Goal: Task Accomplishment & Management: Use online tool/utility

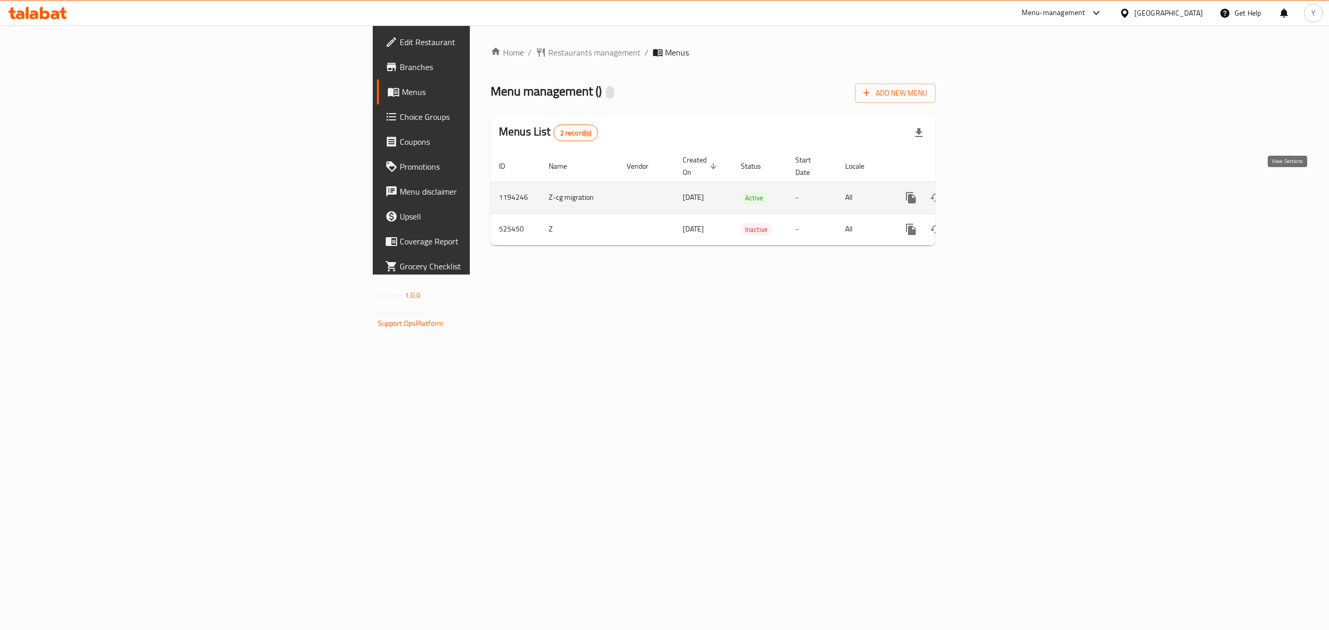
click at [990, 193] on icon "enhanced table" at bounding box center [985, 197] width 9 height 9
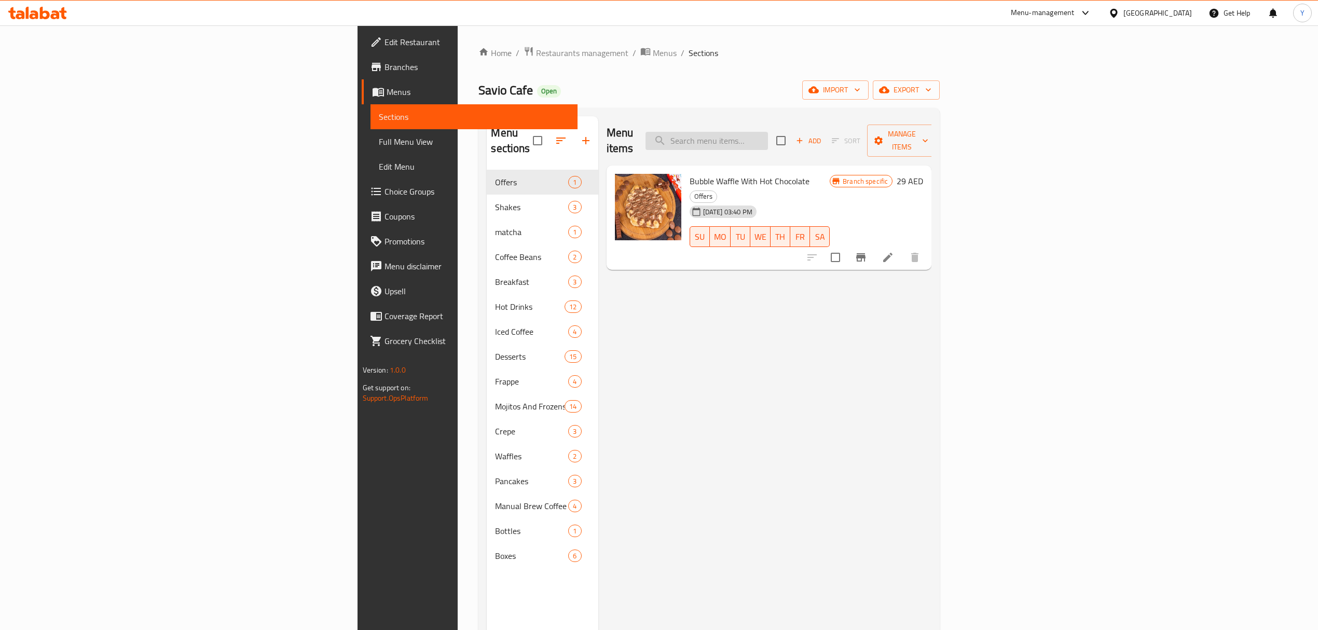
click at [768, 132] on input "search" at bounding box center [707, 141] width 123 height 18
paste input "Iced V60"
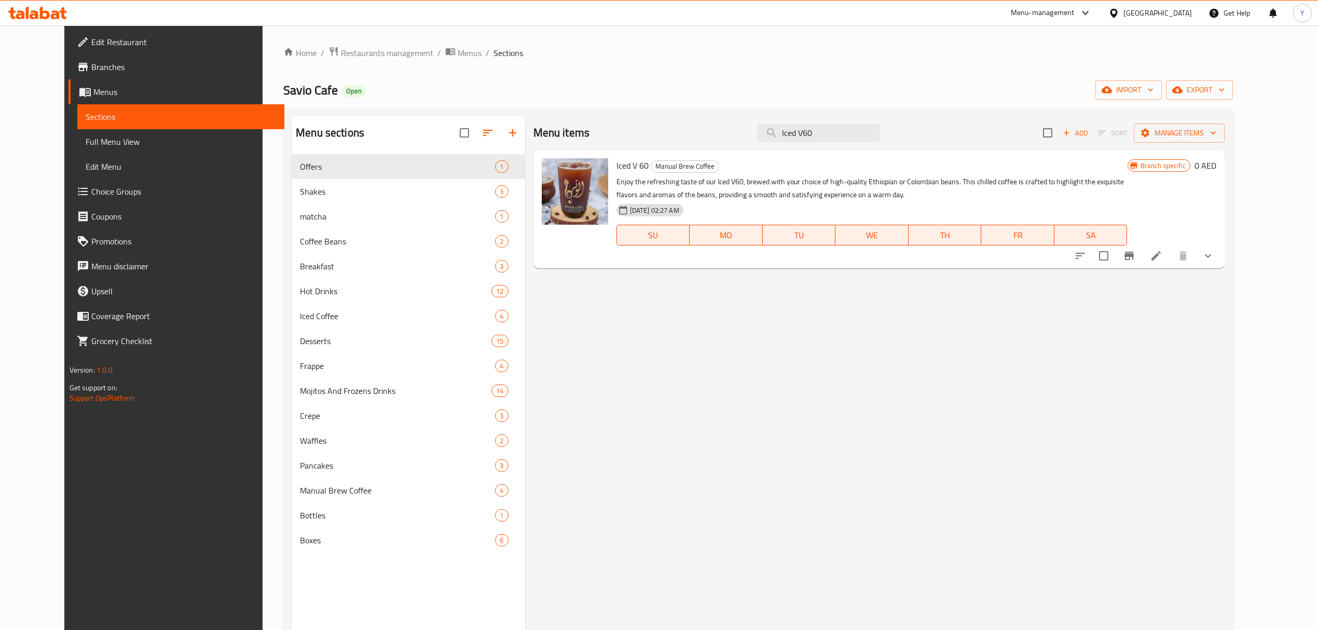
type input "Iced V60"
click at [1221, 253] on button "show more" at bounding box center [1208, 255] width 25 height 25
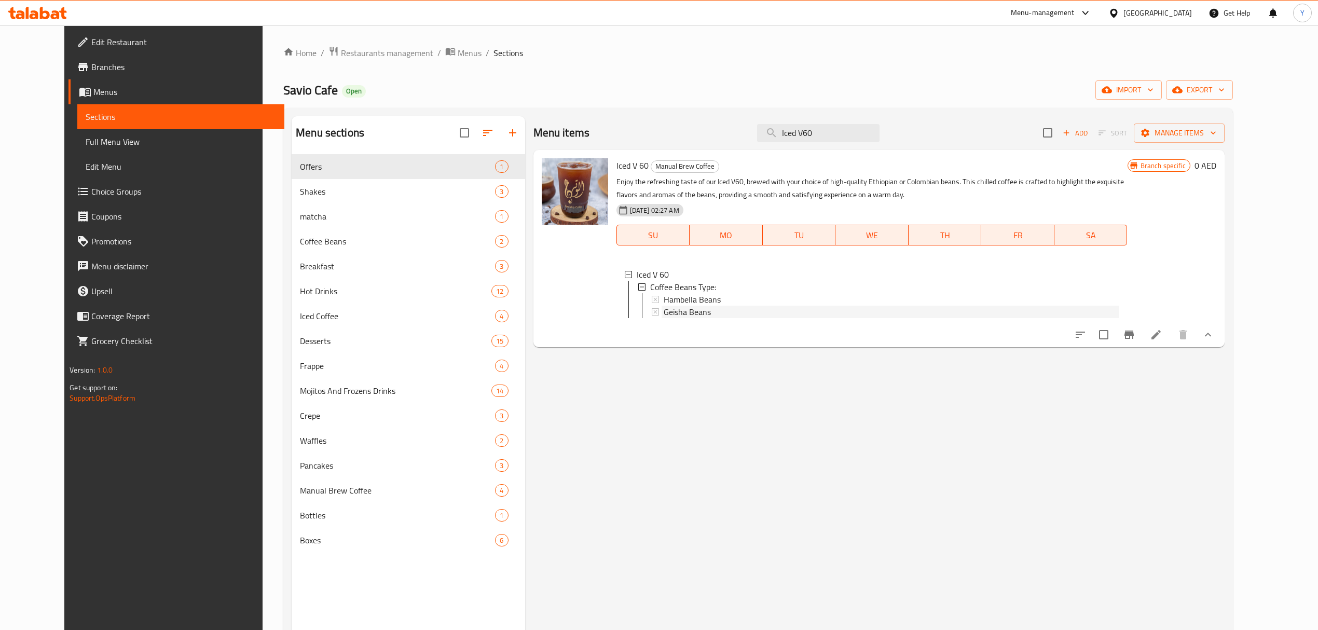
click at [694, 306] on span "Geisha Beans" at bounding box center [687, 312] width 47 height 12
click at [692, 293] on span "Hambella Beans" at bounding box center [692, 299] width 57 height 12
click at [833, 131] on input "Iced V60" at bounding box center [818, 133] width 123 height 18
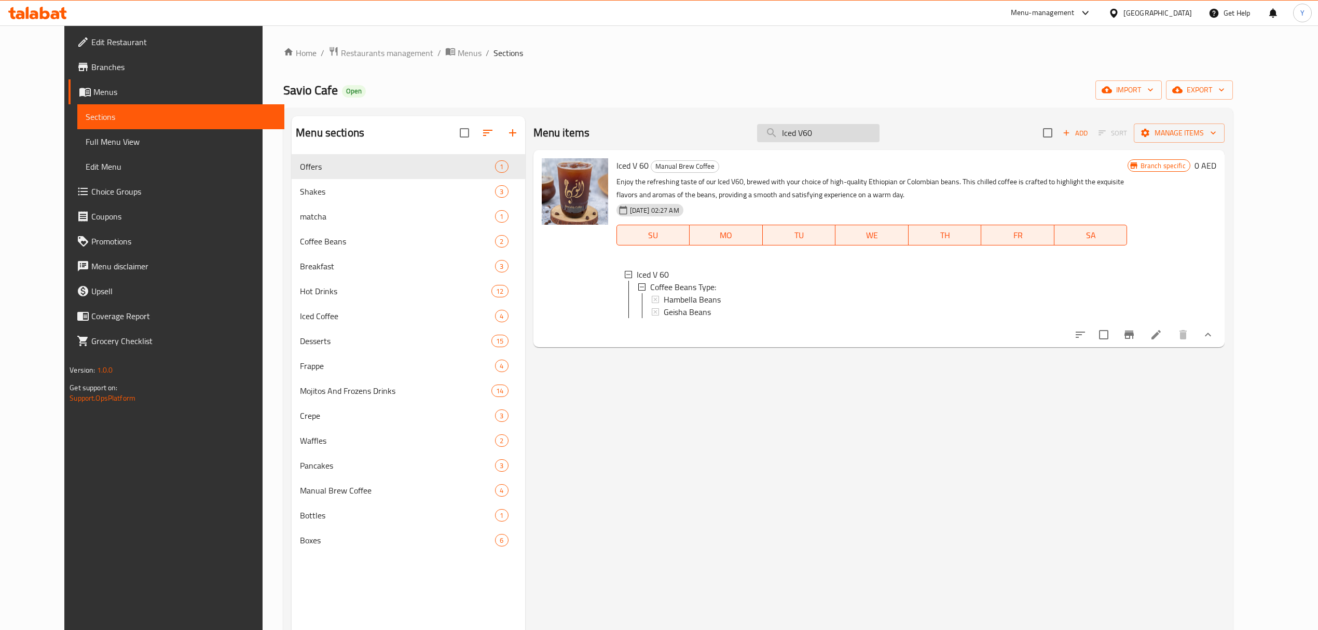
paste input "Espresso item"
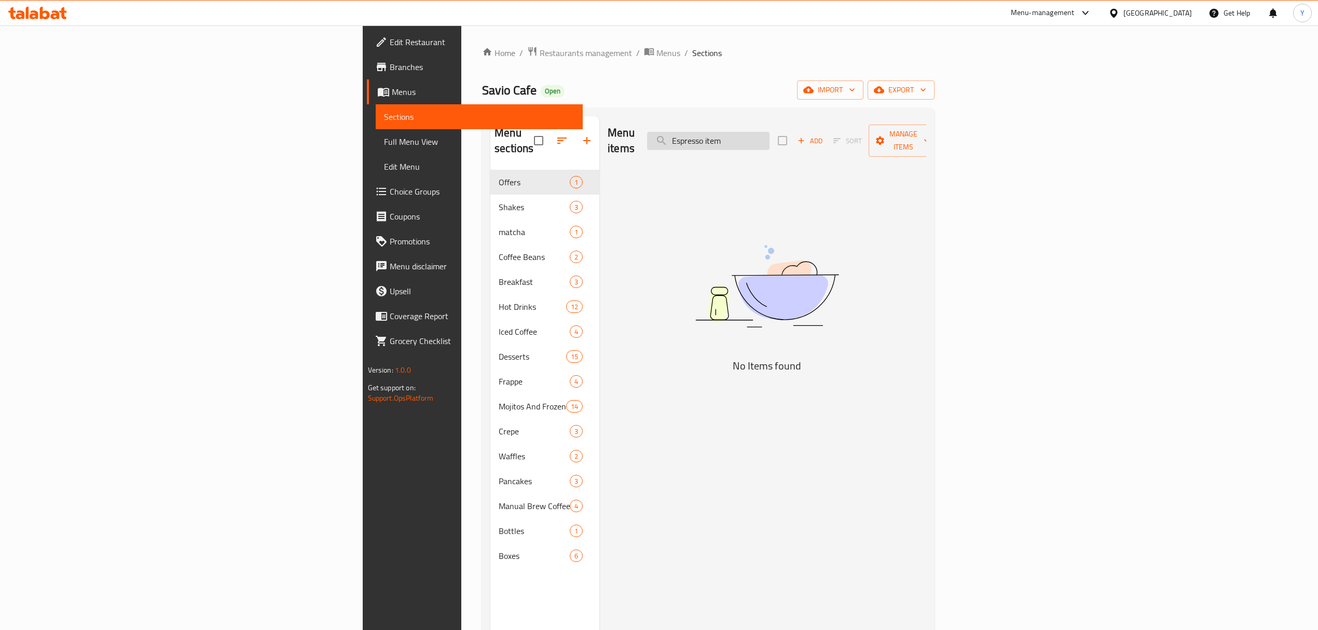
click at [770, 134] on input "Espresso item" at bounding box center [708, 141] width 123 height 18
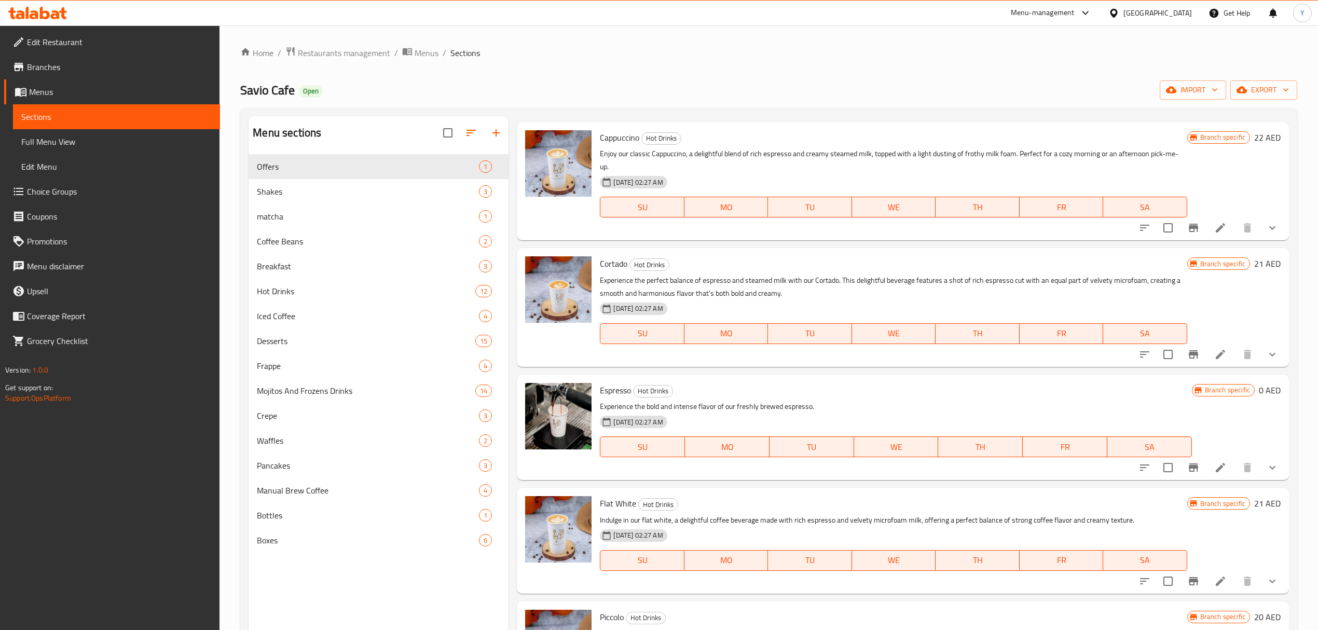
scroll to position [346, 0]
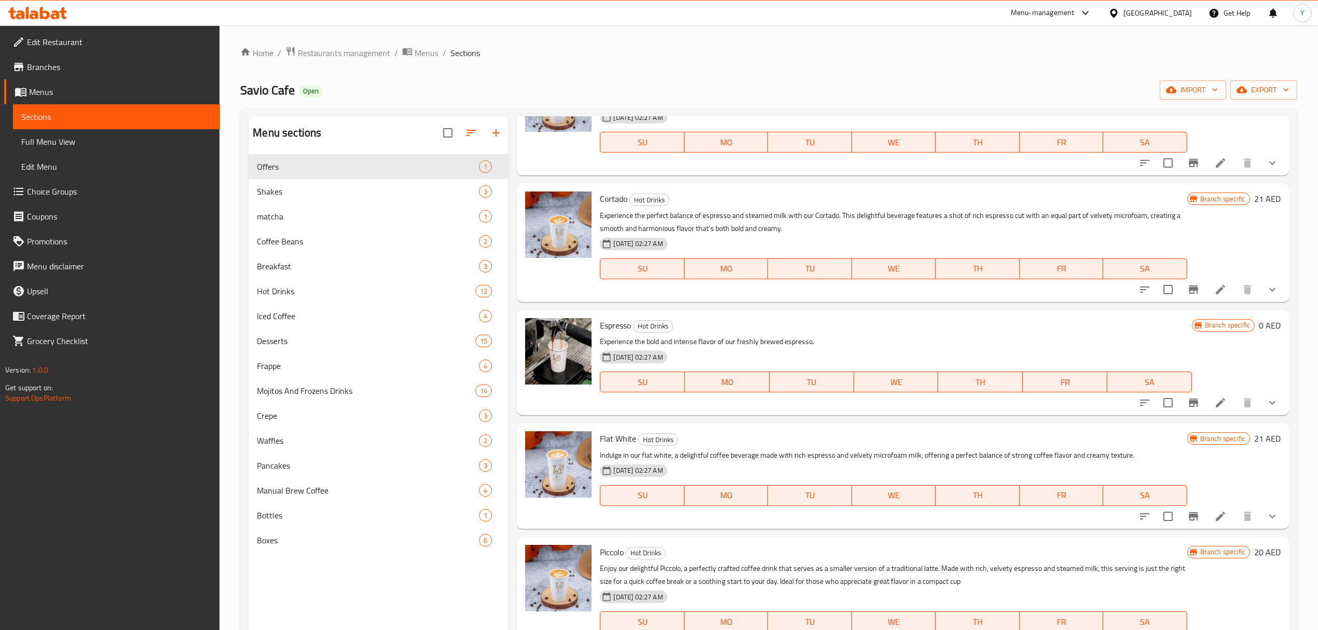
click at [1267, 407] on icon "show more" at bounding box center [1273, 403] width 12 height 12
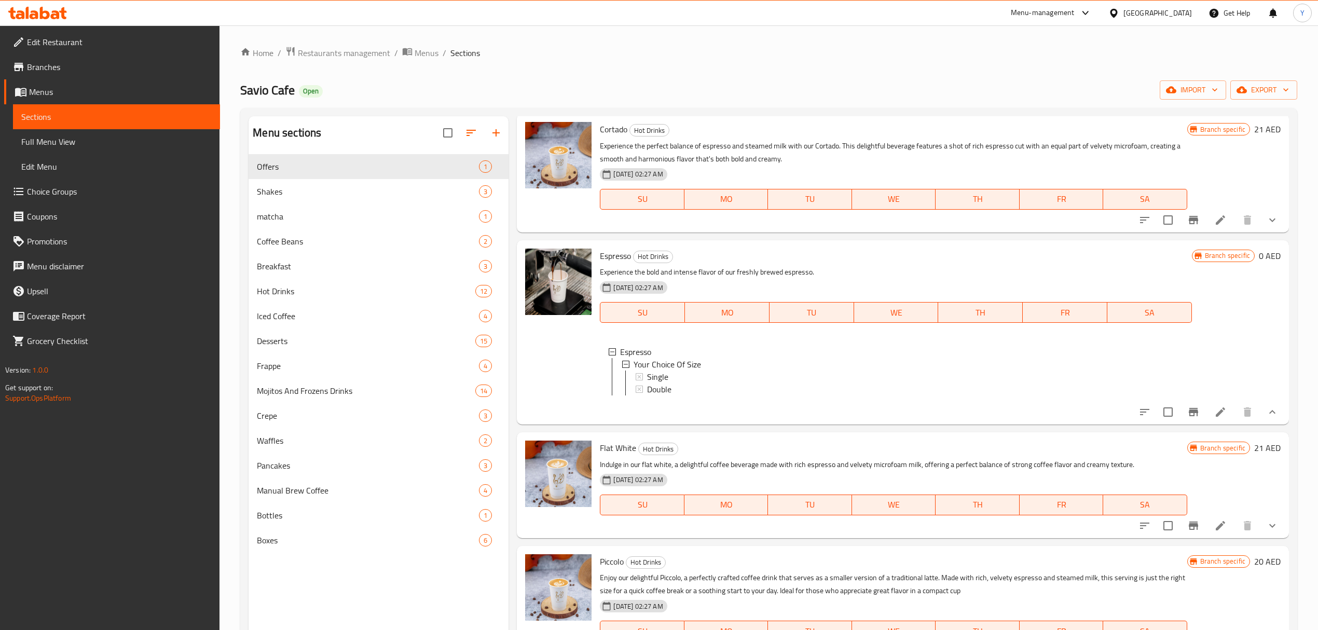
scroll to position [0, 0]
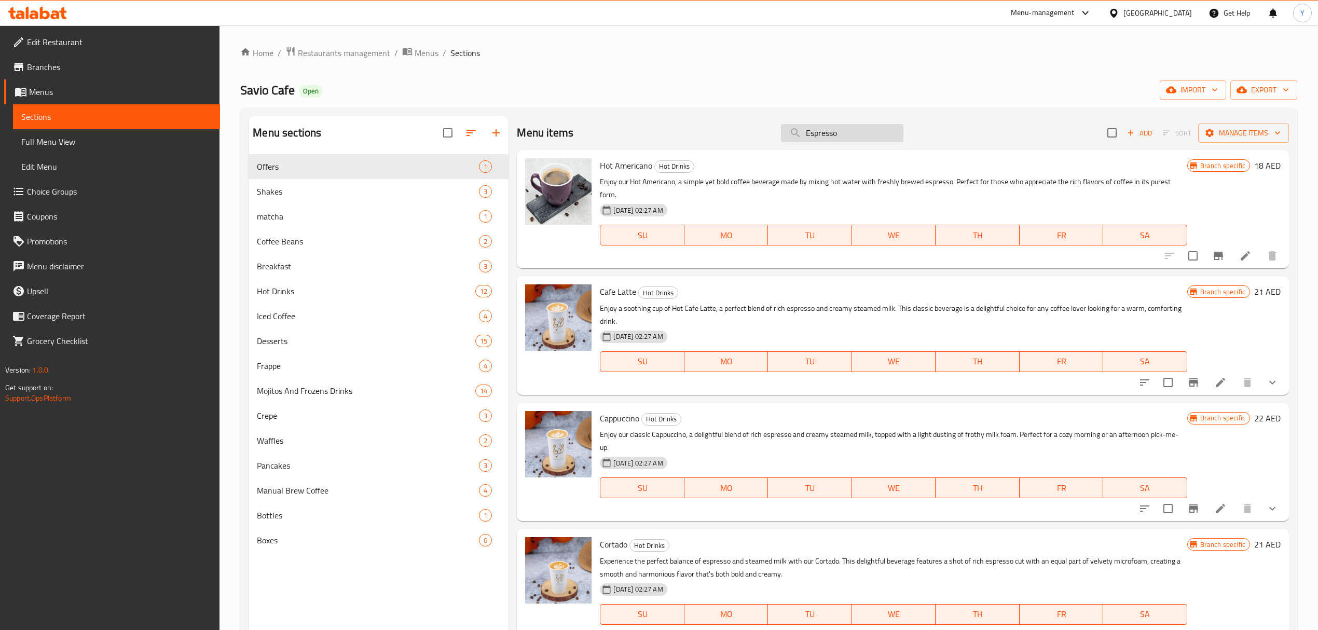
click at [843, 131] on input "Espresso" at bounding box center [842, 133] width 123 height 18
paste input "Brownie Luxe"
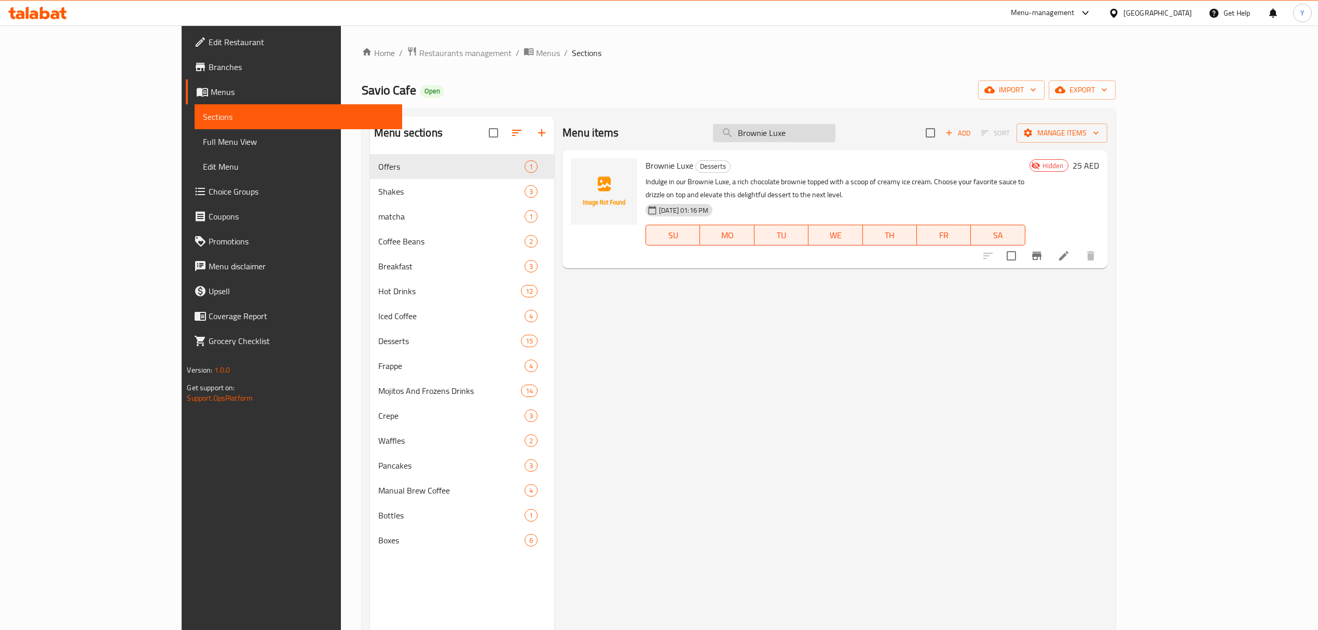
click at [836, 134] on input "Brownie Luxe" at bounding box center [774, 133] width 123 height 18
paste input "Colombian juicy melon"
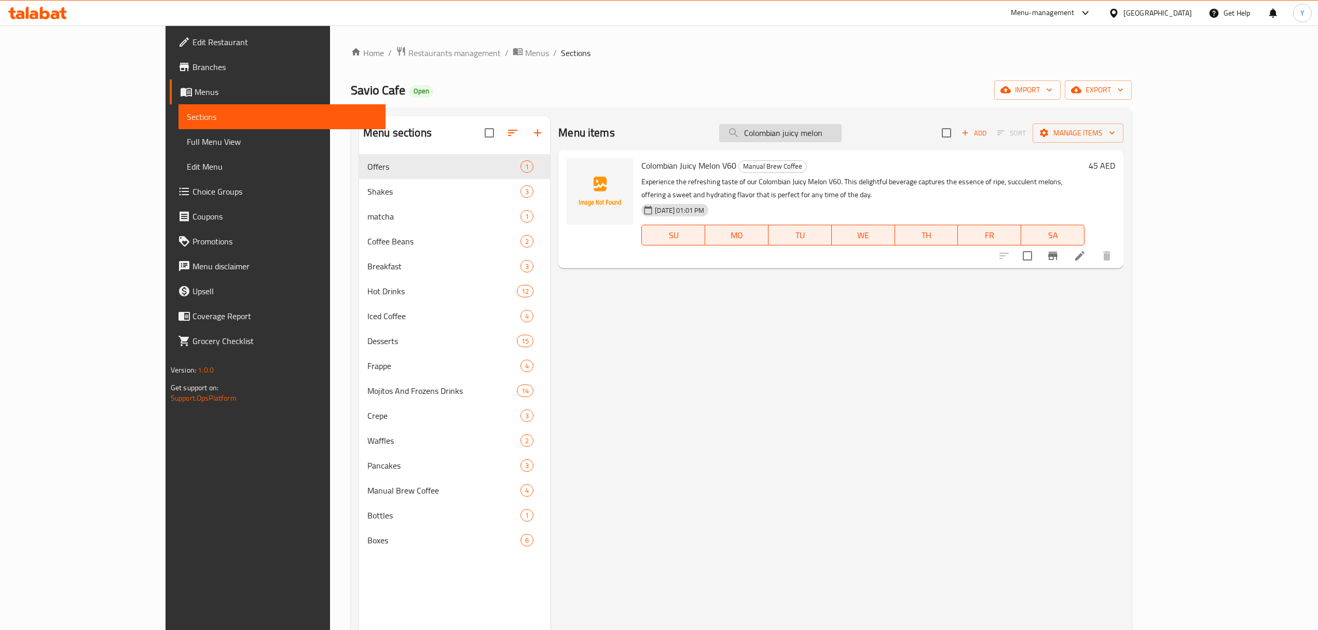
click at [839, 128] on input "Colombian juicy melon" at bounding box center [780, 133] width 123 height 18
paste input "Ethiopia guji hambella"
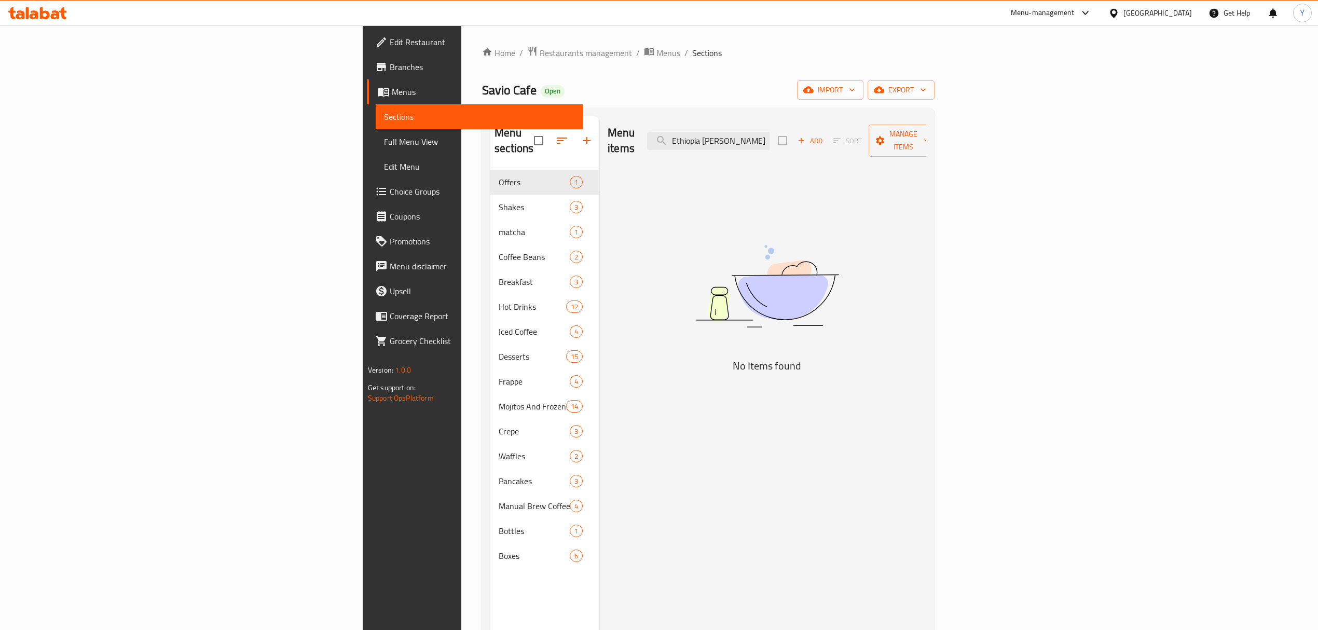
type input "Ethiopia guji hambella"
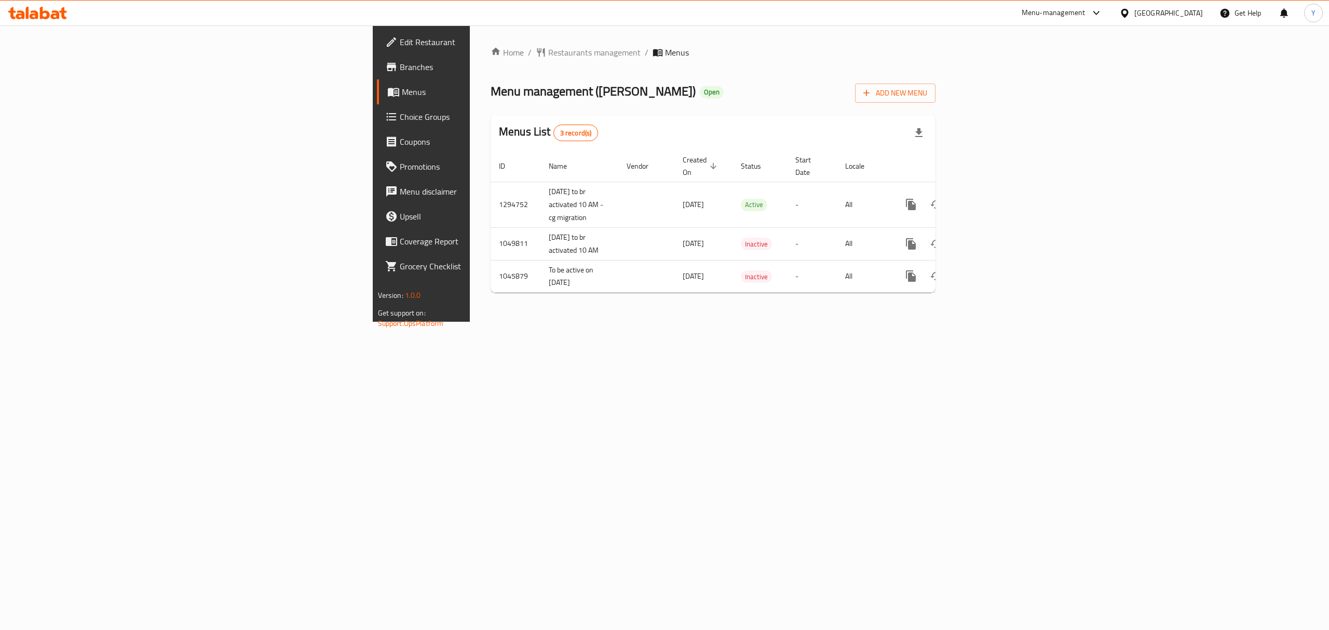
click at [377, 58] on link "Branches" at bounding box center [486, 67] width 218 height 25
click at [1006, 195] on td "enhanced table" at bounding box center [948, 205] width 116 height 46
click at [992, 198] on icon "enhanced table" at bounding box center [985, 204] width 12 height 12
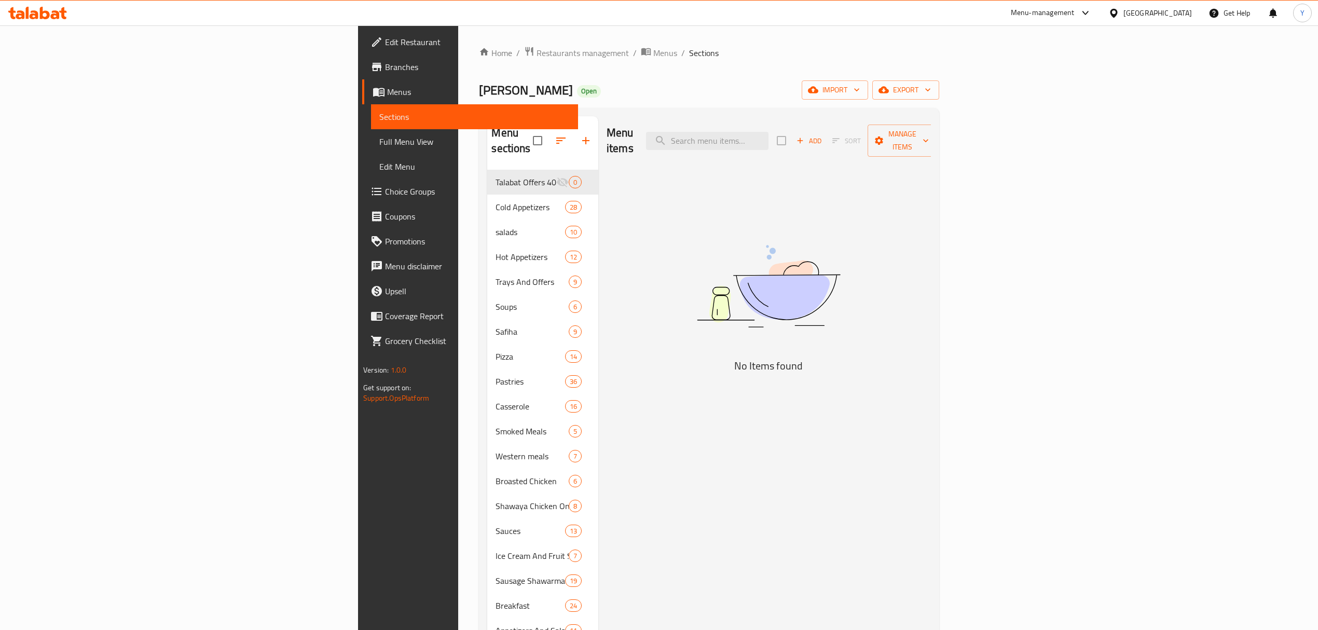
click at [598, 253] on div "Menu items Add Sort Manage items No Items found" at bounding box center [764, 568] width 333 height 905
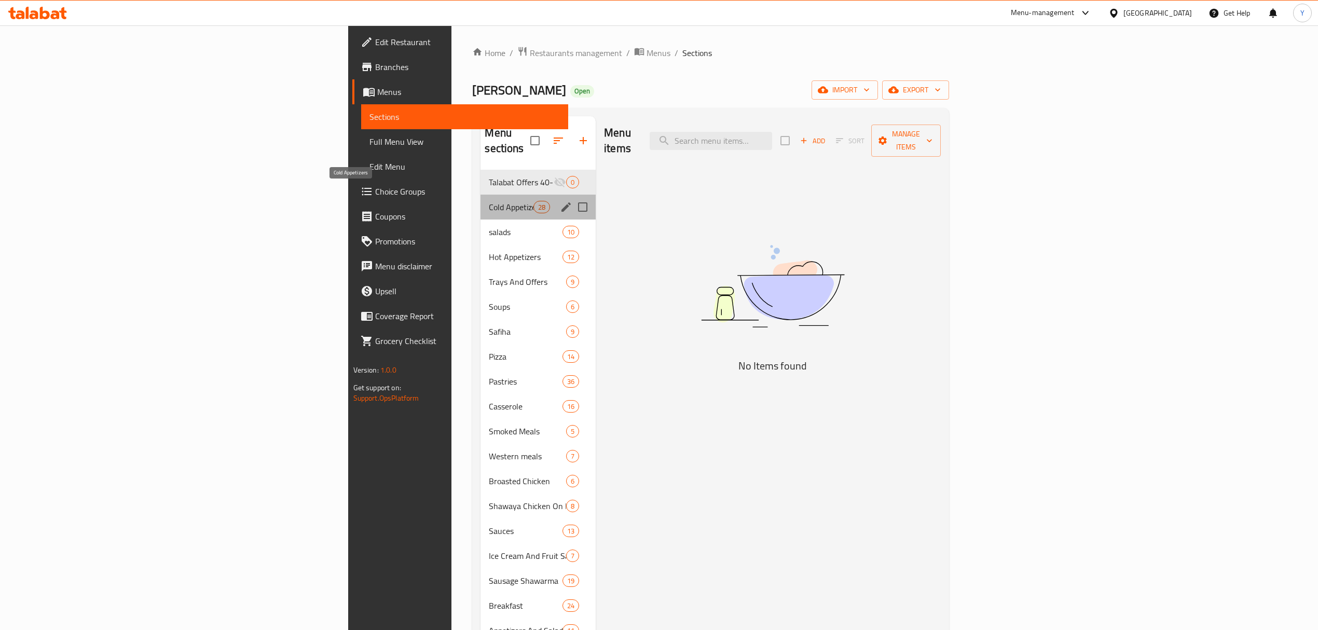
click at [489, 201] on span "Cold Appetizers" at bounding box center [511, 207] width 44 height 12
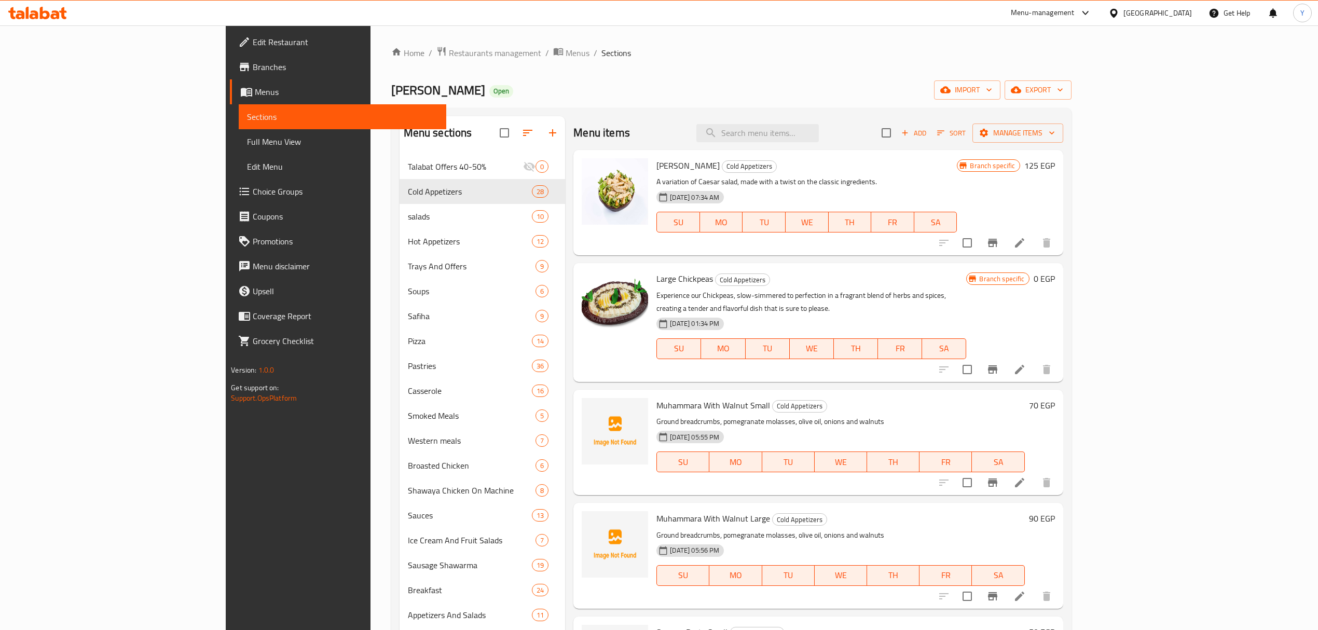
scroll to position [69, 0]
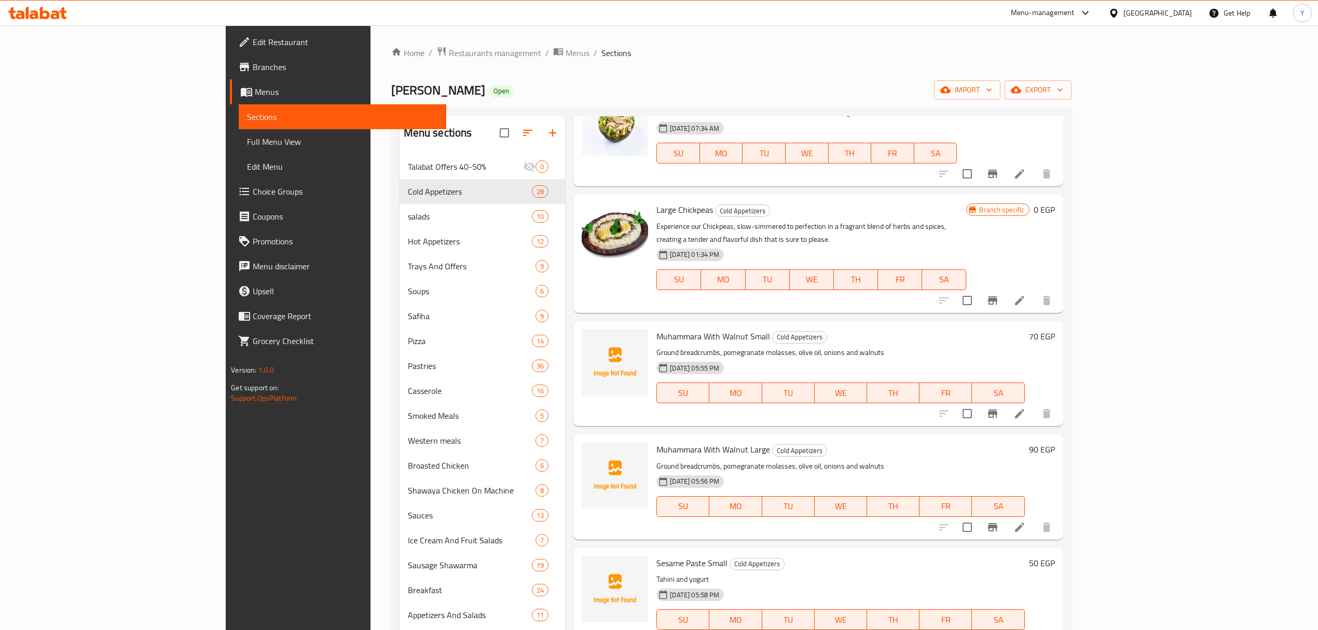
click at [657, 329] on span "Muhammara With Walnut Small" at bounding box center [714, 337] width 114 height 16
drag, startPoint x: 632, startPoint y: 322, endPoint x: 676, endPoint y: 326, distance: 44.3
click at [676, 329] on span "Muhammara With Walnut Small" at bounding box center [714, 337] width 114 height 16
copy span "Muhammara With Walnut"
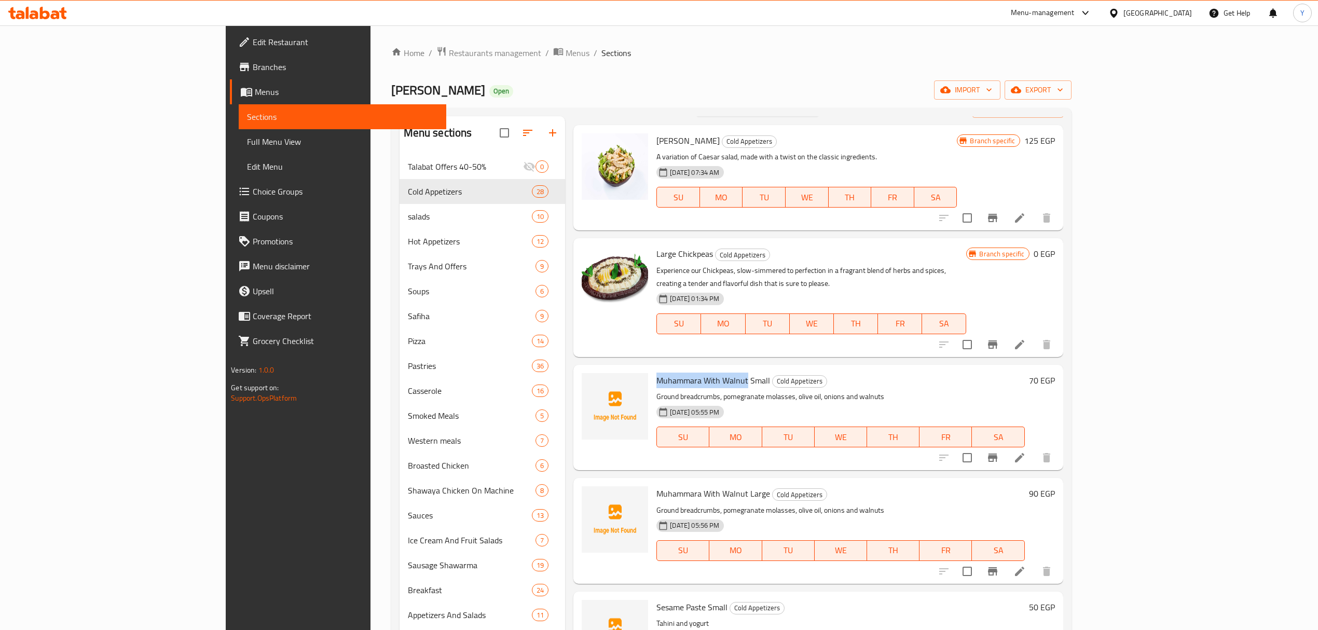
scroll to position [0, 0]
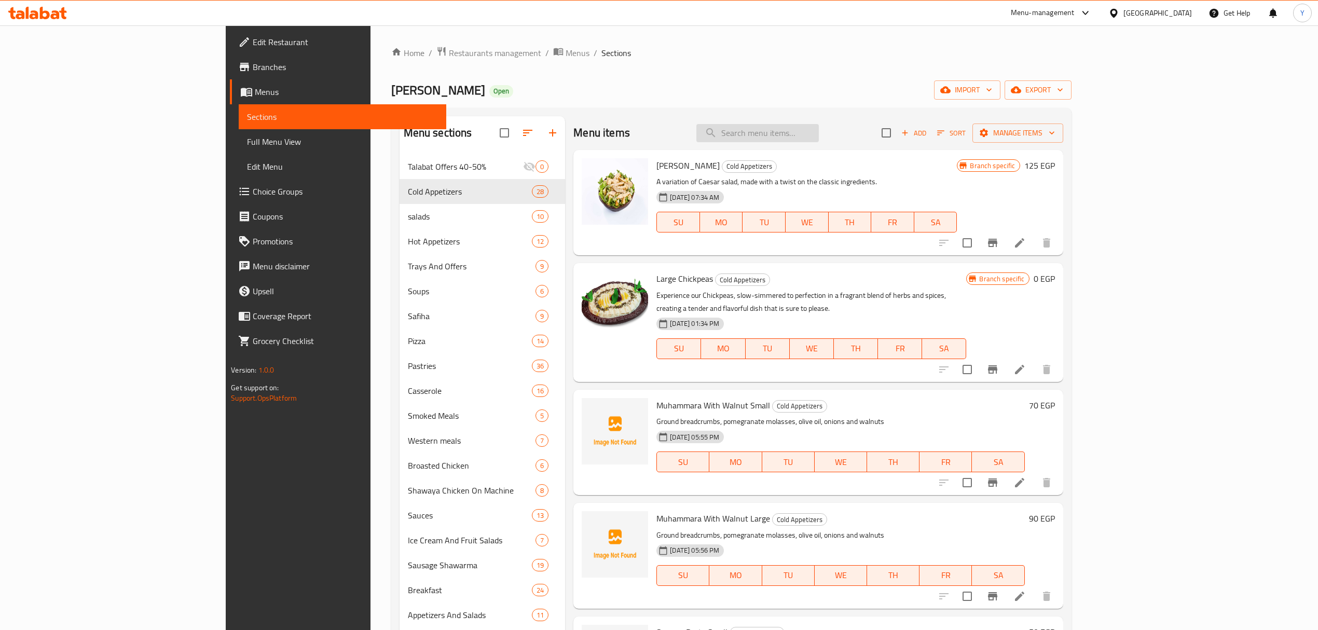
click at [819, 129] on input "search" at bounding box center [758, 133] width 123 height 18
paste input "Muhammara With Walnut"
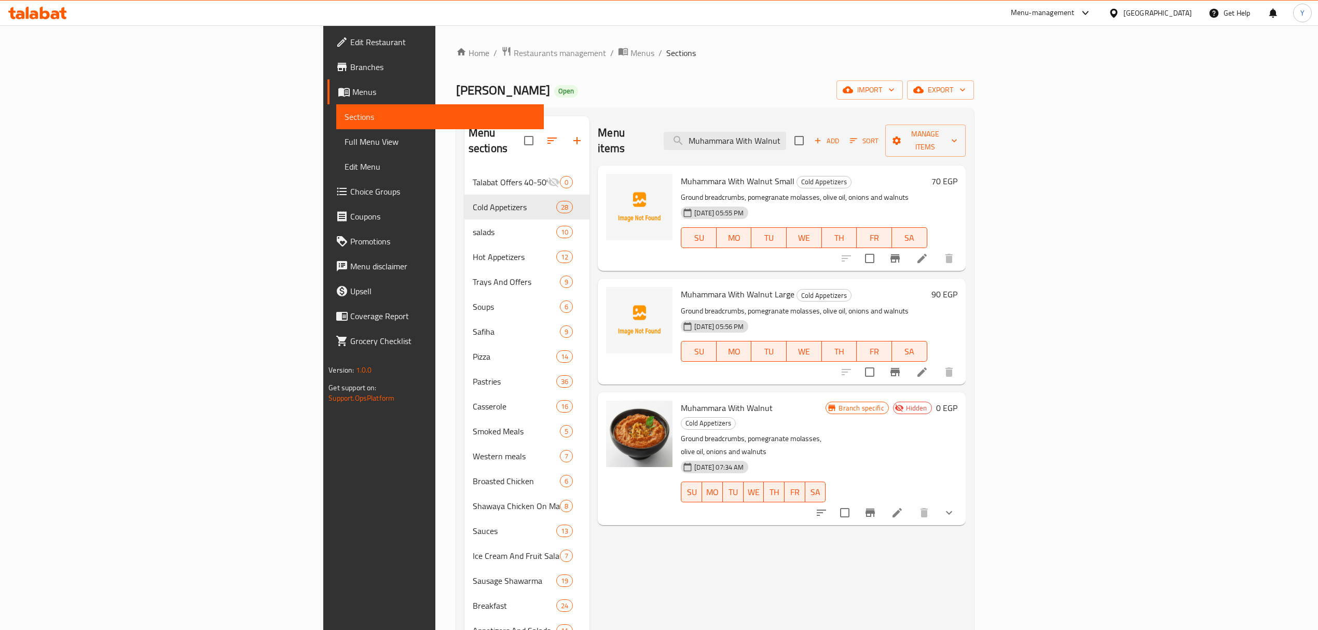
type input "Muhammara With Walnut"
click at [956, 507] on icon "show more" at bounding box center [949, 513] width 12 height 12
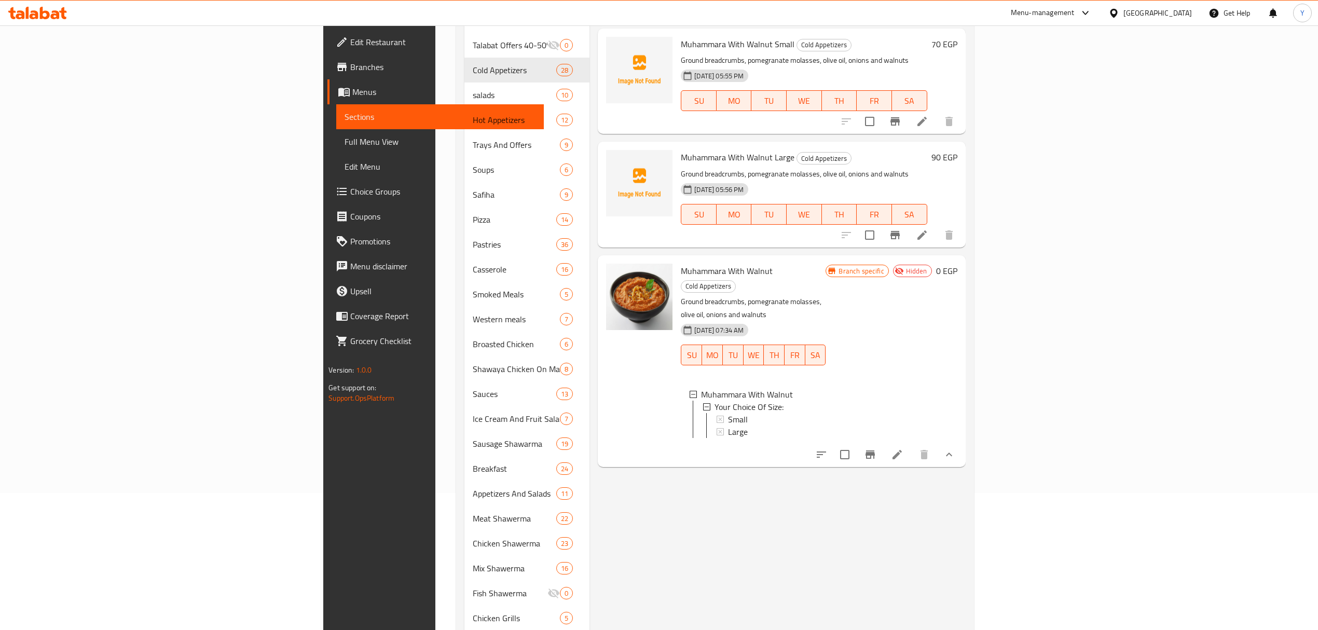
scroll to position [138, 0]
click at [956, 447] on icon "show more" at bounding box center [949, 453] width 12 height 12
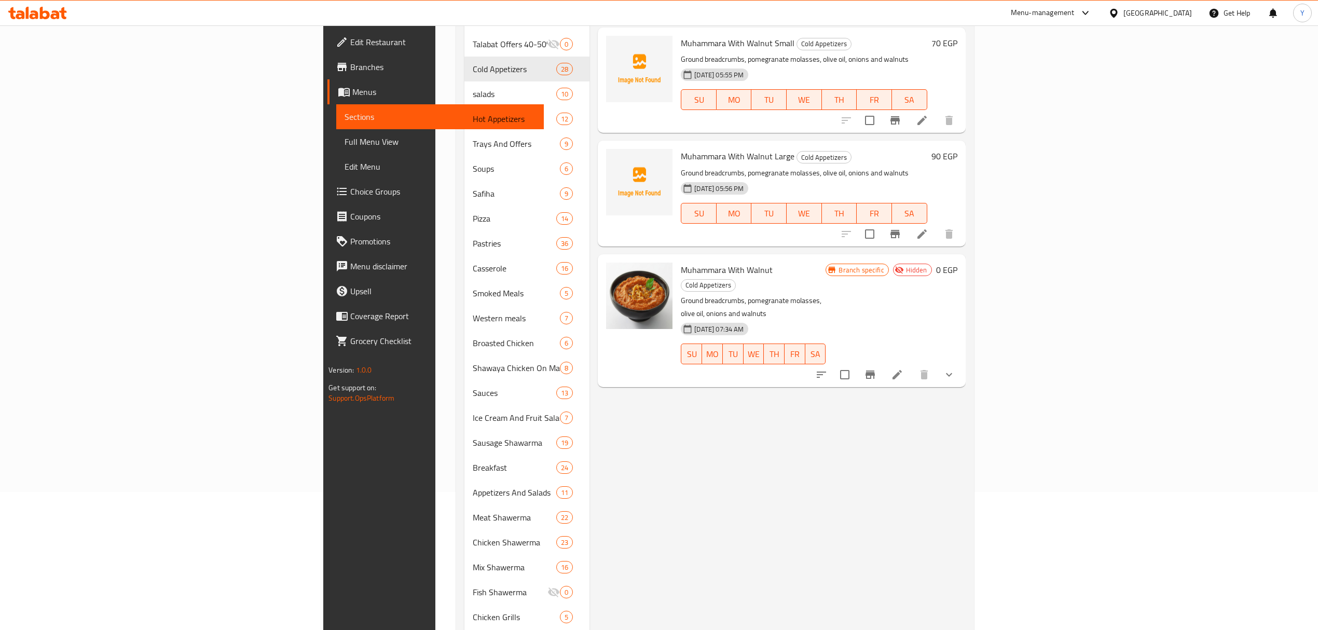
drag, startPoint x: 1180, startPoint y: 330, endPoint x: 1186, endPoint y: 335, distance: 7.8
click at [962, 362] on div at bounding box center [885, 374] width 153 height 25
click at [883, 362] on button "Branch-specific-item" at bounding box center [870, 374] width 25 height 25
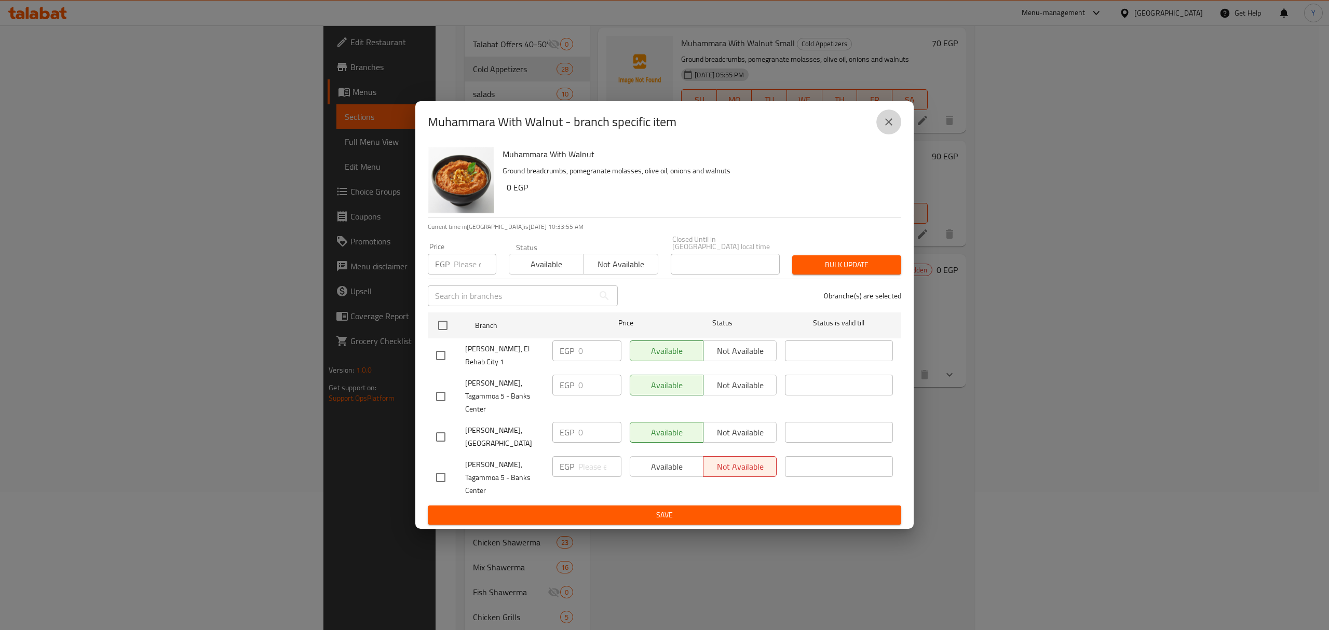
click at [883, 128] on icon "close" at bounding box center [888, 122] width 12 height 12
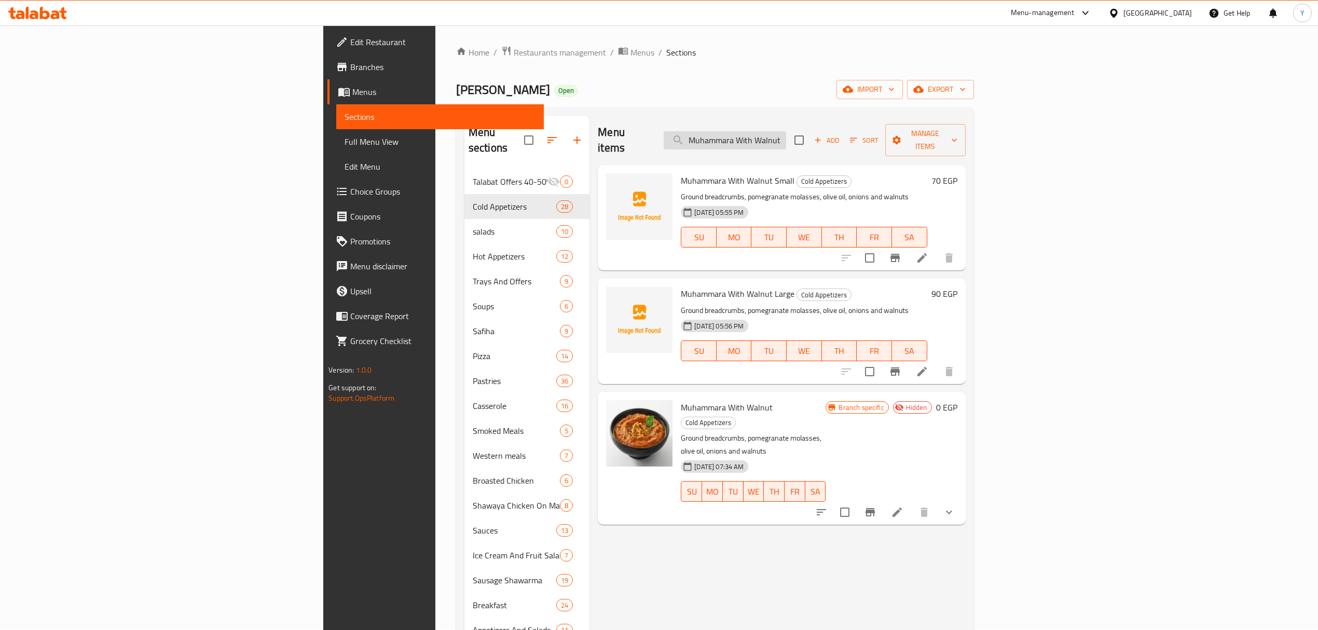
scroll to position [0, 0]
click at [786, 132] on input "Muhammara With Walnut" at bounding box center [725, 141] width 123 height 18
paste input "بيواز صغير"
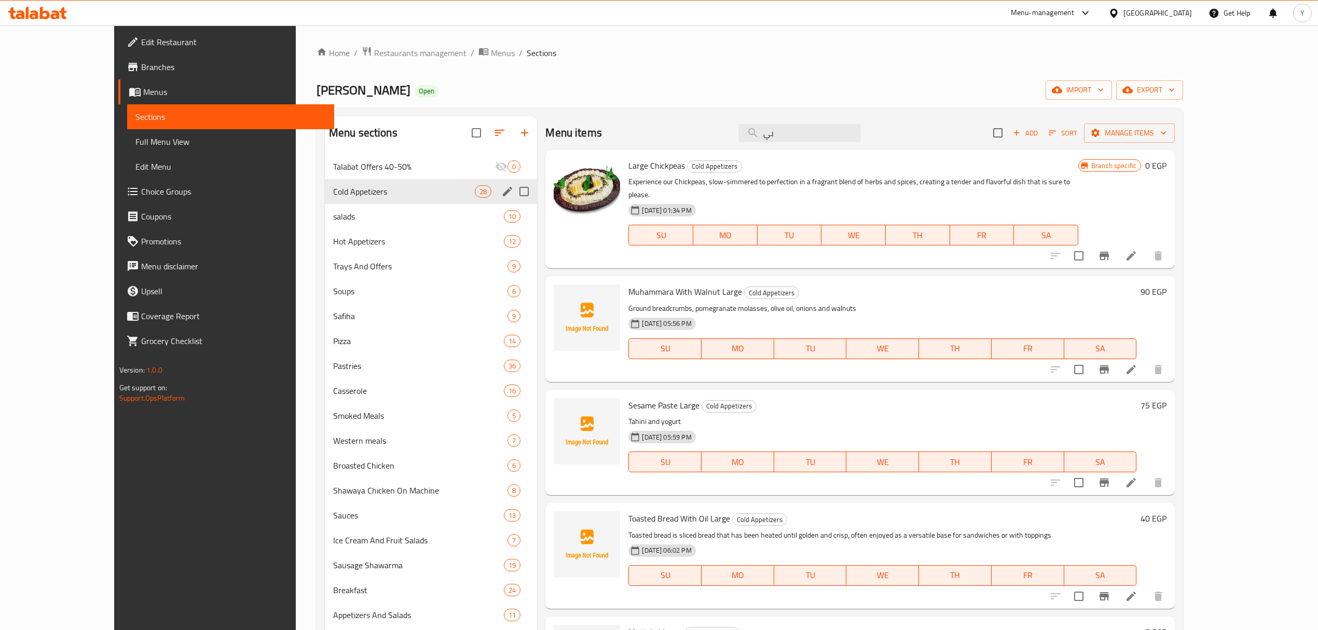
type input "ب"
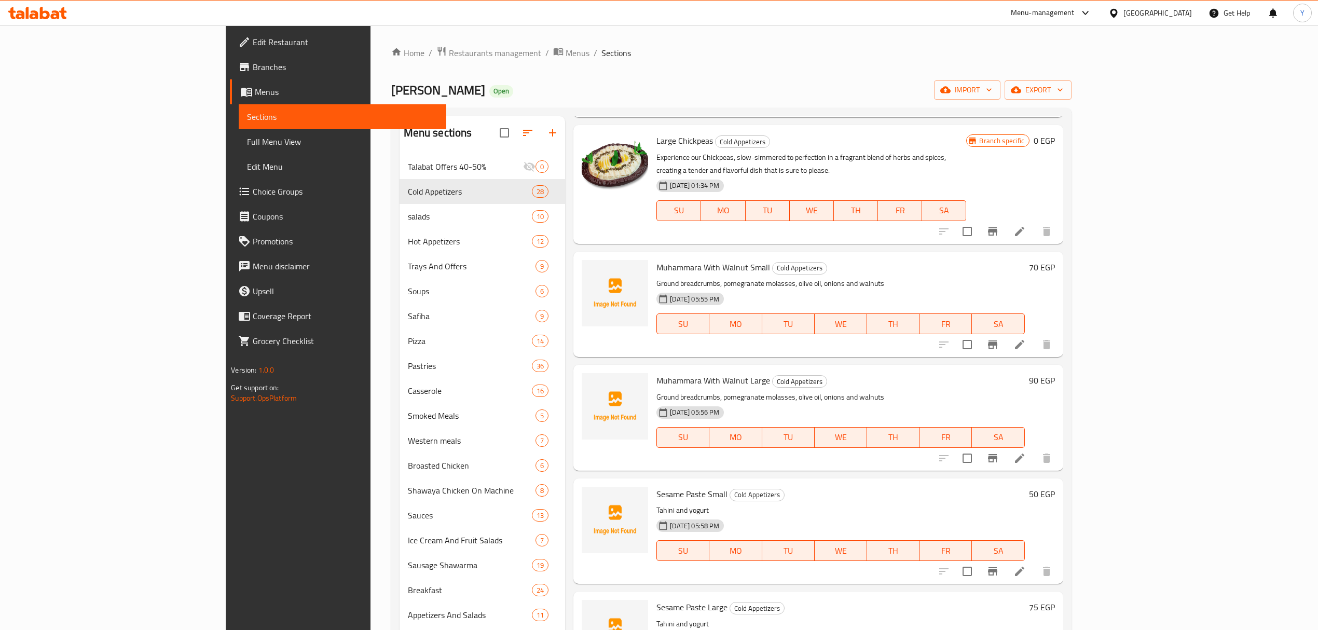
scroll to position [208, 0]
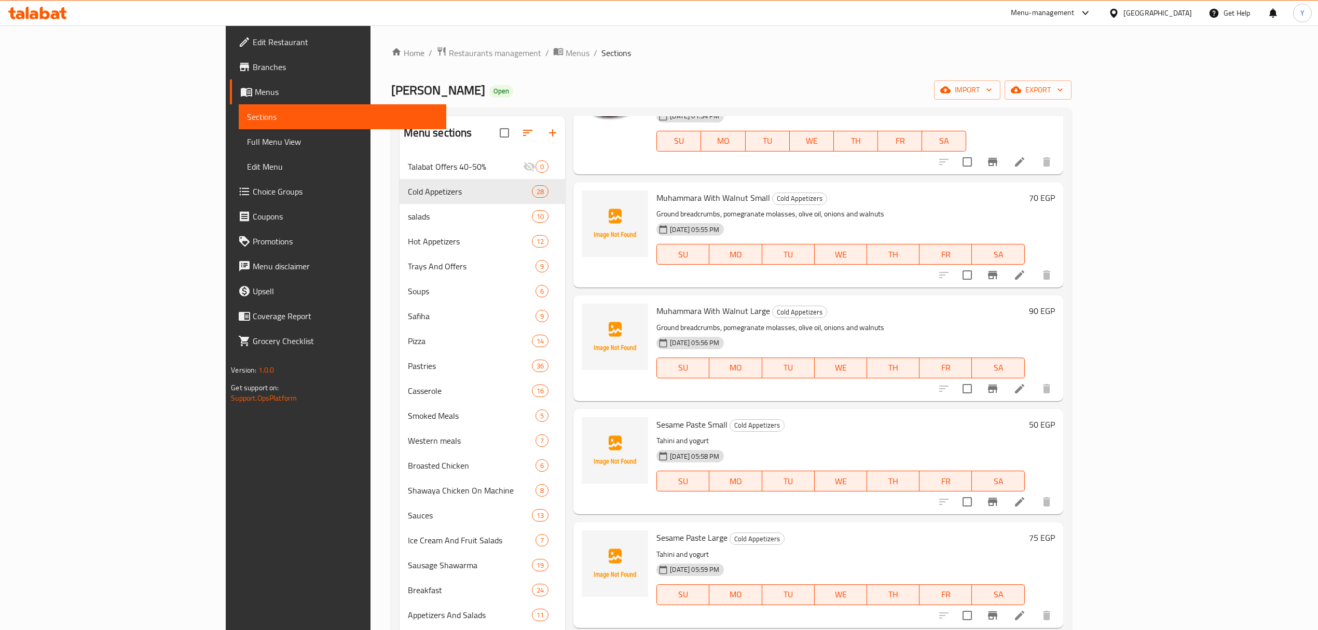
click at [657, 417] on span "Sesame Paste Small" at bounding box center [692, 425] width 71 height 16
drag, startPoint x: 620, startPoint y: 410, endPoint x: 646, endPoint y: 410, distance: 26.0
click at [657, 417] on span "Sesame Paste Small" at bounding box center [692, 425] width 71 height 16
copy span "Sesame Paste"
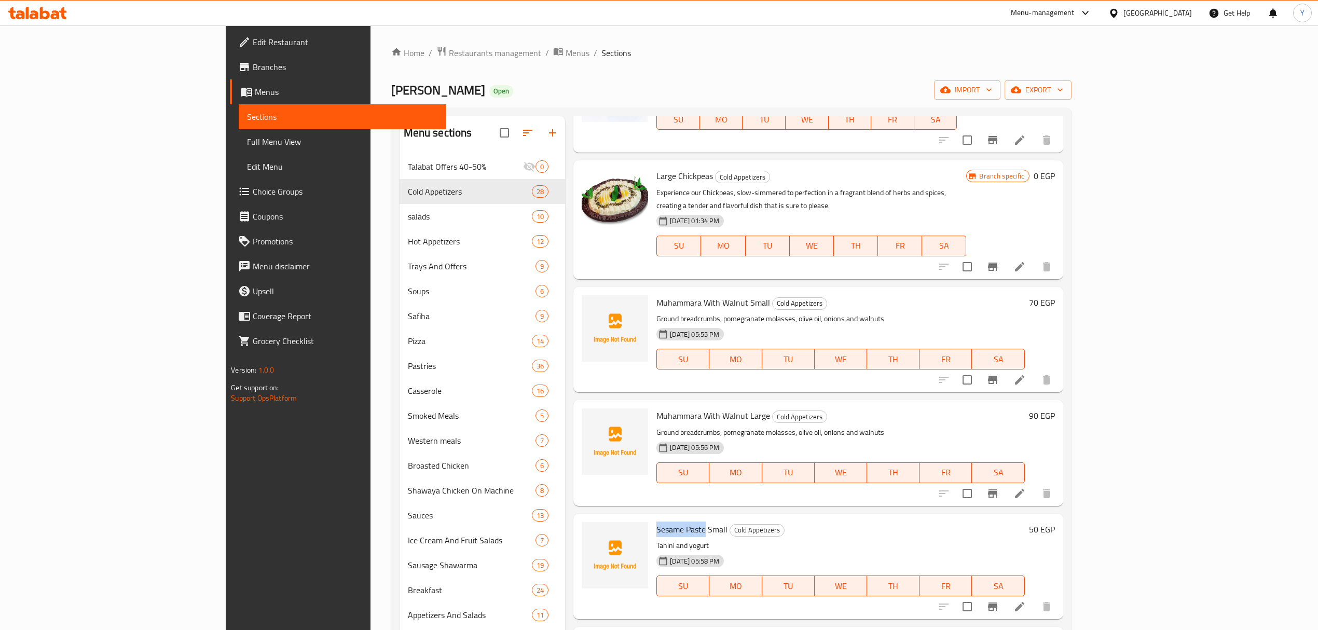
scroll to position [0, 0]
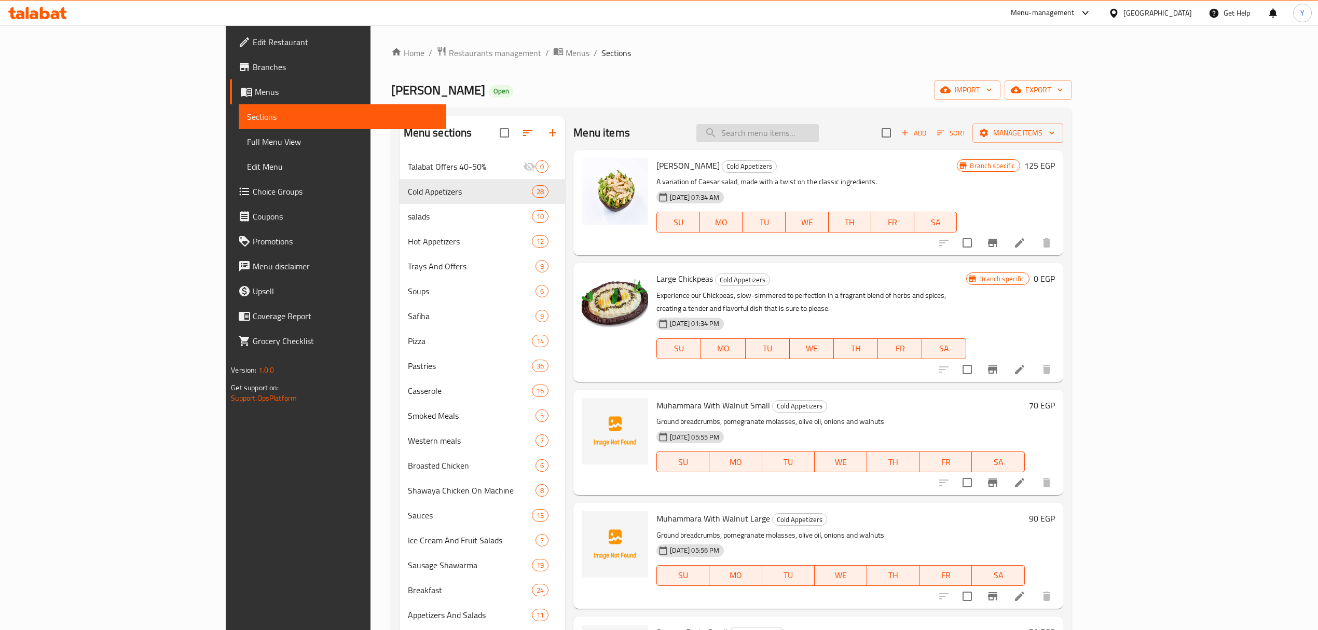
click at [819, 127] on input "search" at bounding box center [758, 133] width 123 height 18
paste input "Sesame Paste"
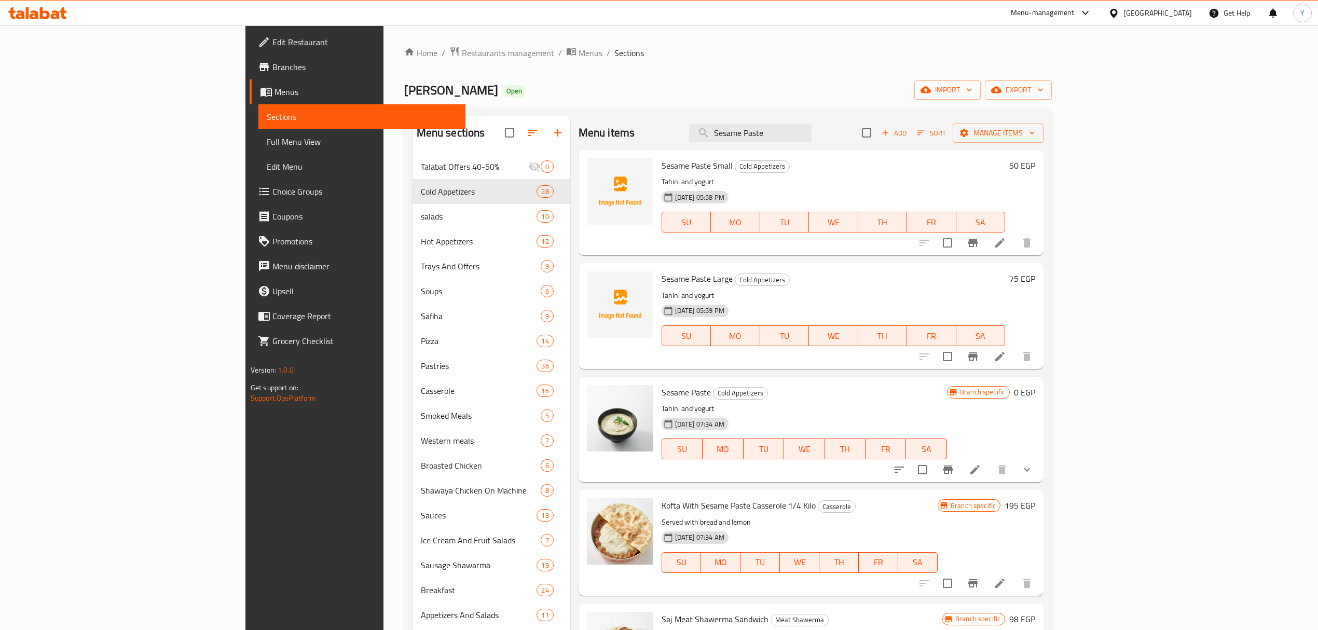
type input "Sesame Paste"
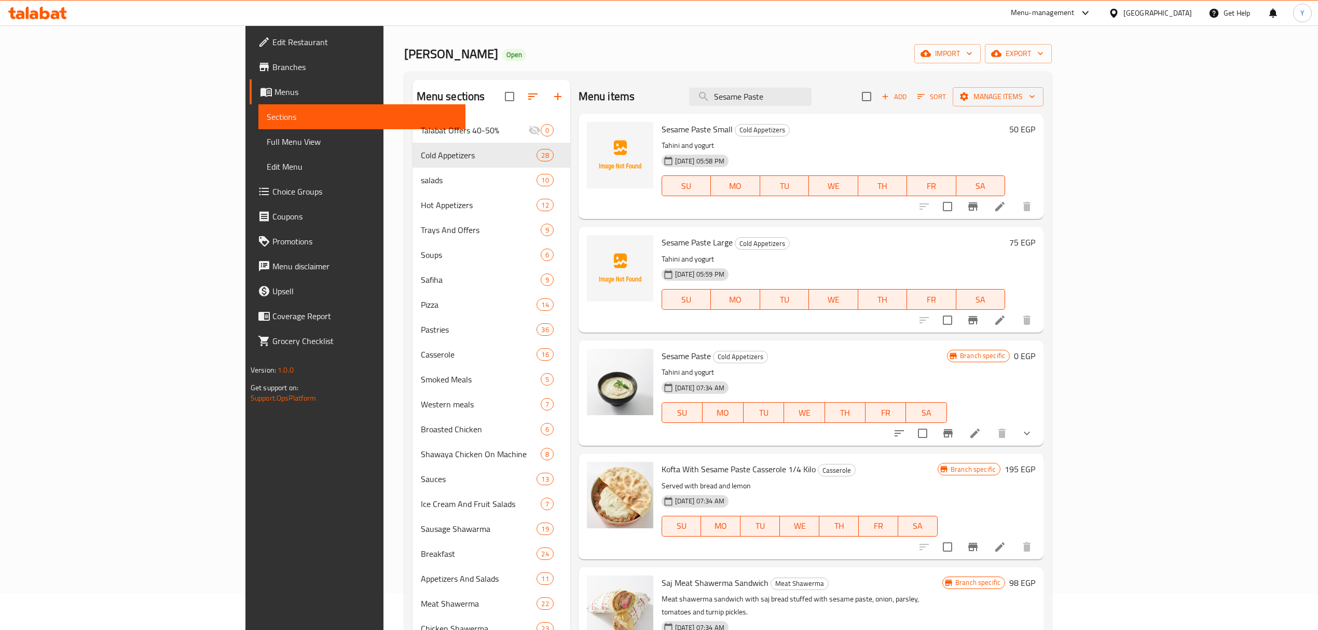
scroll to position [69, 0]
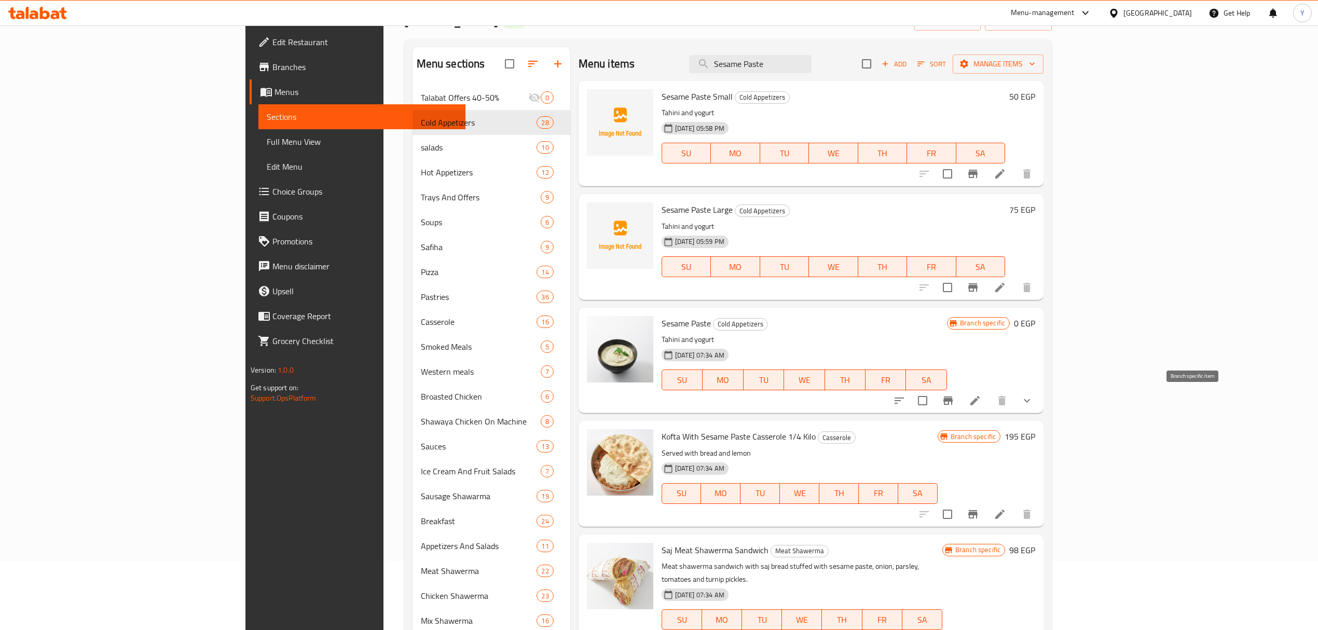
click at [955, 395] on icon "Branch-specific-item" at bounding box center [948, 400] width 12 height 12
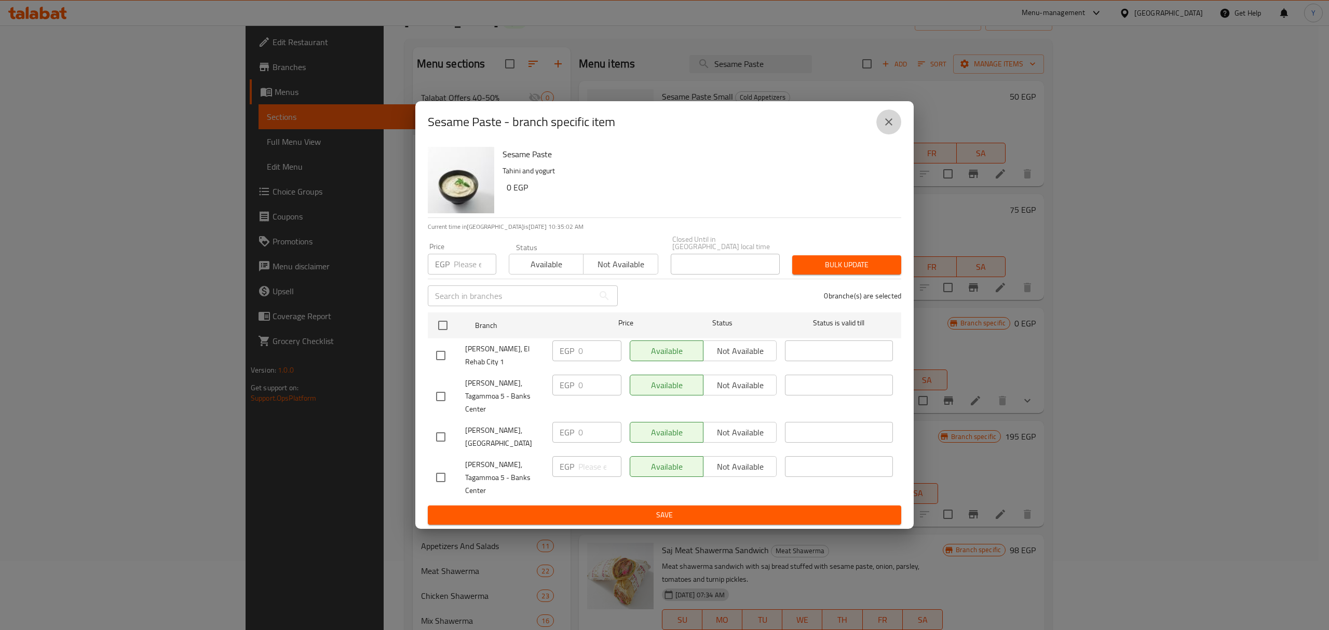
click at [883, 128] on icon "close" at bounding box center [888, 122] width 12 height 12
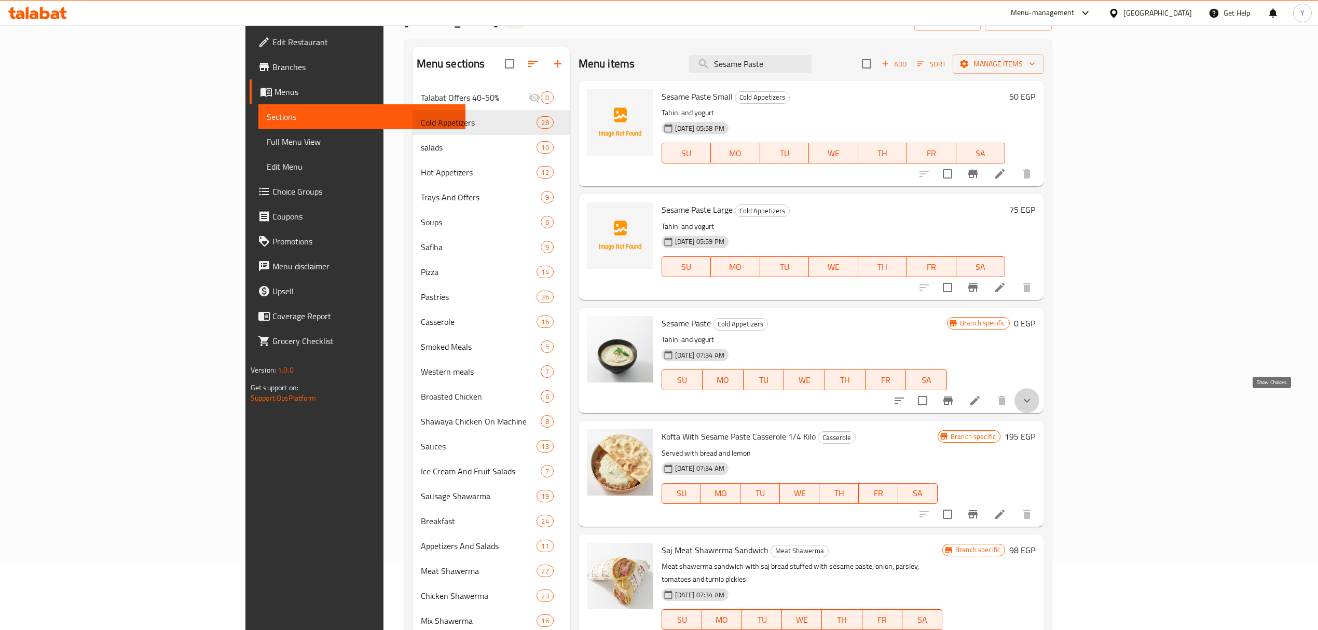
click at [1033, 397] on icon "show more" at bounding box center [1027, 400] width 12 height 12
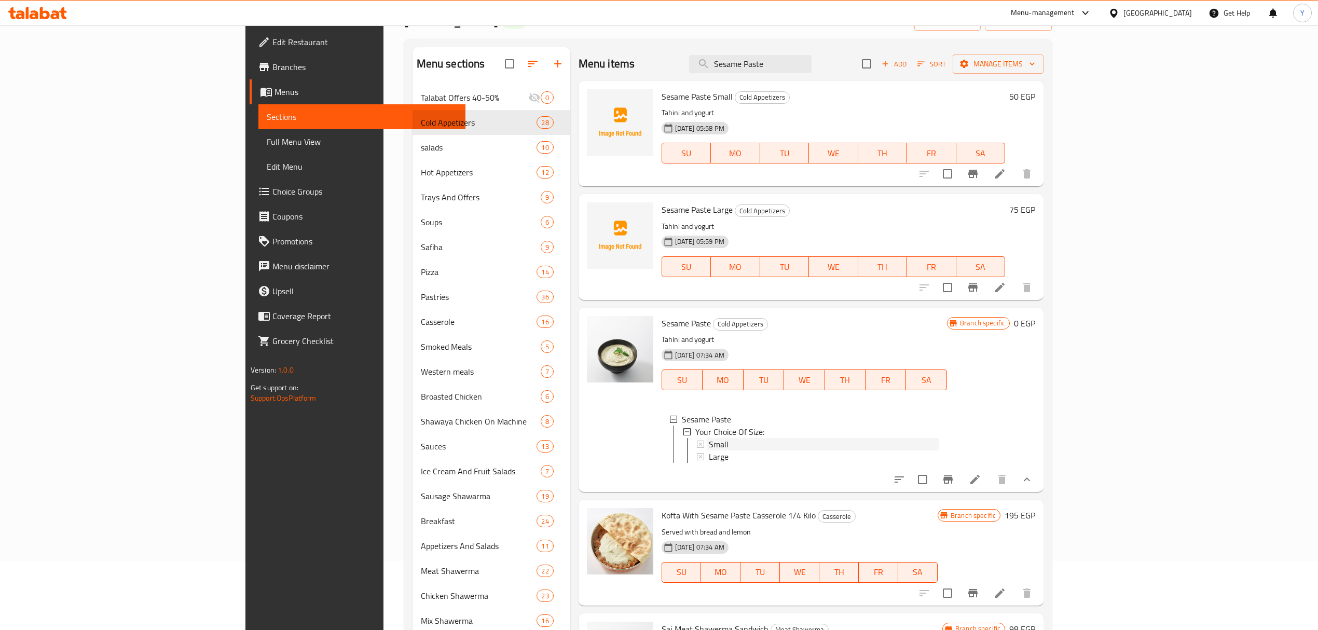
click at [779, 447] on div "Small" at bounding box center [824, 444] width 230 height 12
click at [709, 455] on div "Large" at bounding box center [824, 457] width 230 height 12
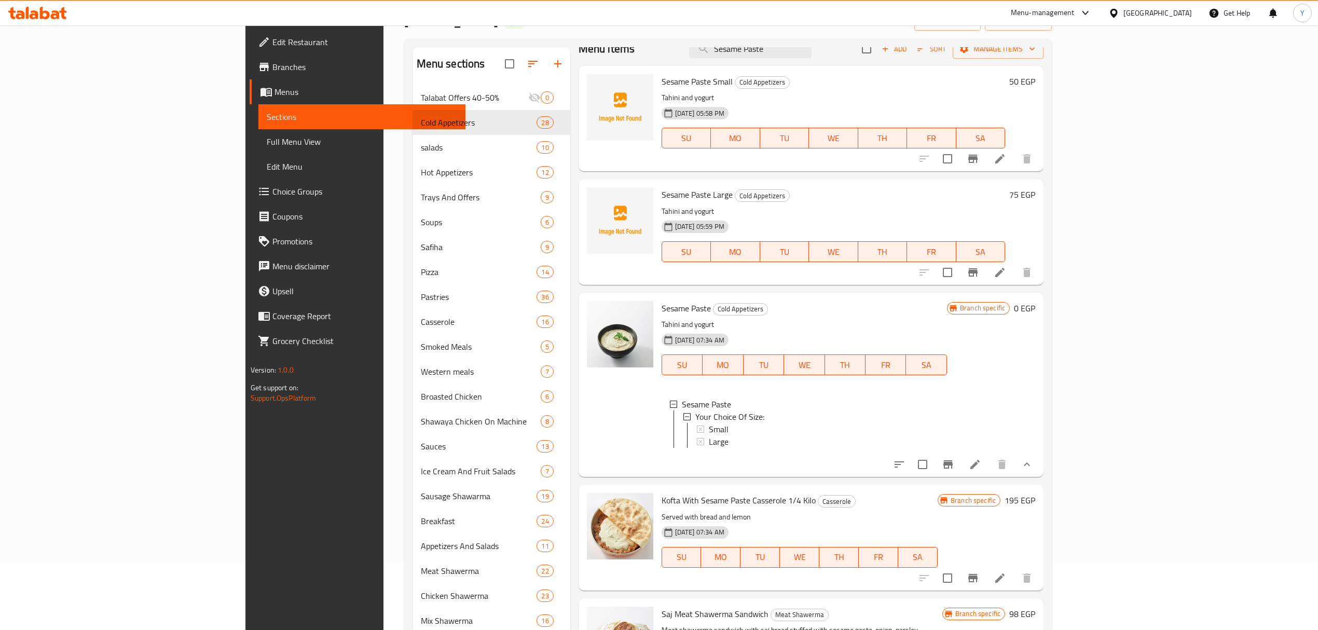
scroll to position [19, 0]
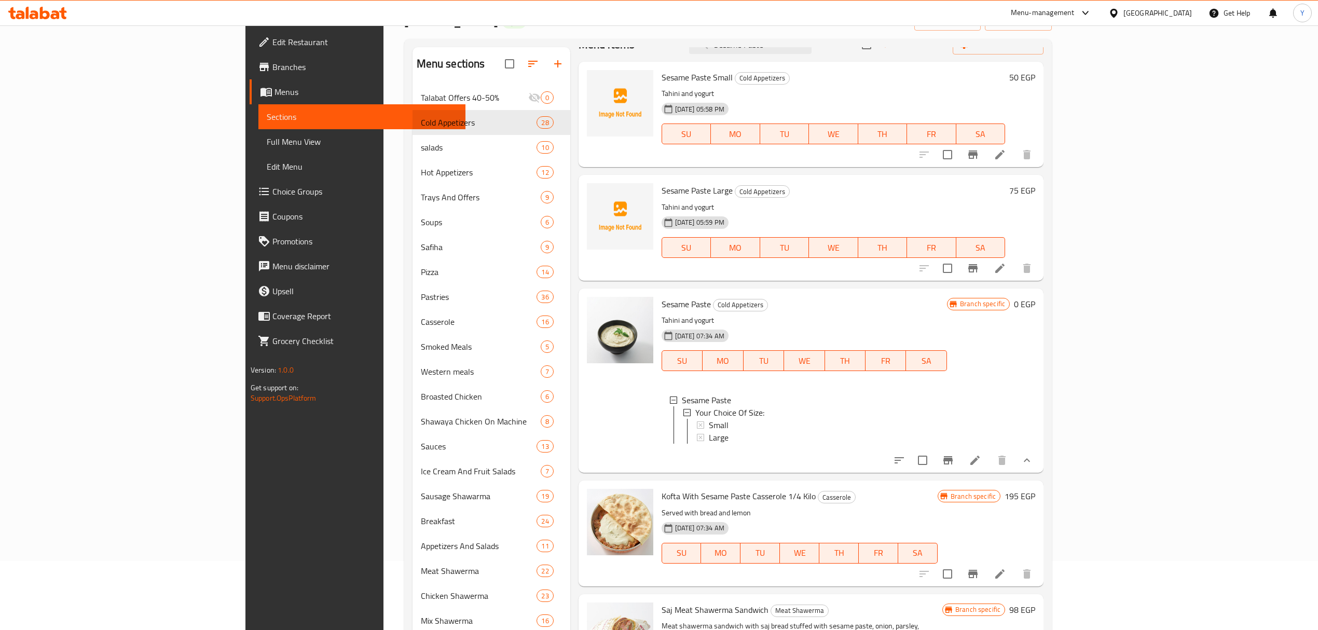
click at [1033, 466] on icon "show more" at bounding box center [1027, 460] width 12 height 12
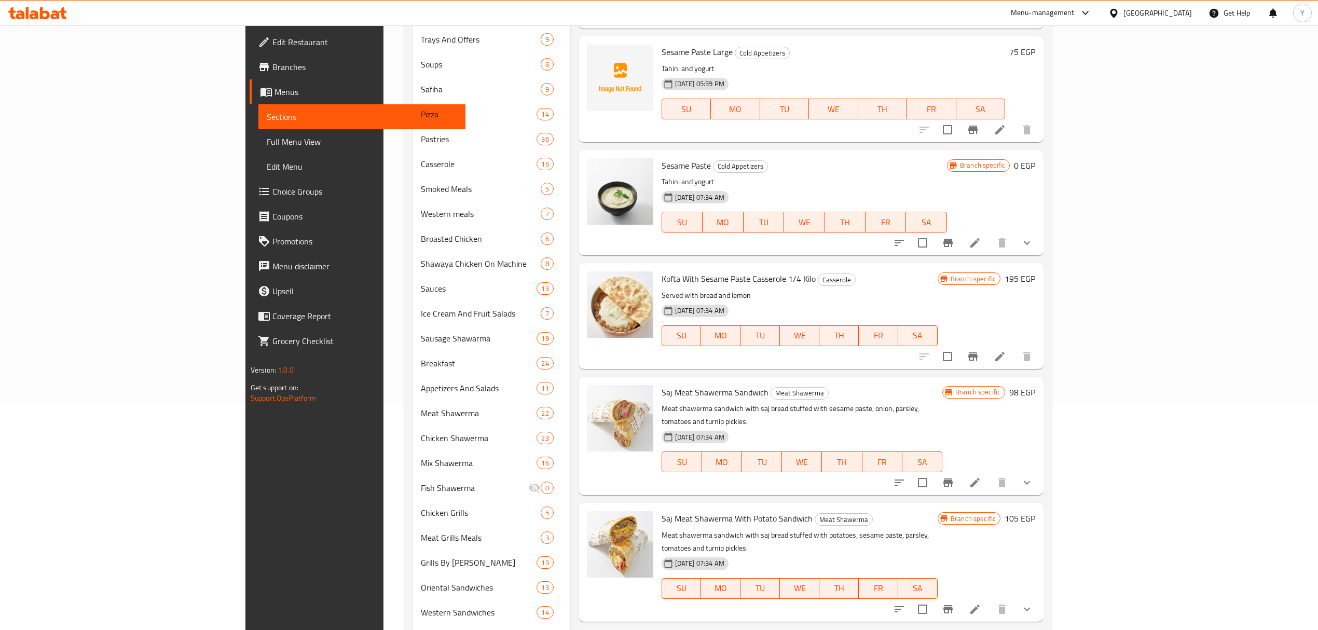
scroll to position [0, 0]
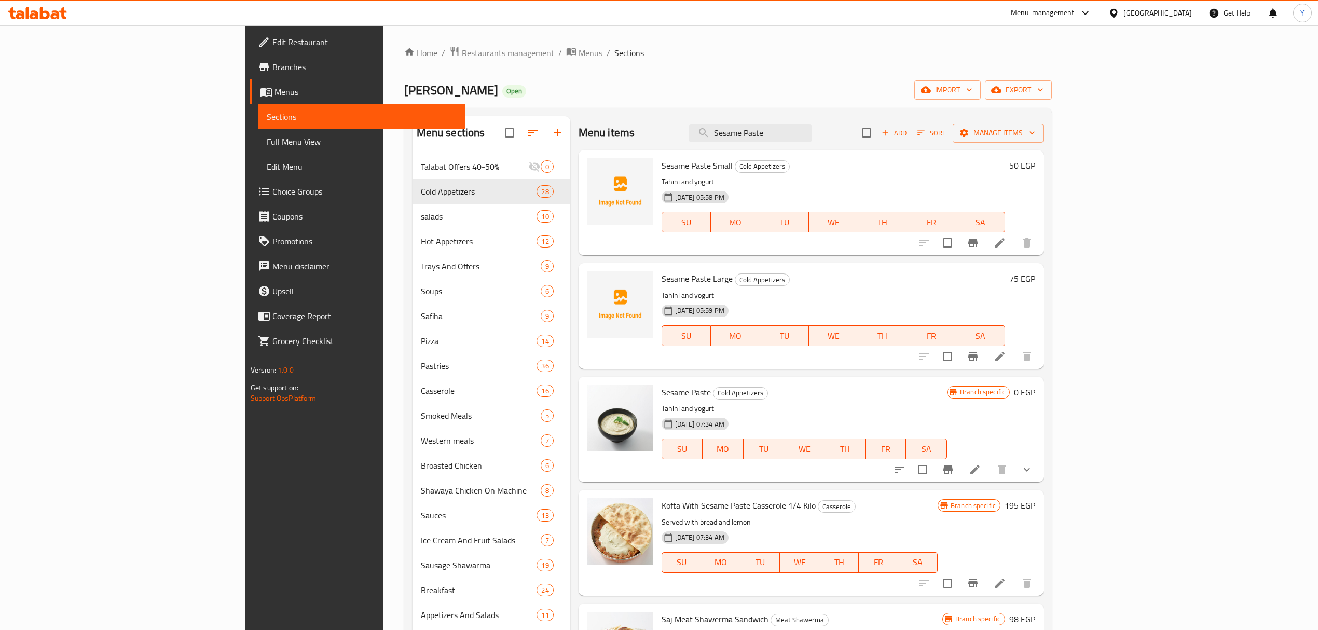
drag, startPoint x: 897, startPoint y: 135, endPoint x: 618, endPoint y: 151, distance: 280.2
click at [618, 151] on div "Menu items Sesame Paste Add Sort Manage items Sesame Paste Small Cold Appetizer…" at bounding box center [806, 560] width 473 height 889
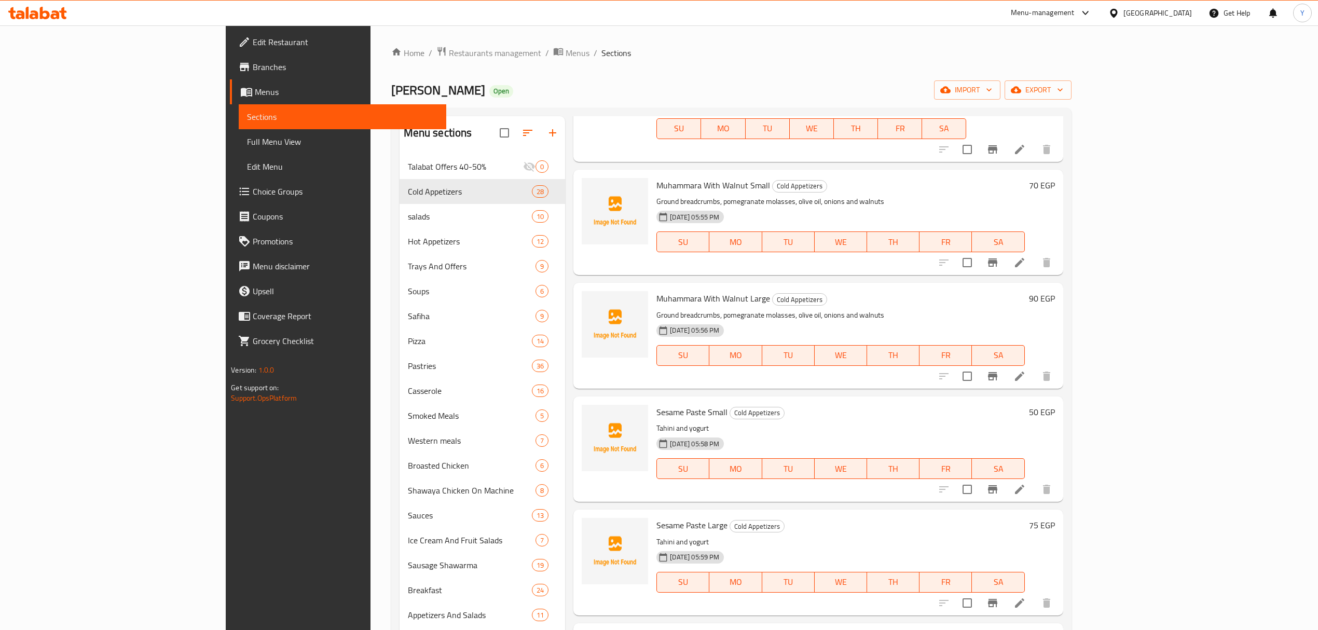
scroll to position [277, 0]
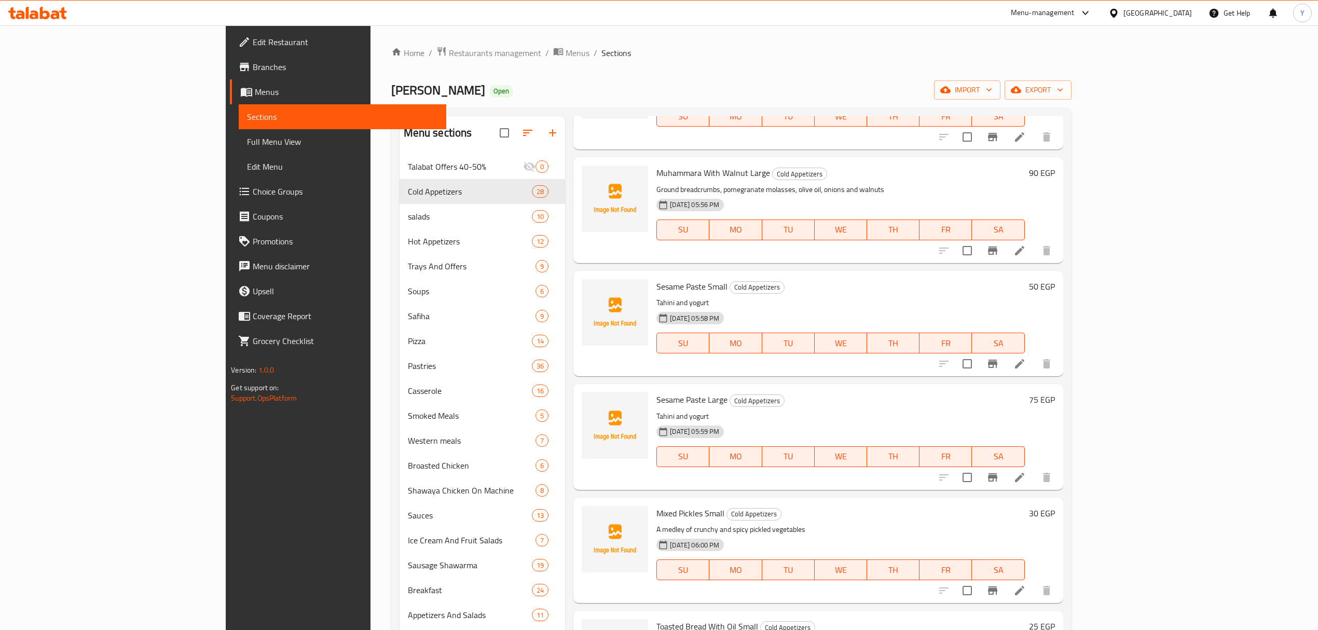
click at [657, 392] on span "Sesame Paste Large" at bounding box center [692, 400] width 71 height 16
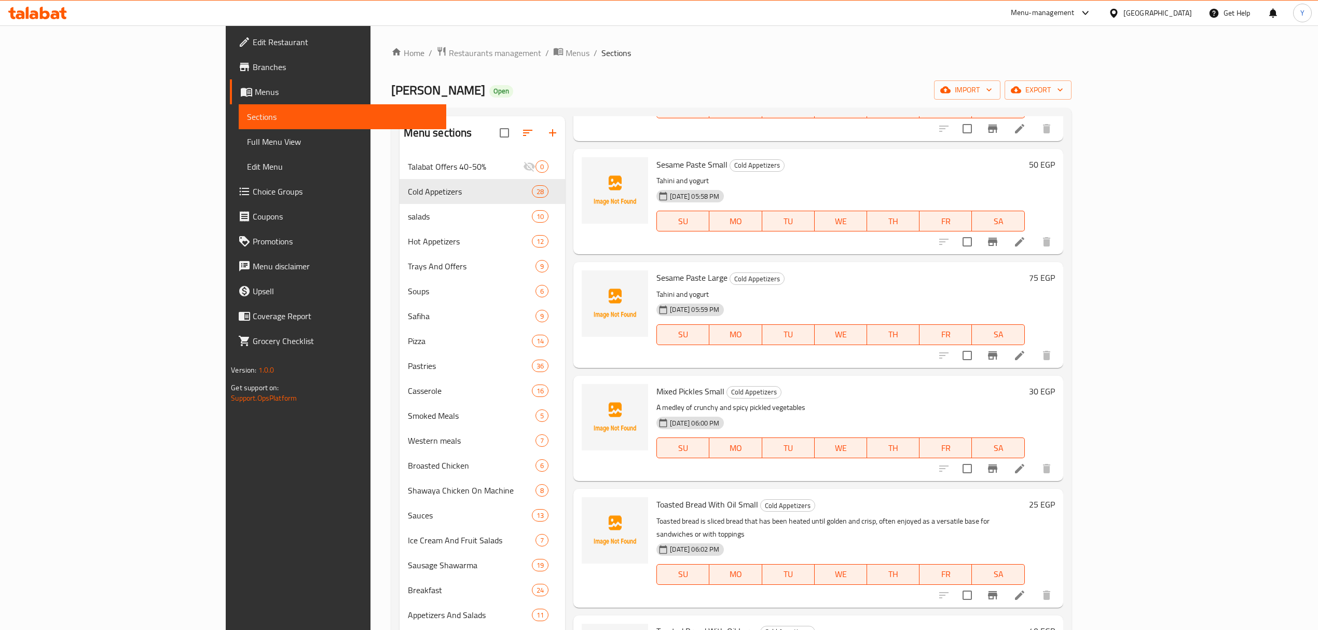
scroll to position [484, 0]
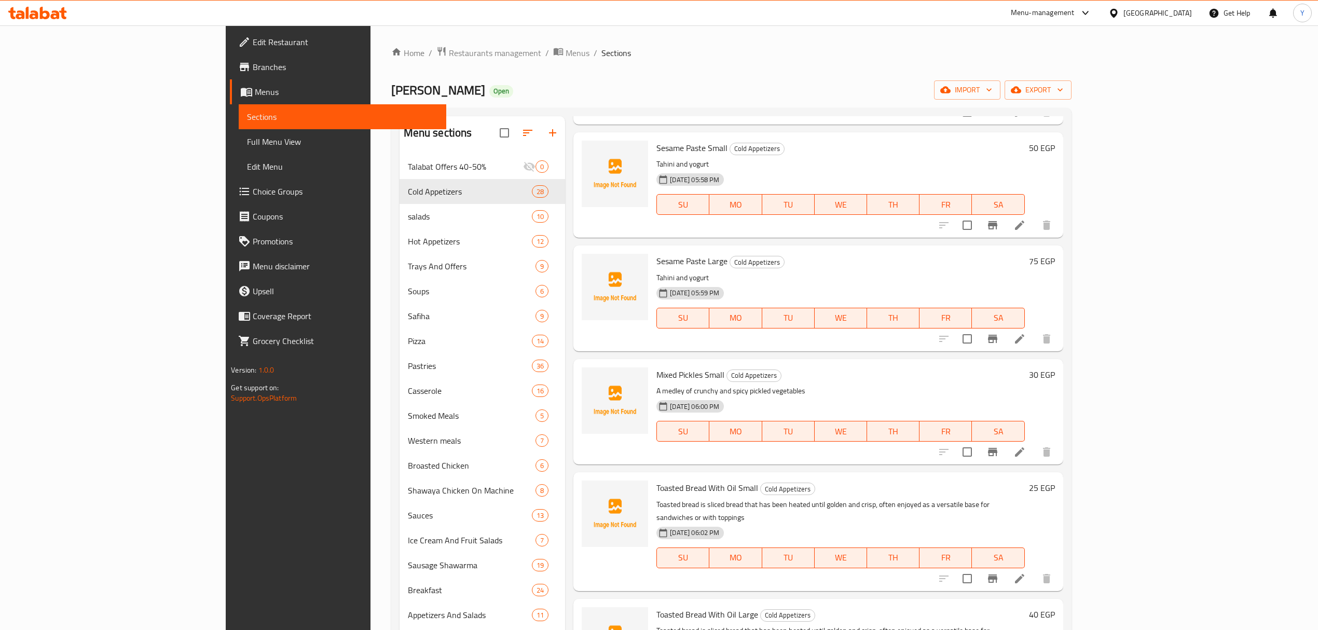
click at [657, 367] on span "Mixed Pickles Small" at bounding box center [691, 375] width 68 height 16
drag, startPoint x: 608, startPoint y: 361, endPoint x: 632, endPoint y: 361, distance: 23.4
click at [657, 367] on span "Mixed Pickles Small" at bounding box center [691, 375] width 68 height 16
copy span "Mixed Pickles"
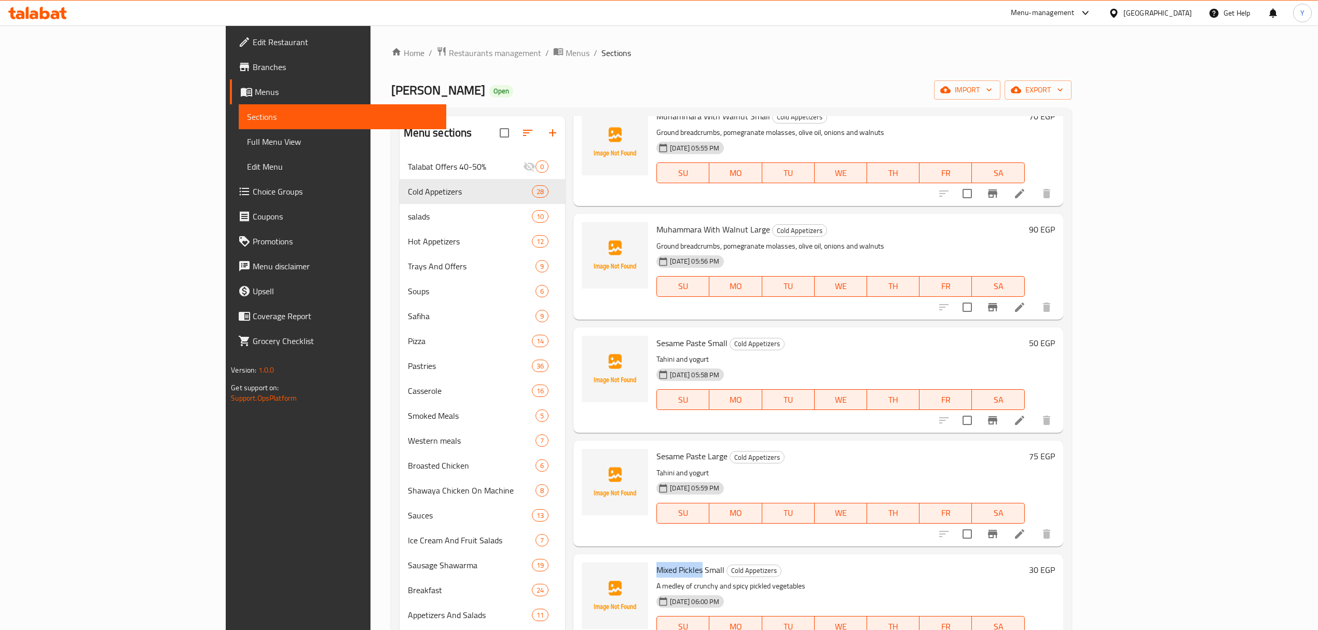
scroll to position [0, 0]
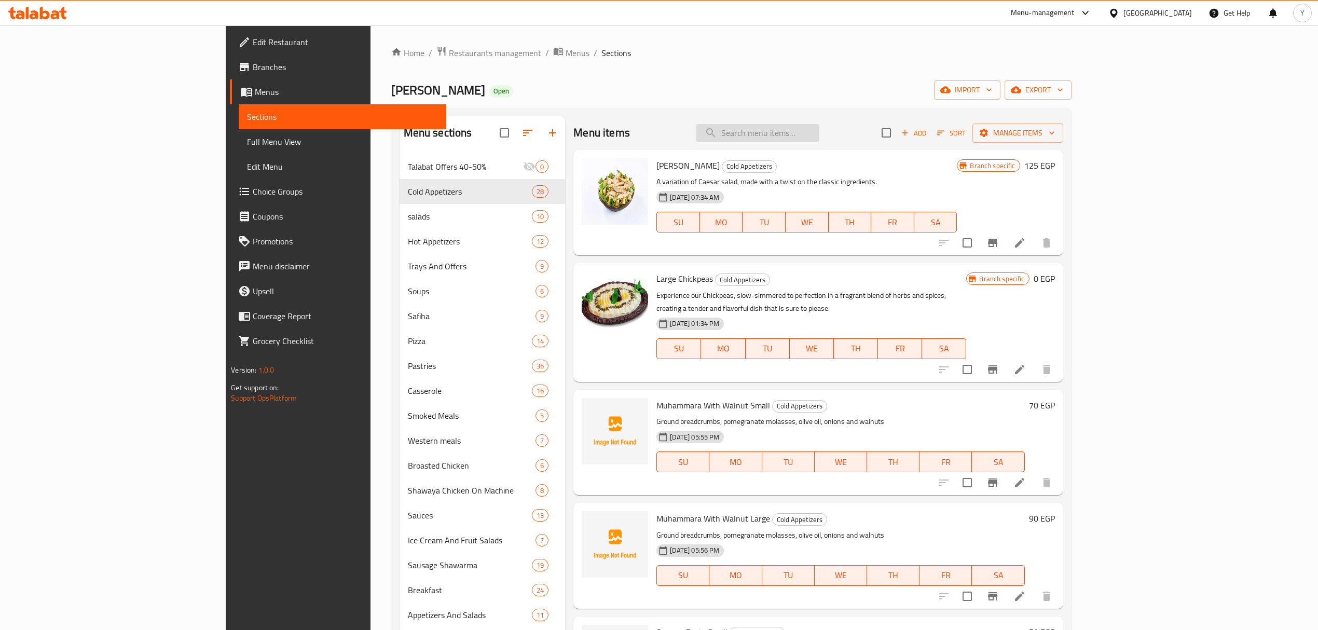
click at [819, 133] on input "search" at bounding box center [758, 133] width 123 height 18
paste input "Mixed Pickles"
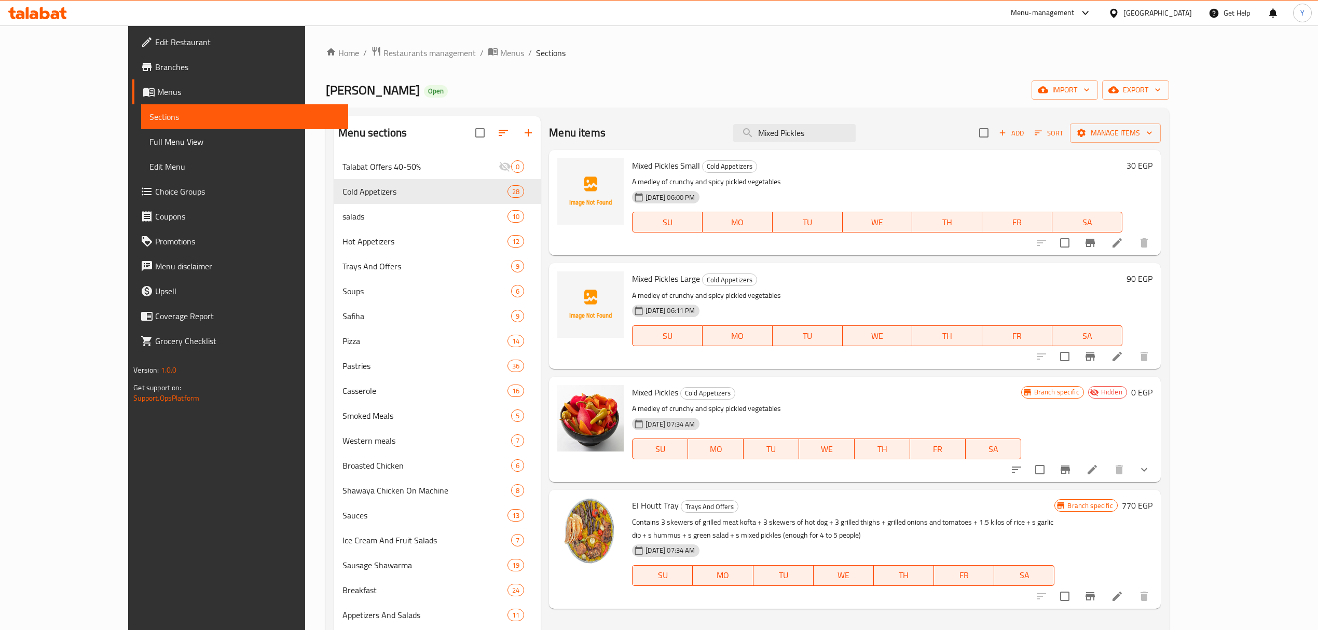
type input "Mixed Pickles"
drag, startPoint x: 861, startPoint y: 129, endPoint x: 596, endPoint y: 145, distance: 264.7
click at [596, 145] on div "Menu items Mixed Pickles Add Sort Manage items" at bounding box center [854, 133] width 611 height 34
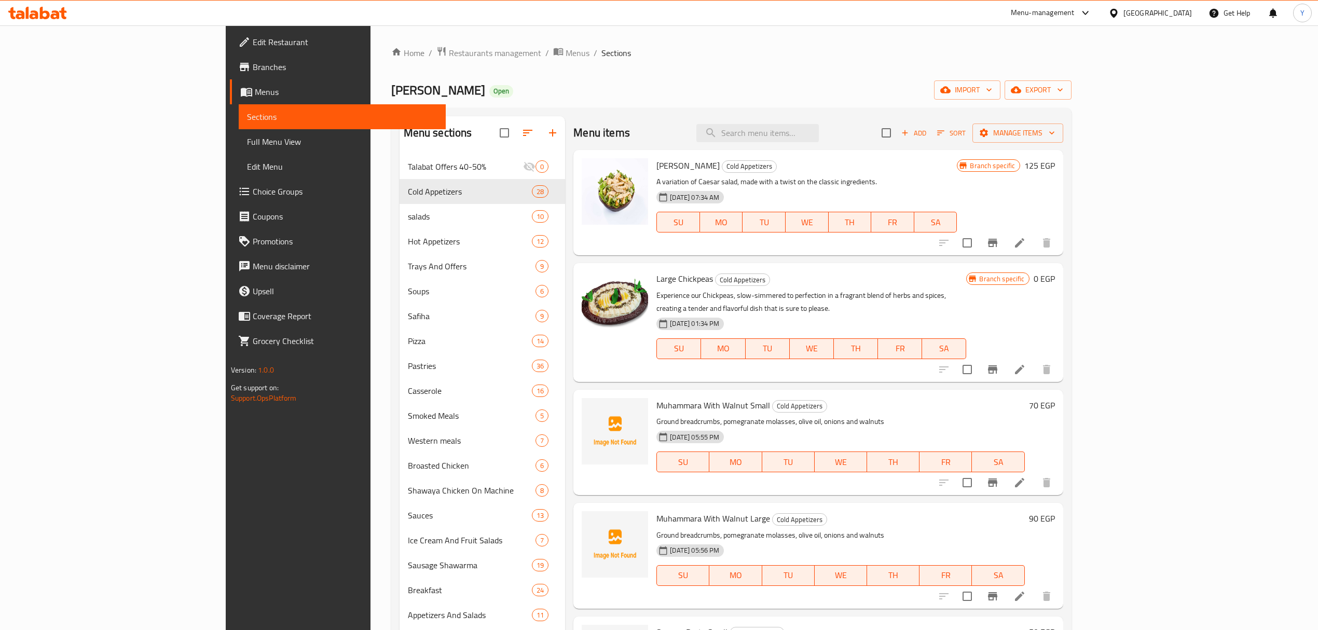
paste input "طبق حمص باللحمه"
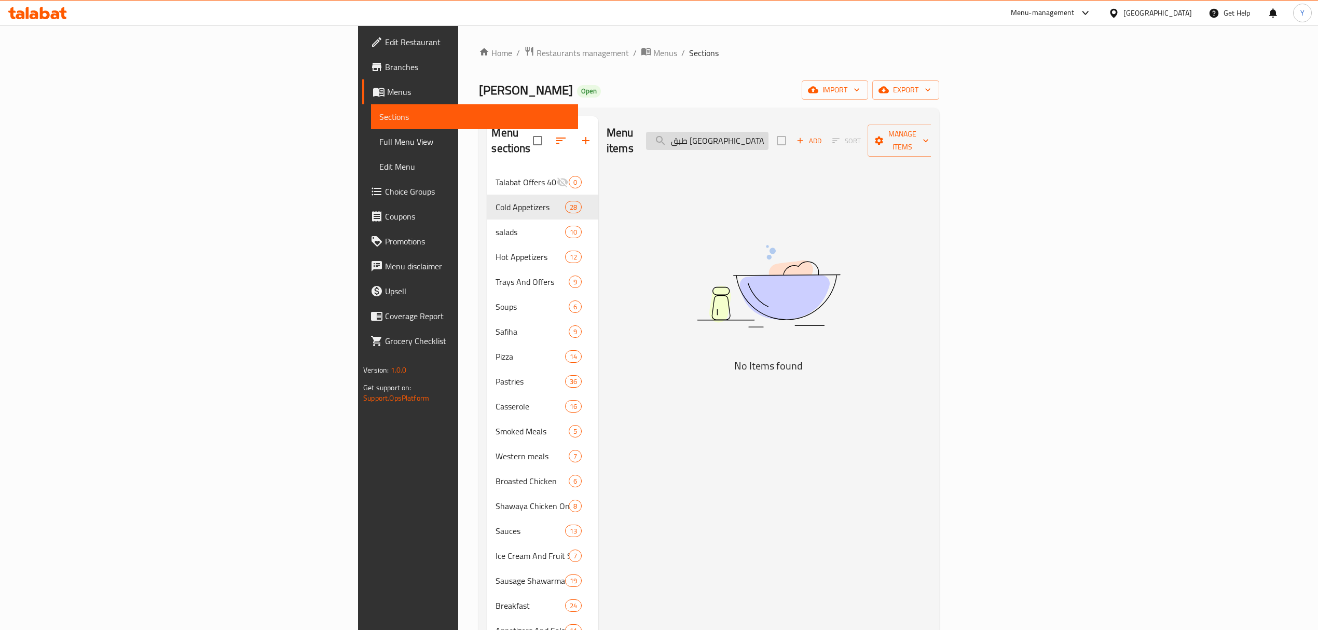
click at [769, 137] on input "طبق حمص" at bounding box center [707, 141] width 123 height 18
click at [769, 133] on input "طبق حمص" at bounding box center [707, 141] width 123 height 18
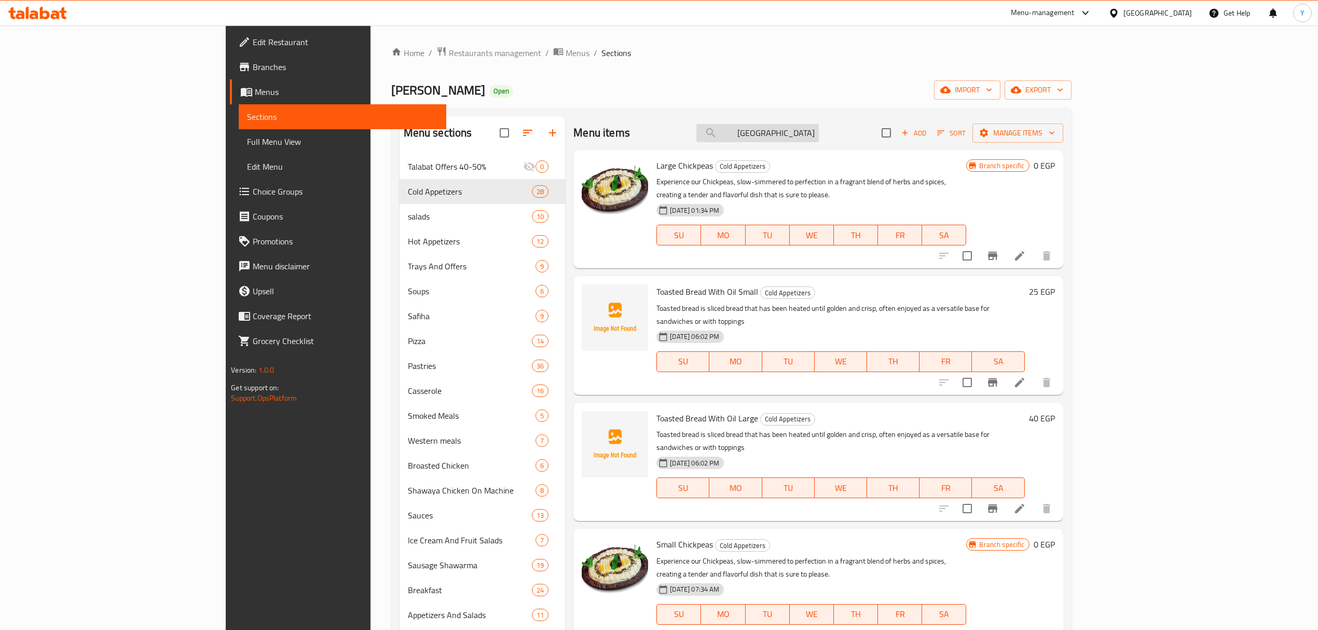
click at [819, 133] on input "حمص" at bounding box center [758, 133] width 123 height 18
click at [657, 167] on span "Large Chickpeas" at bounding box center [685, 166] width 57 height 16
copy h6 "Chickpeas"
click at [802, 121] on div "Menu items حمص Add Sort Manage items" at bounding box center [818, 133] width 489 height 34
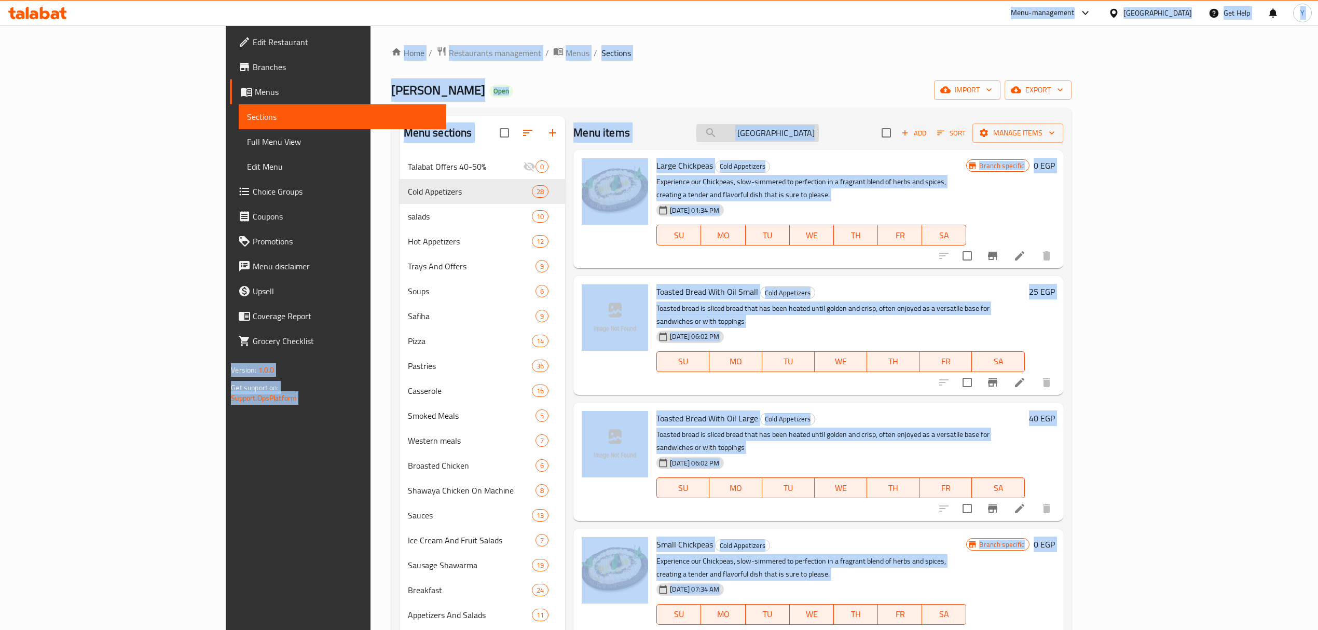
click at [811, 129] on input "حمص" at bounding box center [758, 133] width 123 height 18
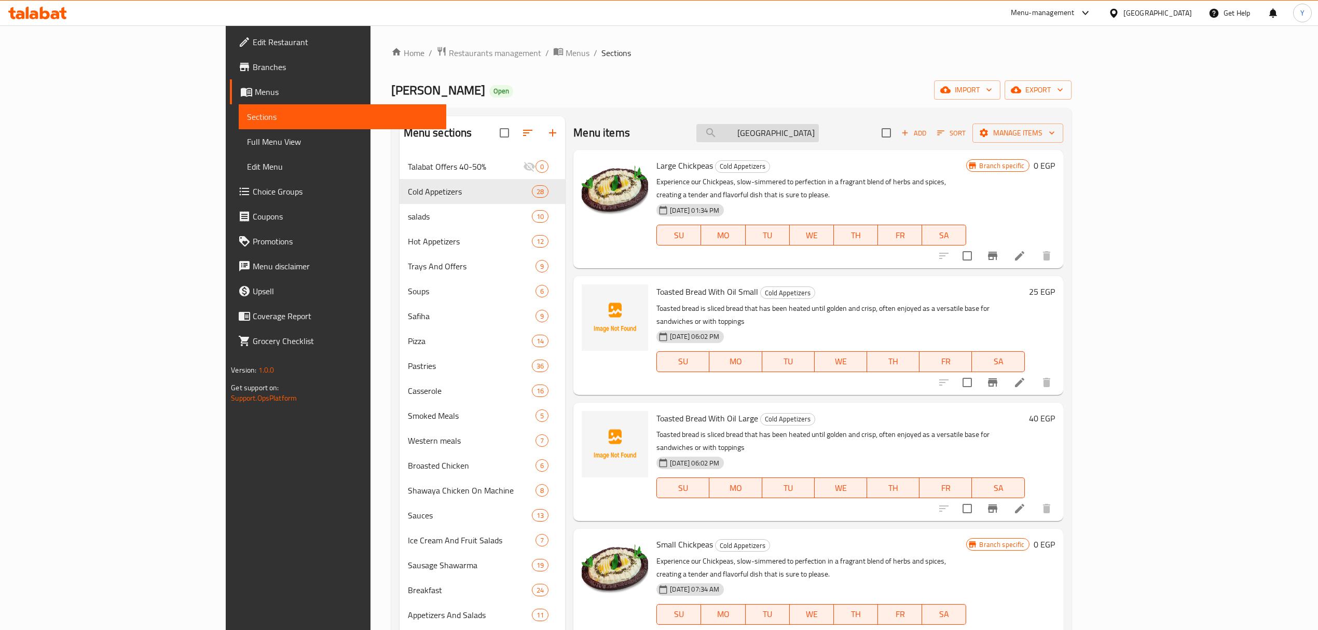
paste input "Chickpeas"
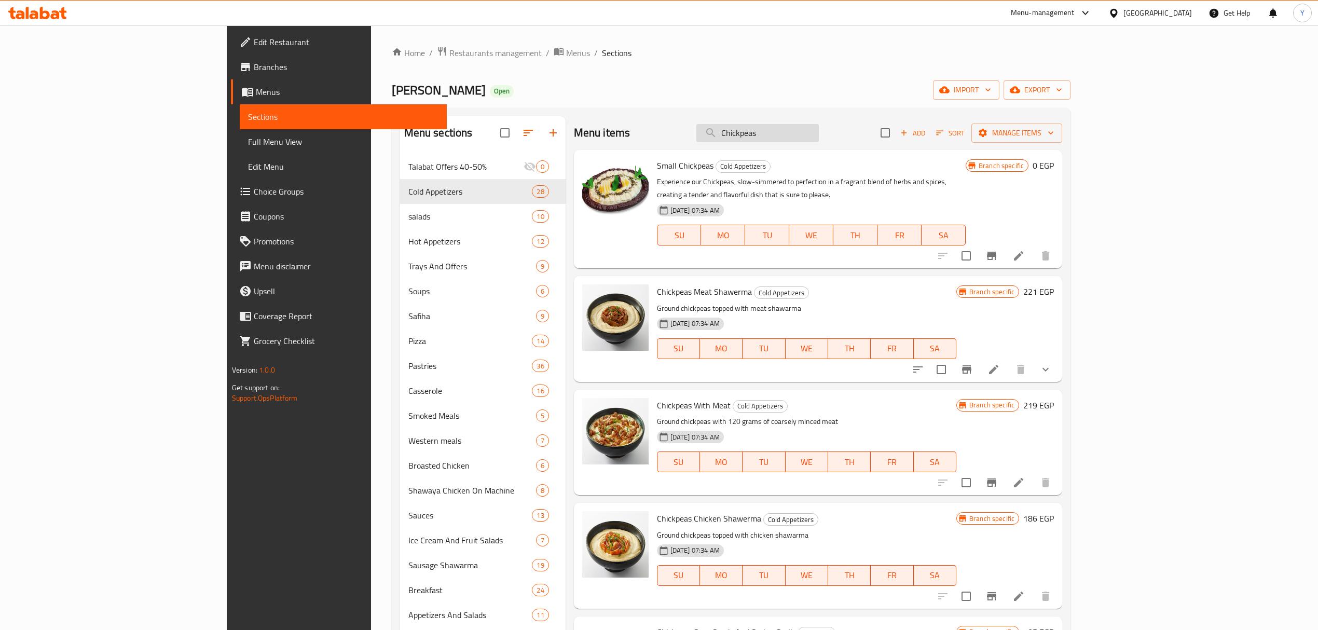
click at [819, 136] on input "Chickpeas" at bounding box center [758, 133] width 123 height 18
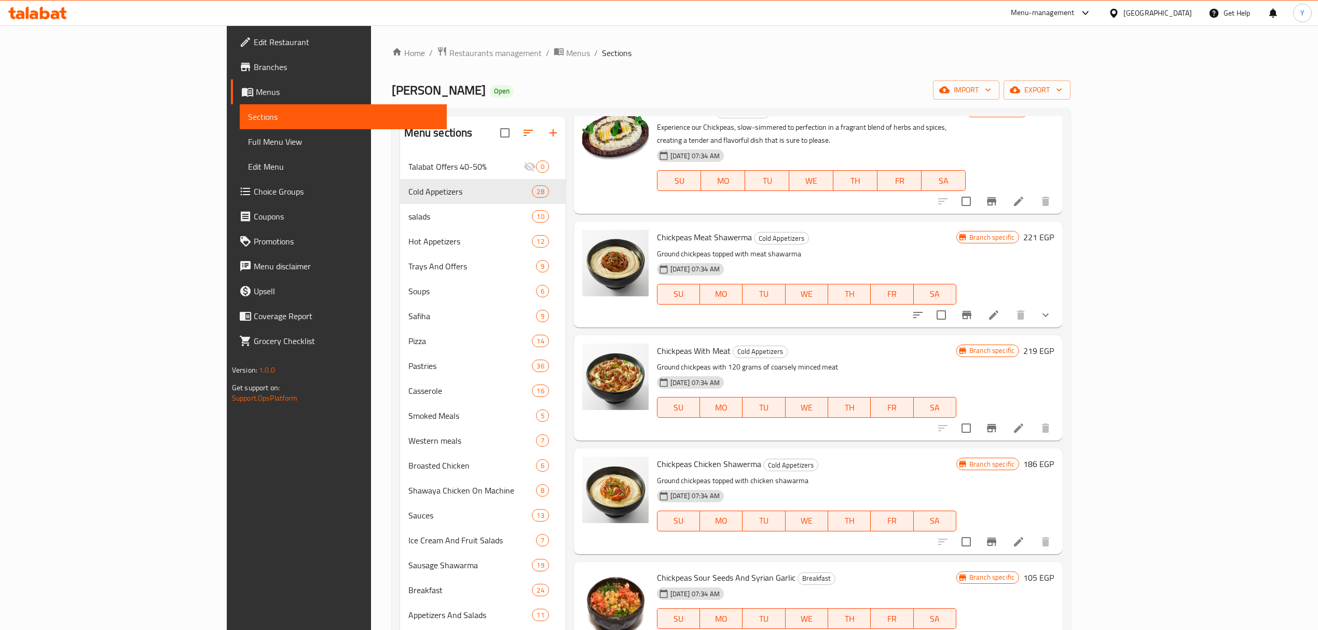
scroll to position [126, 0]
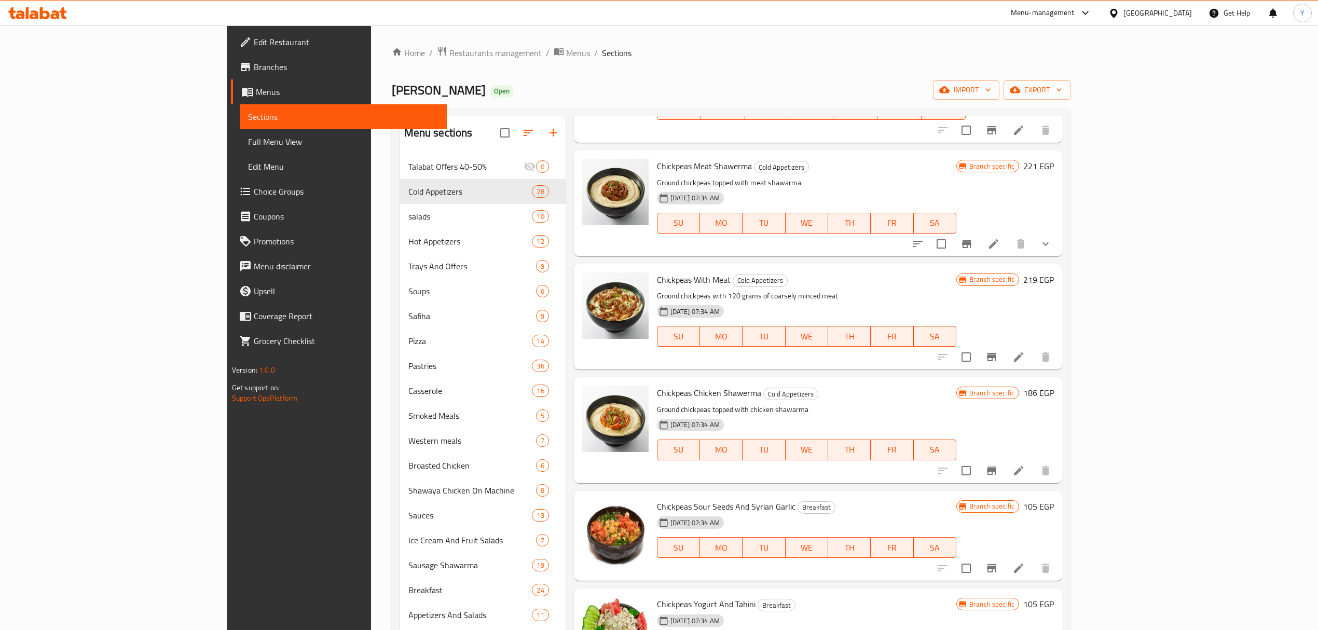
click at [657, 272] on span "Chickpeas With Meat" at bounding box center [694, 280] width 74 height 16
drag, startPoint x: 622, startPoint y: 266, endPoint x: 659, endPoint y: 266, distance: 37.4
click at [659, 272] on span "Chickpeas With Meat" at bounding box center [694, 280] width 74 height 16
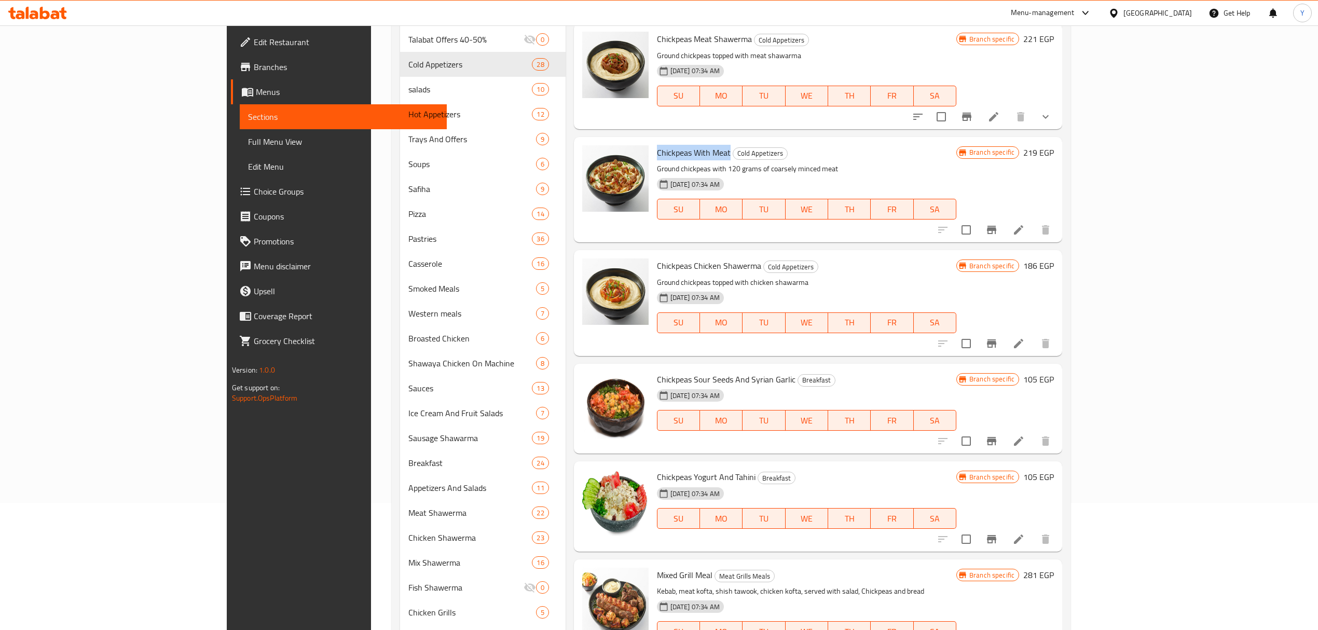
scroll to position [138, 0]
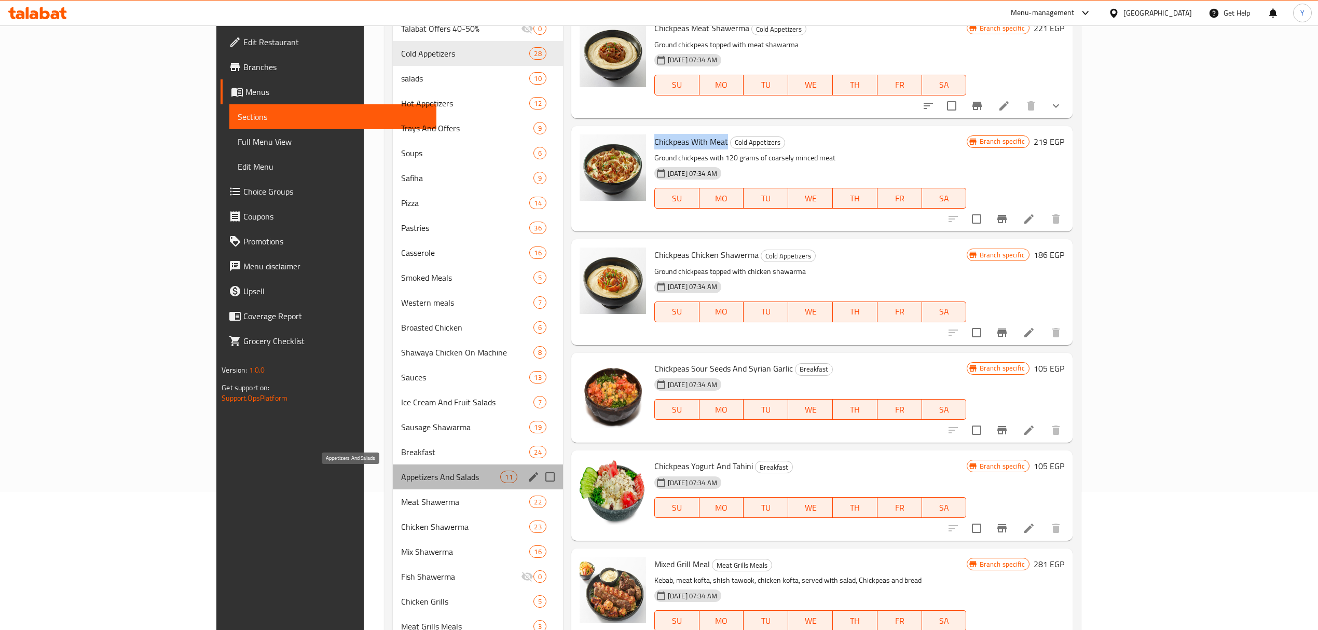
click at [401, 472] on span "Appetizers And Salads" at bounding box center [450, 477] width 99 height 12
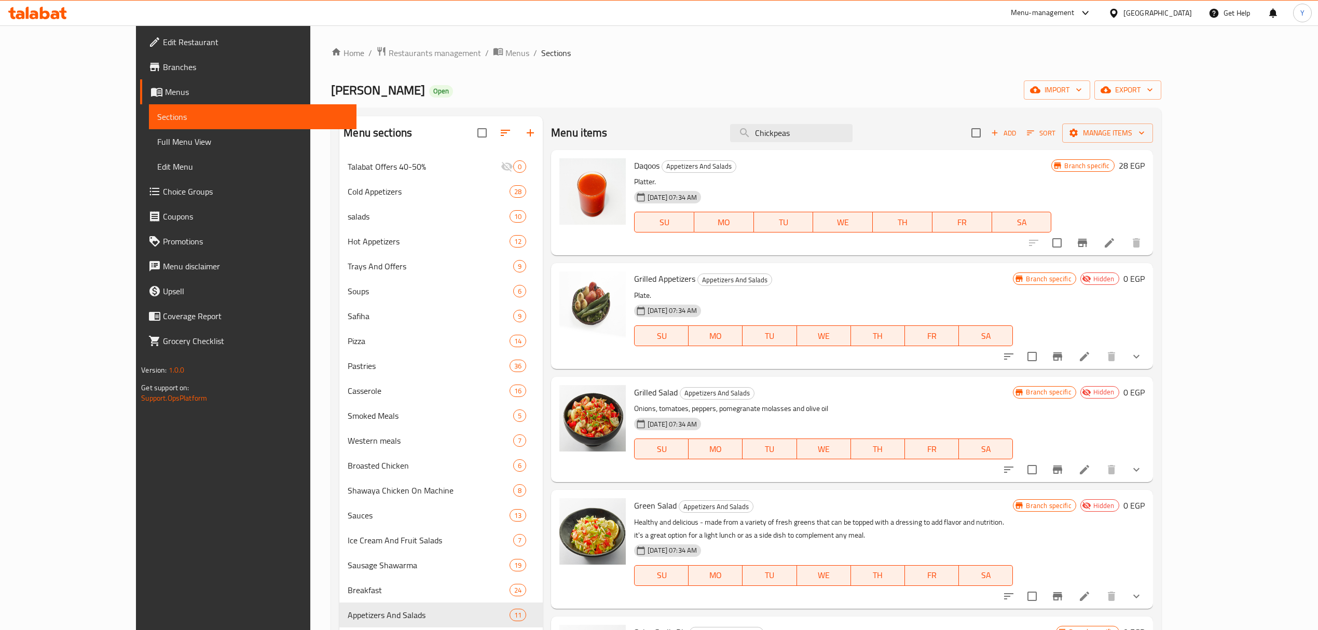
click at [875, 119] on div "Menu items Chickpeas Add Sort Manage items" at bounding box center [852, 133] width 602 height 34
click at [853, 135] on input "Chickpeas" at bounding box center [791, 133] width 123 height 18
paste input "يالنجي"
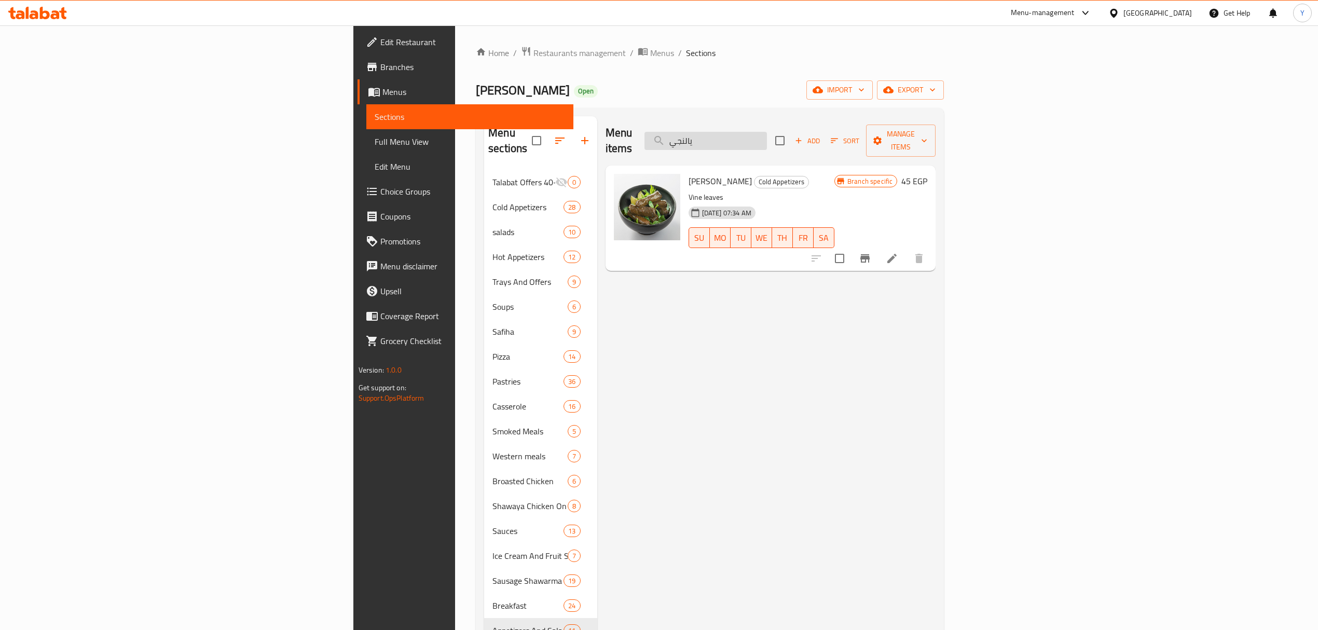
click at [767, 138] on input "يالنجي" at bounding box center [706, 141] width 123 height 18
click at [689, 191] on p "Vine leaves" at bounding box center [762, 197] width 146 height 13
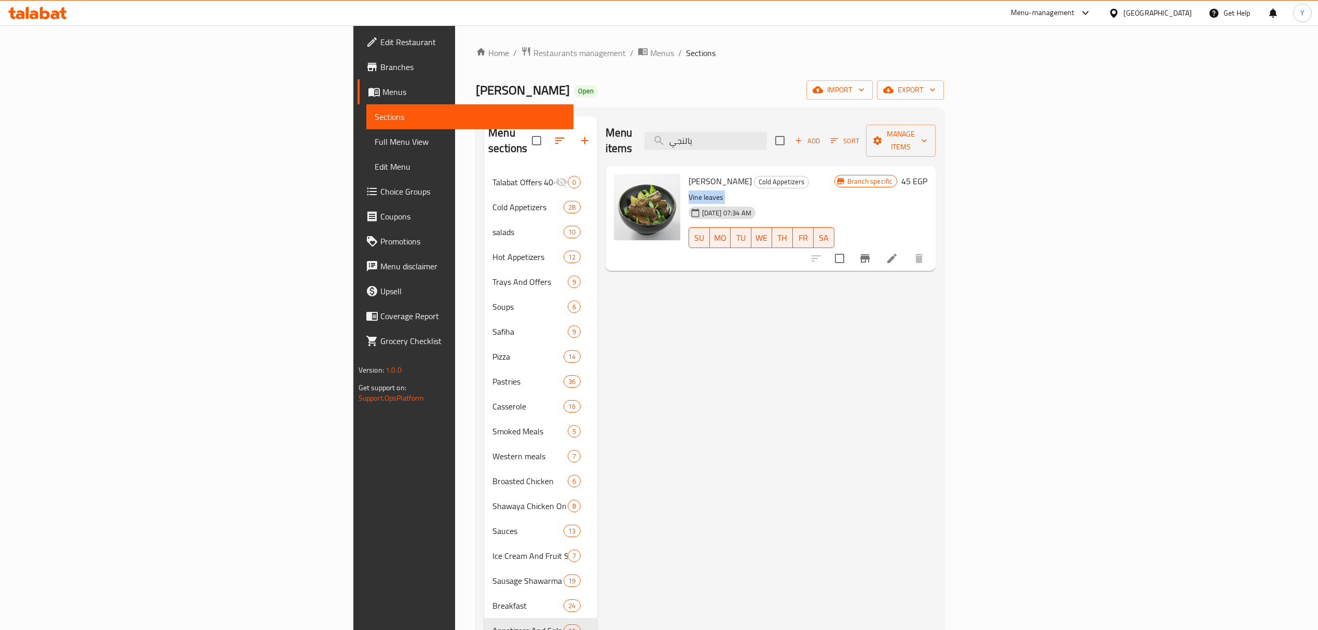
click at [689, 191] on p "Vine leaves" at bounding box center [762, 197] width 146 height 13
copy div "Vine leaves"
click at [827, 119] on div "Menu items يالنجي Add Sort Manage items" at bounding box center [771, 140] width 331 height 49
click at [839, 143] on div "Menu items يالنجي Add Sort Manage items" at bounding box center [771, 140] width 331 height 49
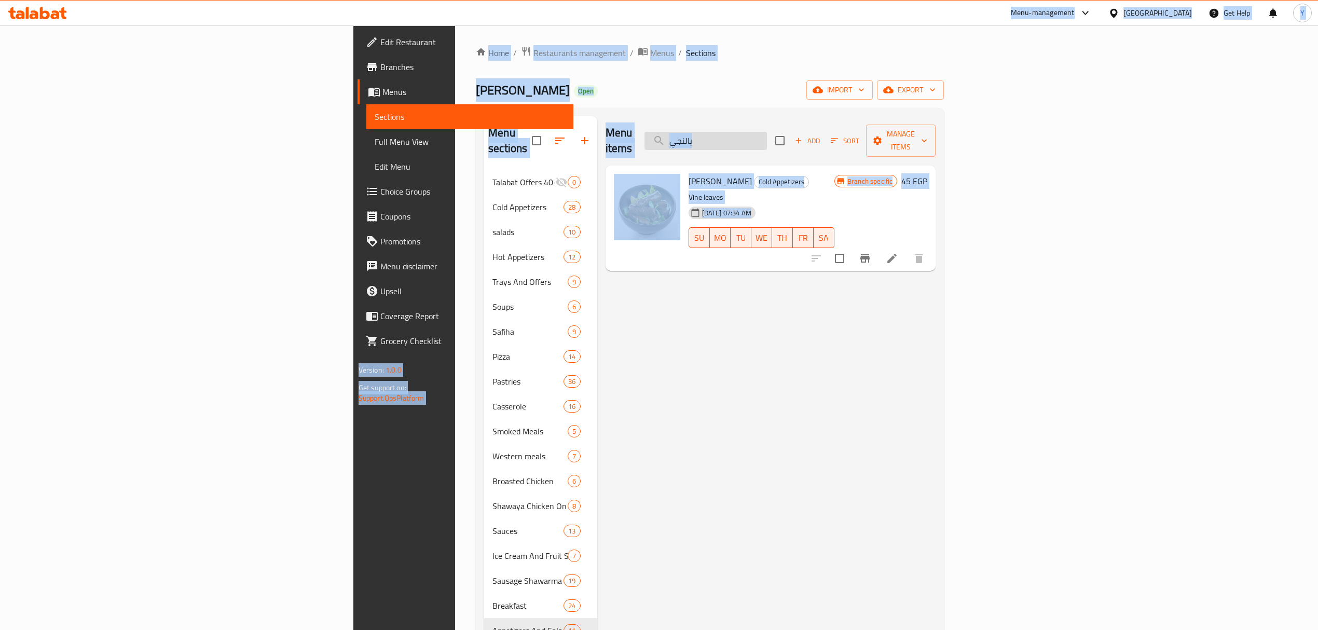
click at [767, 138] on input "يالنجي" at bounding box center [706, 141] width 123 height 18
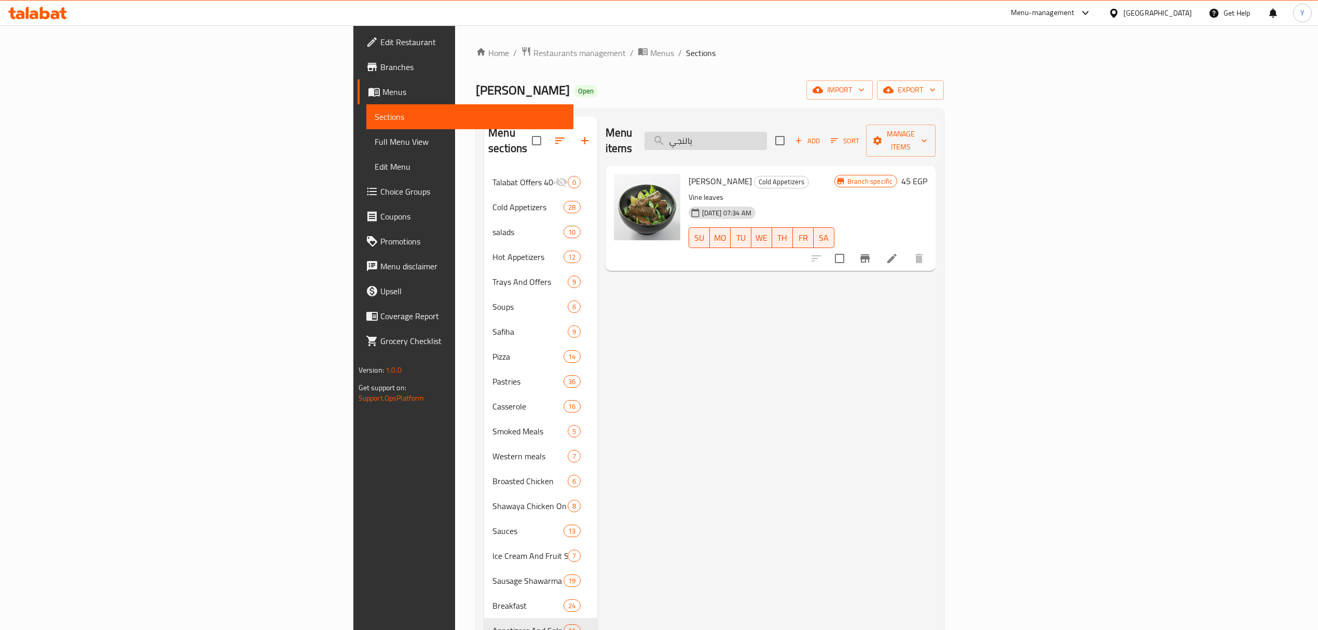
paste input "Vine leaves"
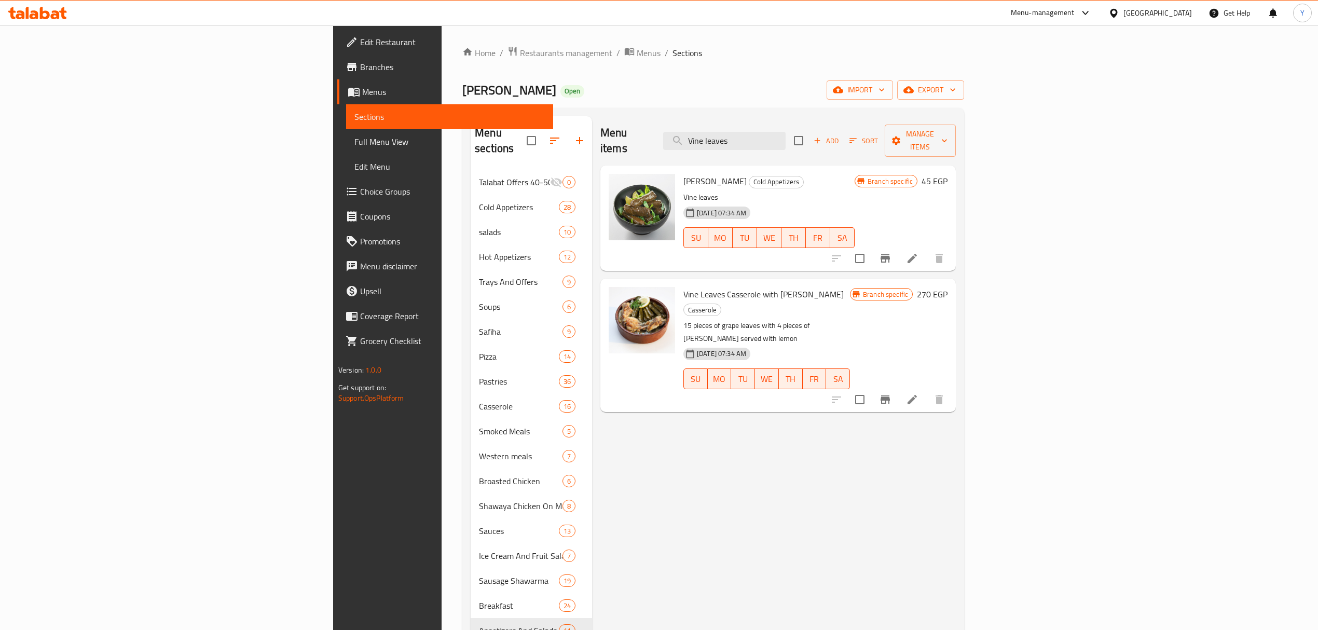
type input "Vine leaves"
drag, startPoint x: 873, startPoint y: 139, endPoint x: 681, endPoint y: 151, distance: 192.4
click at [681, 151] on div "Menu items Vine leaves Add Sort Manage items Yalanji Platter Cold Appetizers Vi…" at bounding box center [774, 568] width 364 height 905
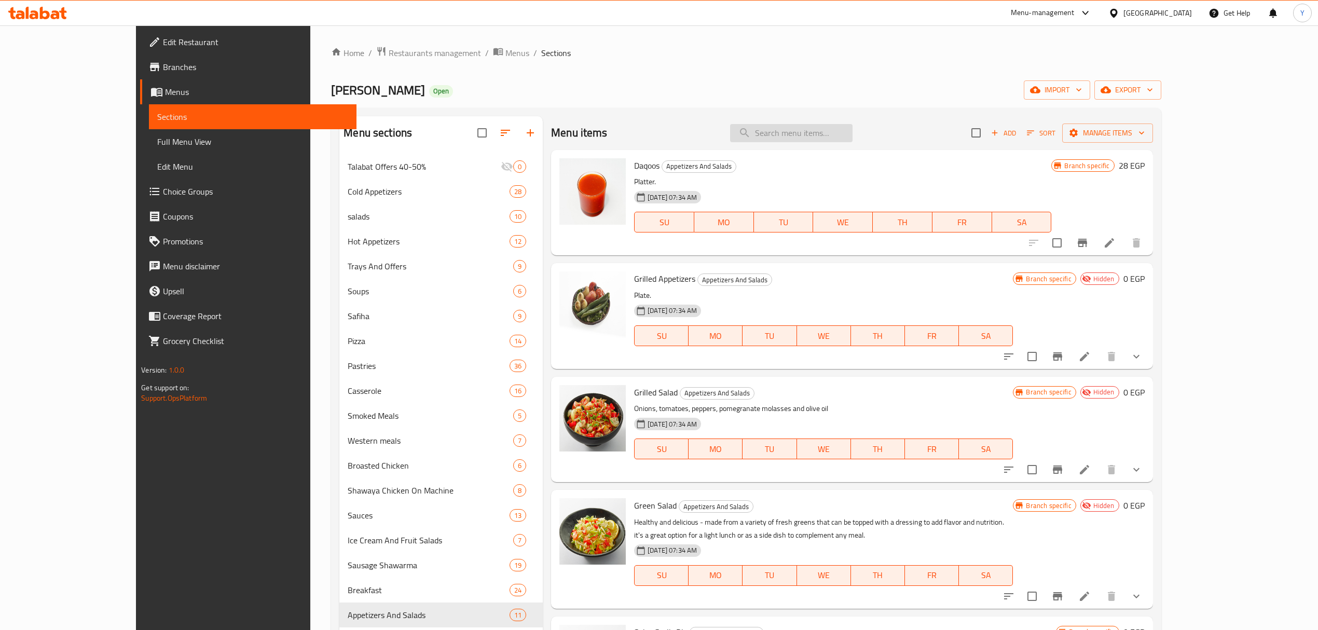
paste input "سواريه"
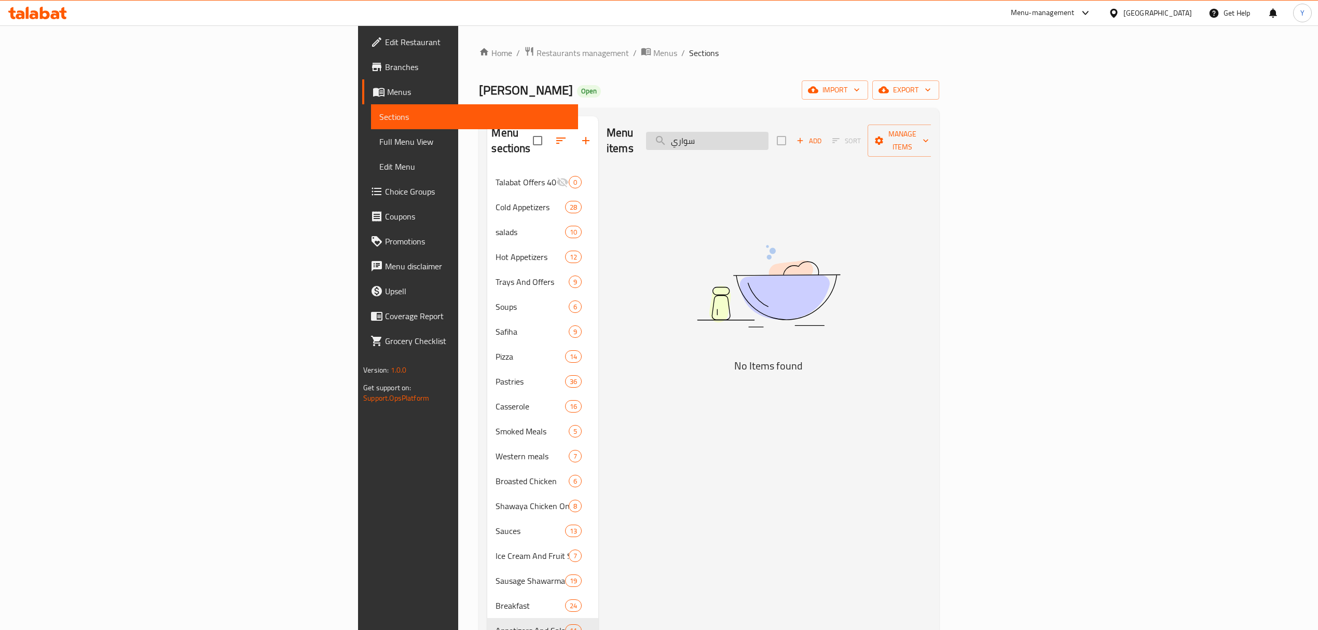
click at [769, 138] on input "سواري" at bounding box center [707, 141] width 123 height 18
paste input "لبنيه"
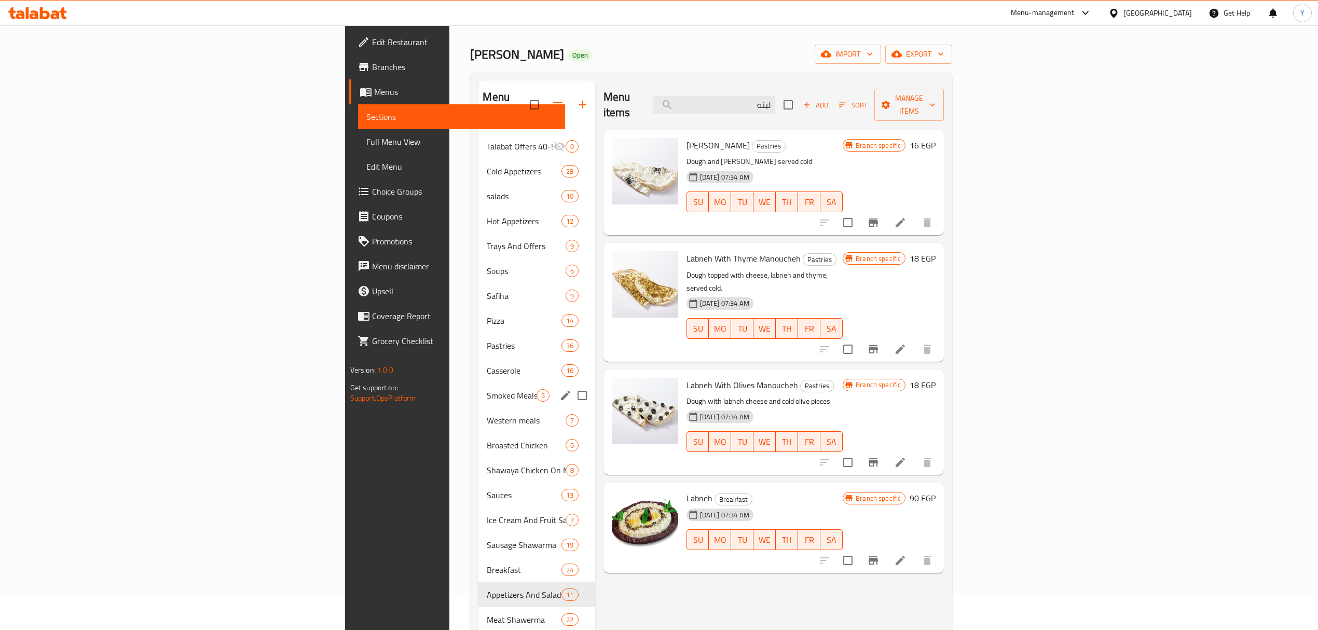
scroll to position [69, 0]
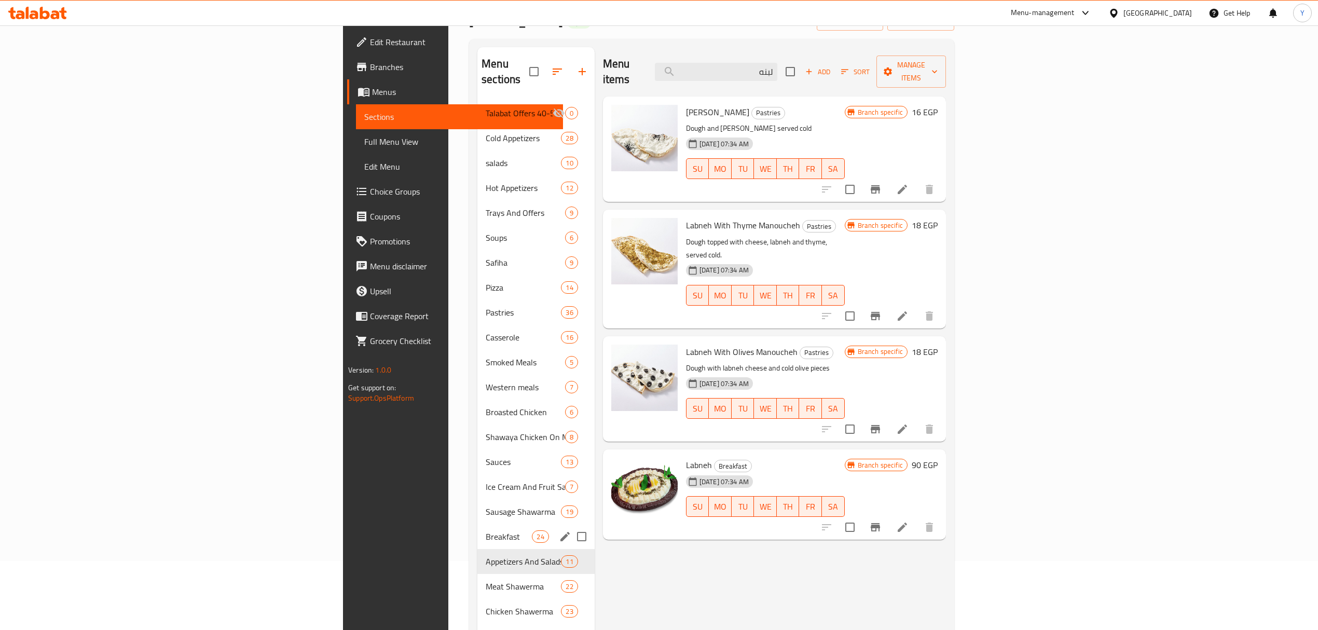
click at [478, 530] on div "Breakfast 24" at bounding box center [536, 536] width 117 height 25
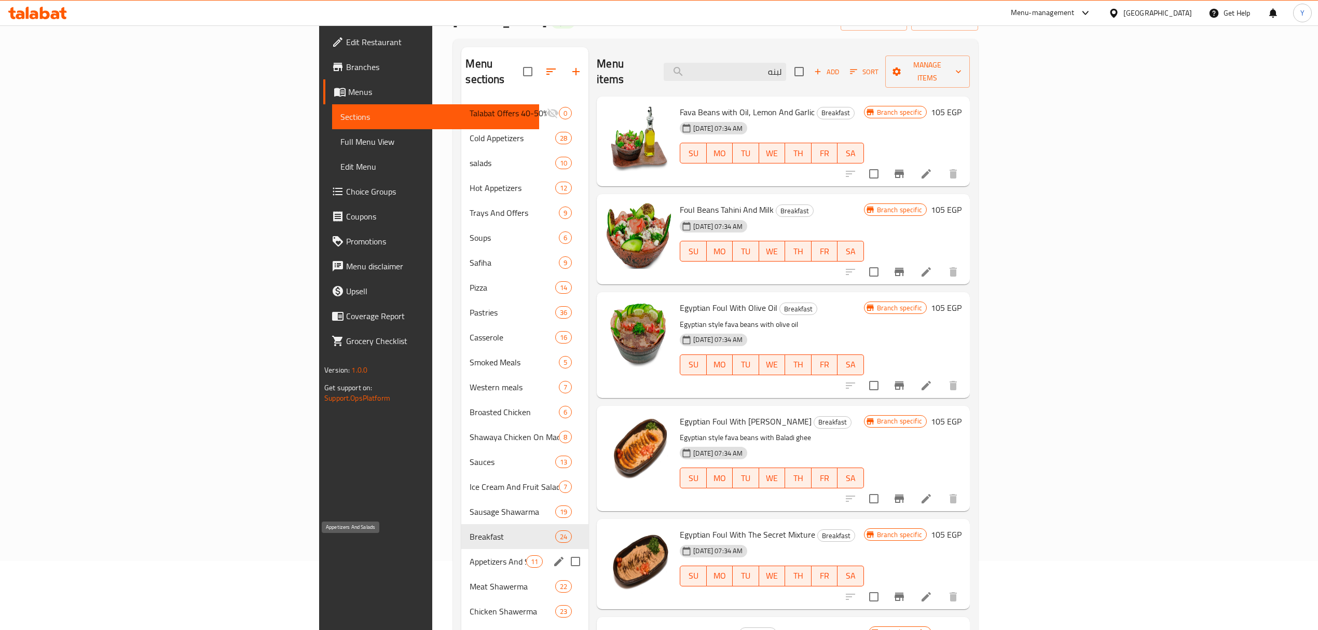
click at [470, 555] on span "Appetizers And Salads" at bounding box center [498, 561] width 57 height 12
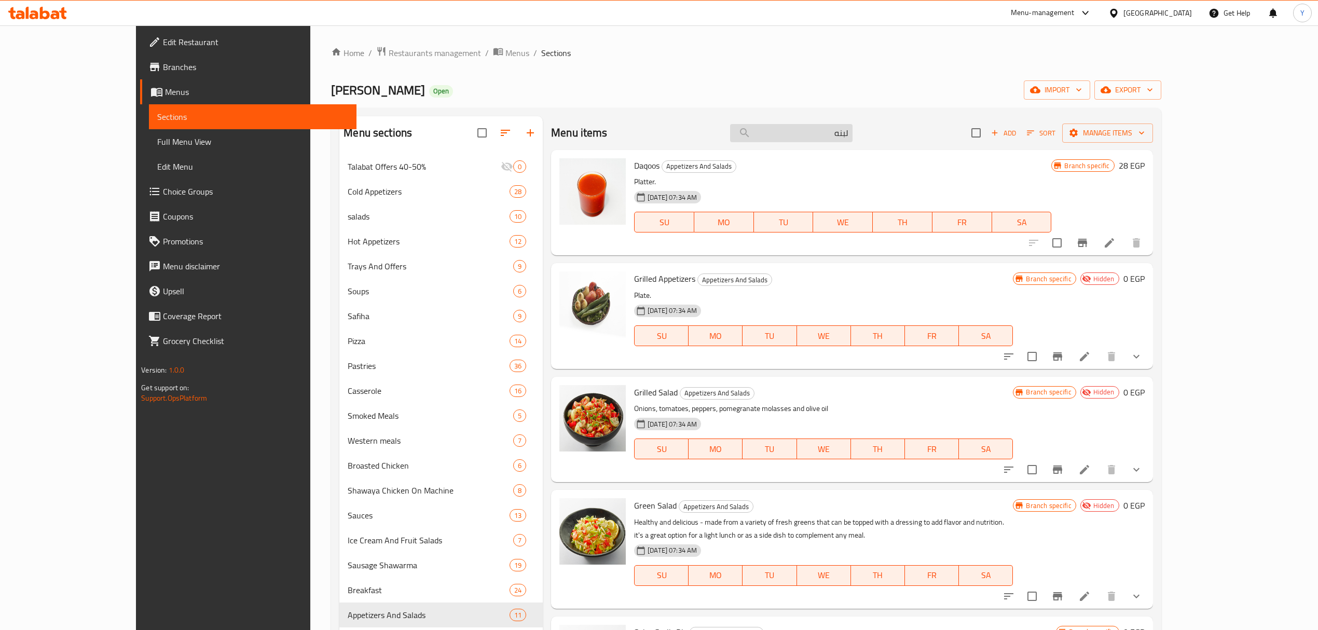
click at [846, 127] on input "لبنه" at bounding box center [791, 133] width 123 height 18
paste input "عيش ملكي"
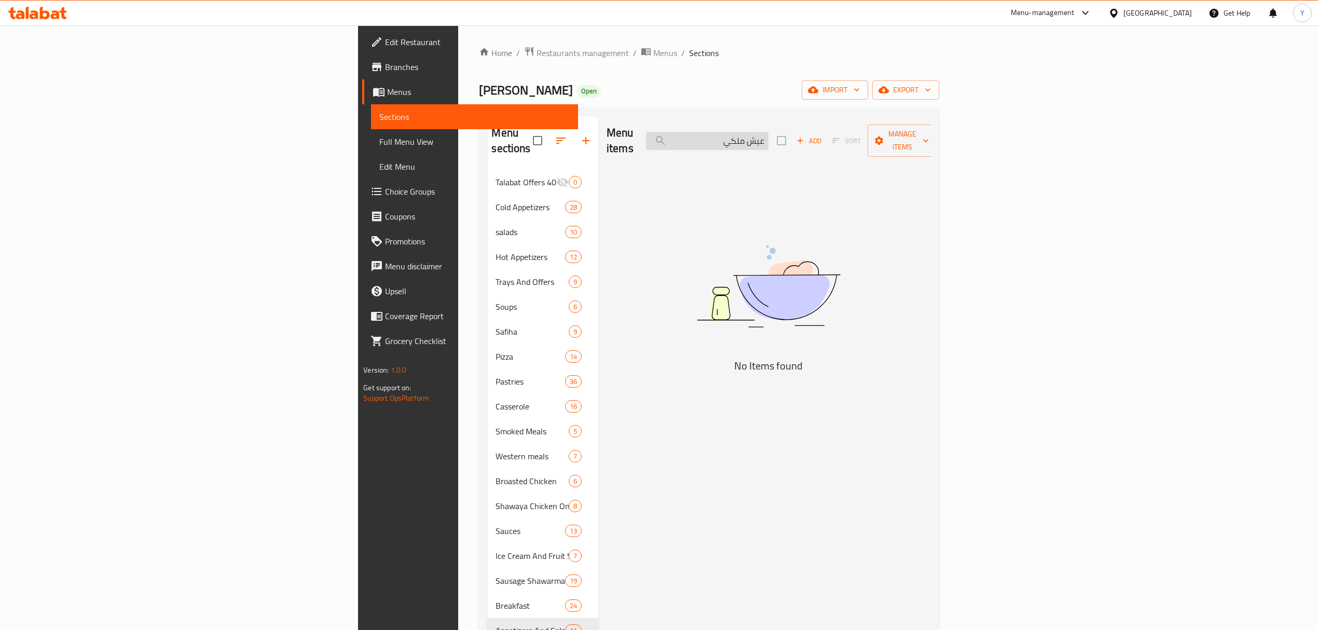
click at [769, 132] on input "عيش ملكي" at bounding box center [707, 141] width 123 height 18
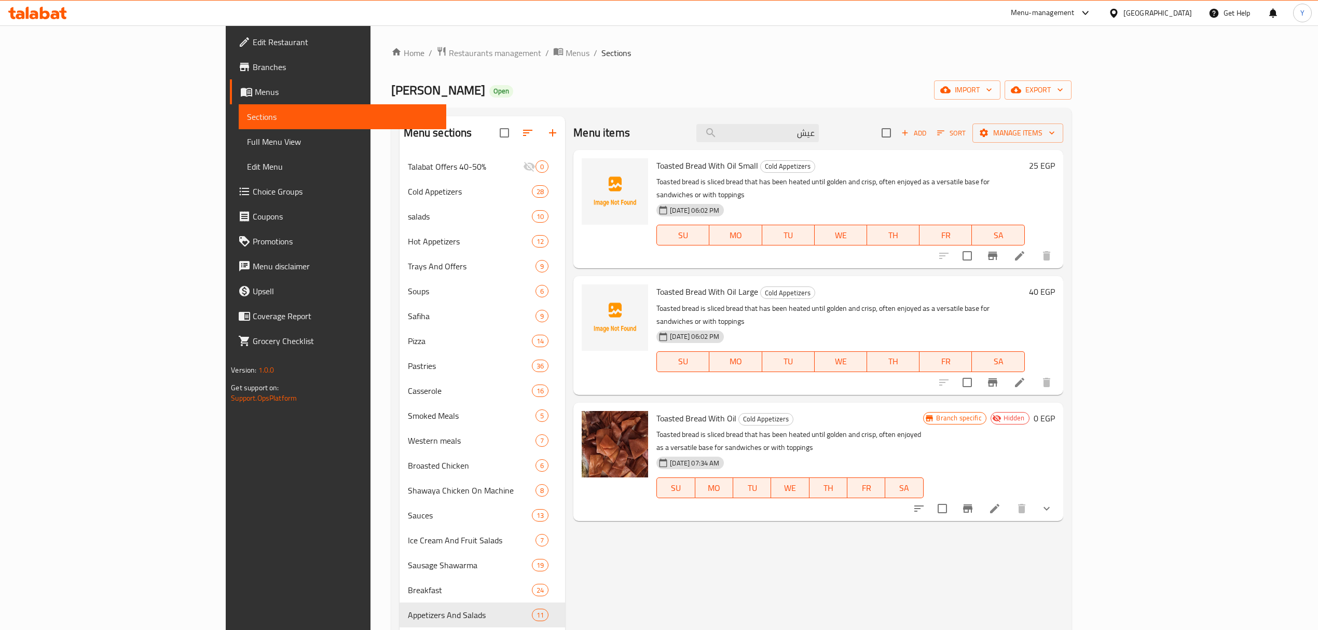
paste input "ملكي"
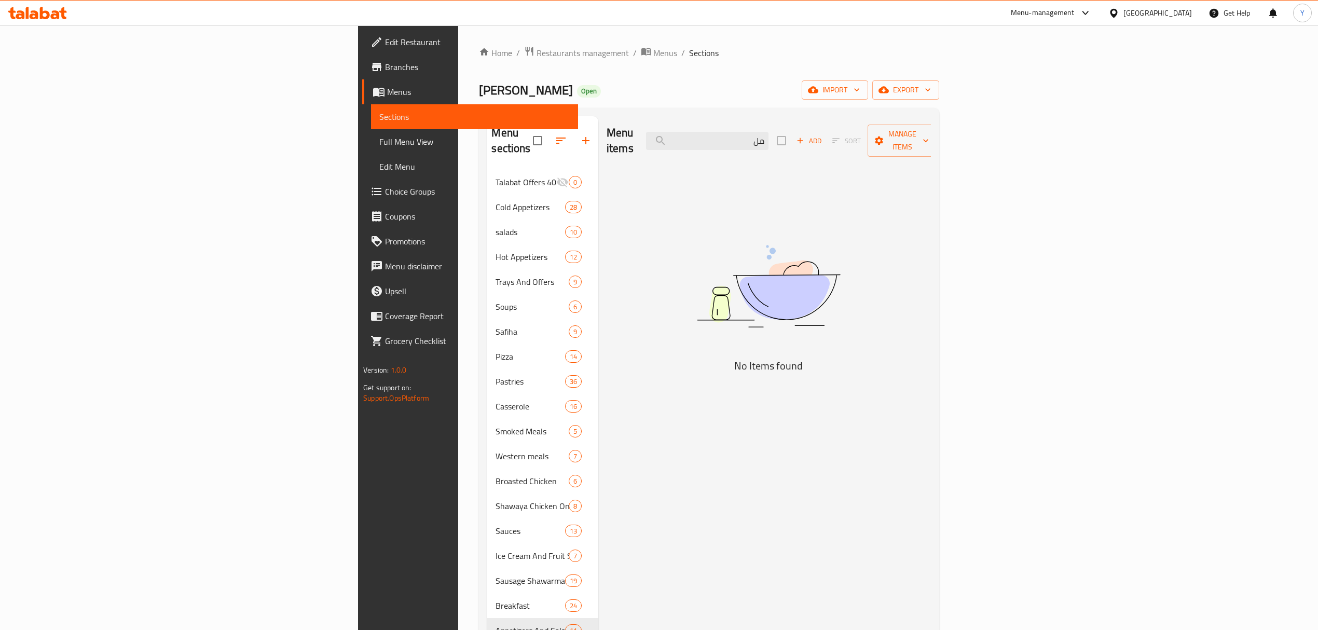
type input "م"
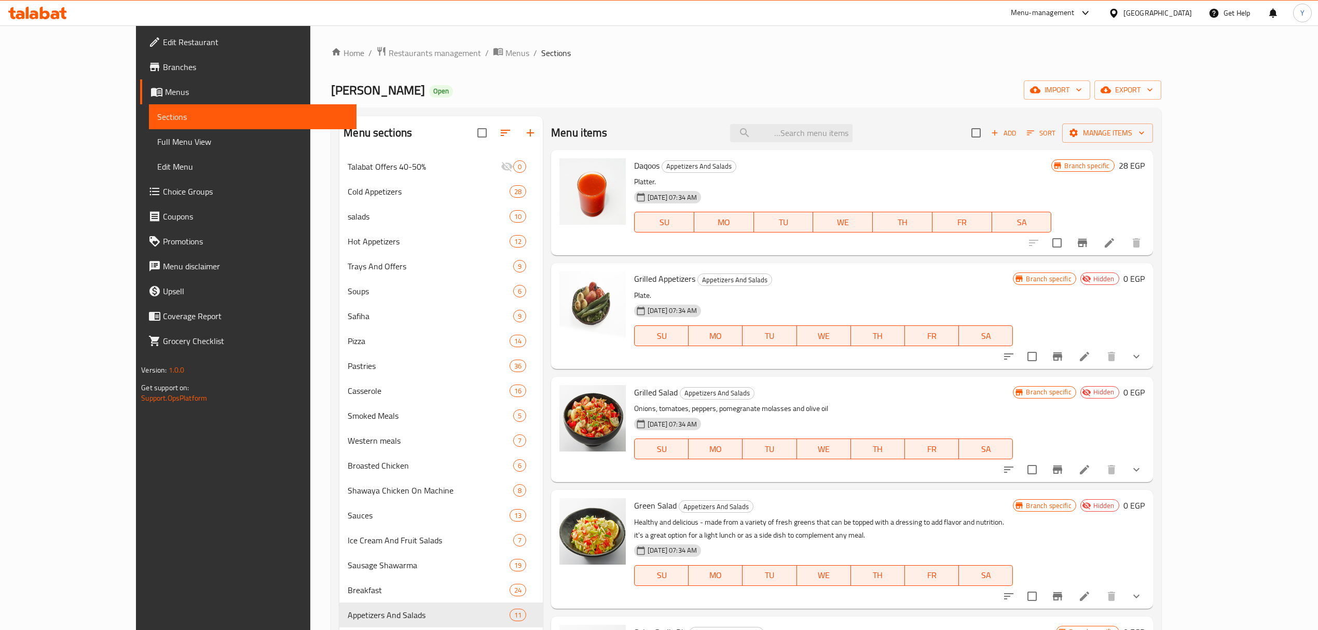
paste input "صاج"
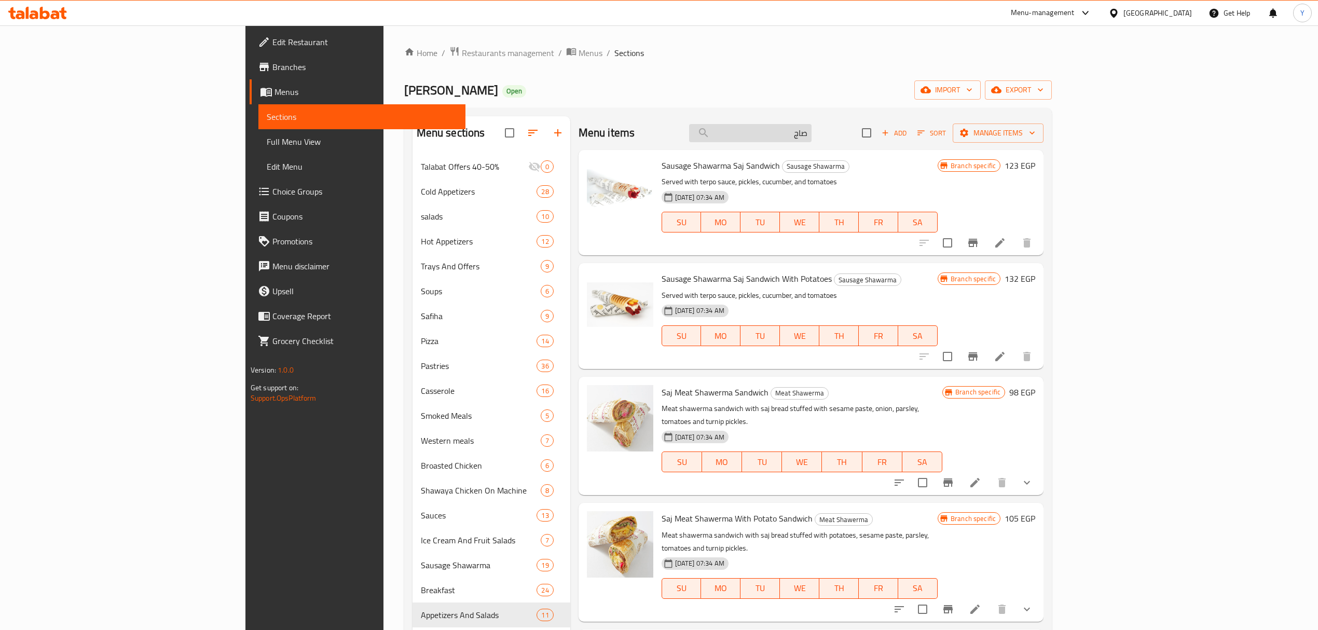
paste input "بيب"
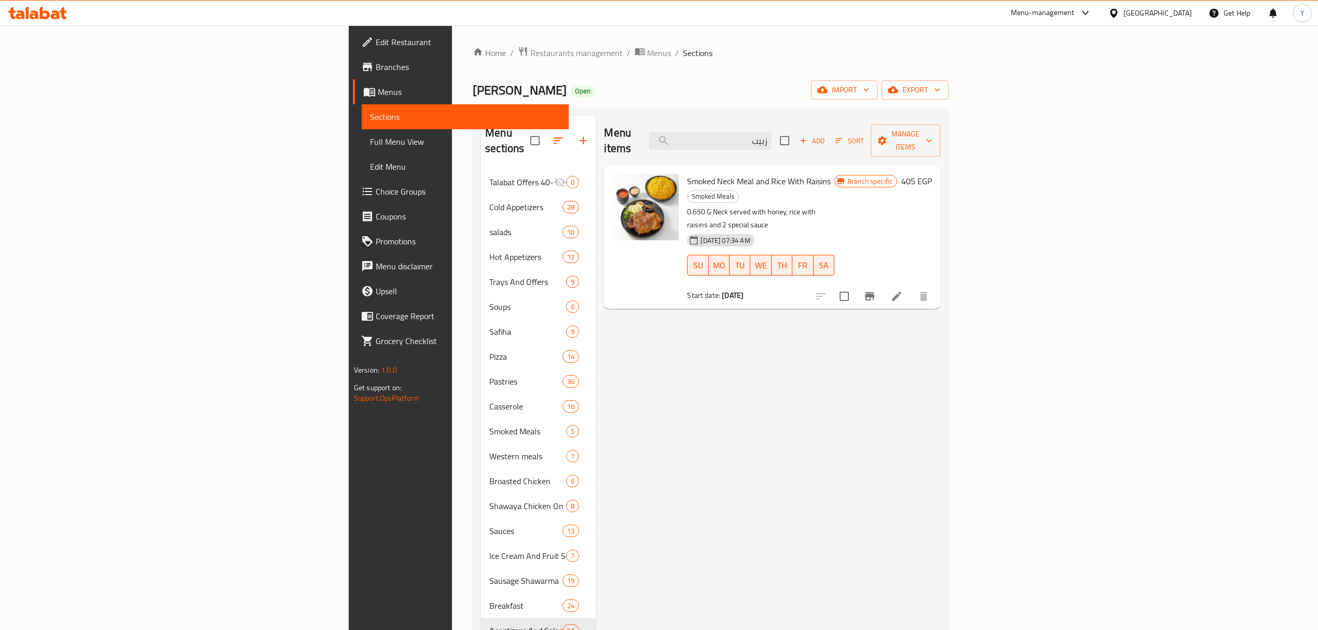
paste input "بق ارز"
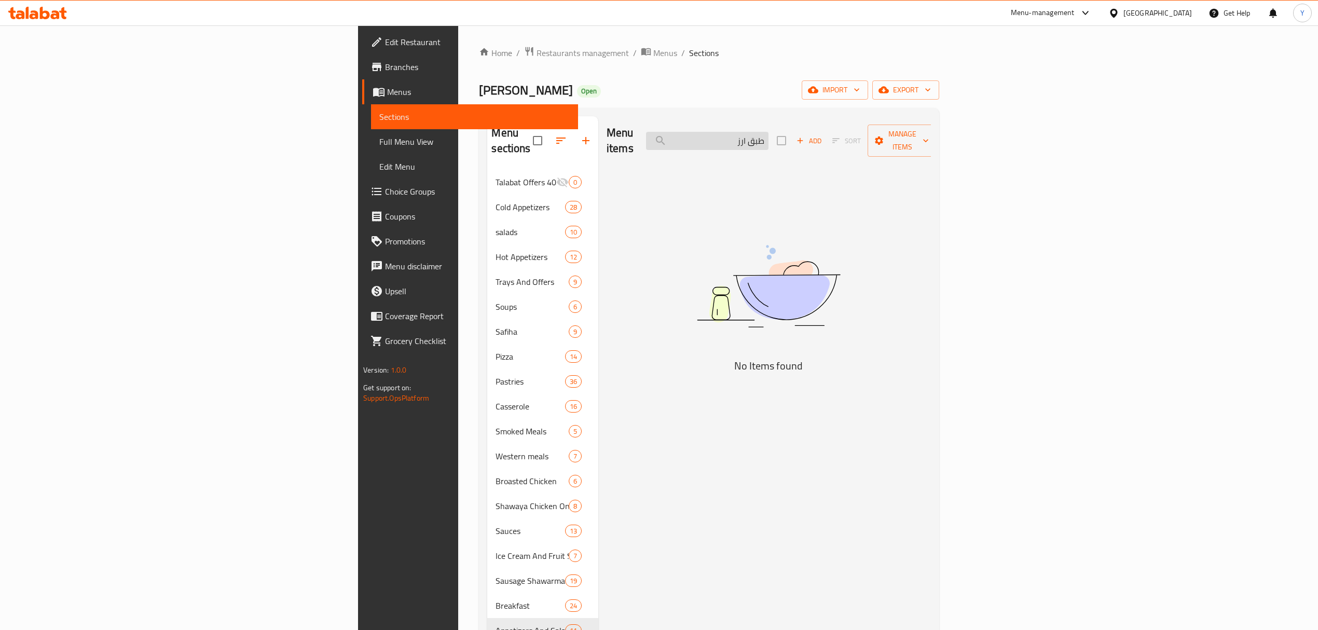
click at [769, 137] on input "طبق ارز" at bounding box center [707, 141] width 123 height 18
type input "طبق أرز"
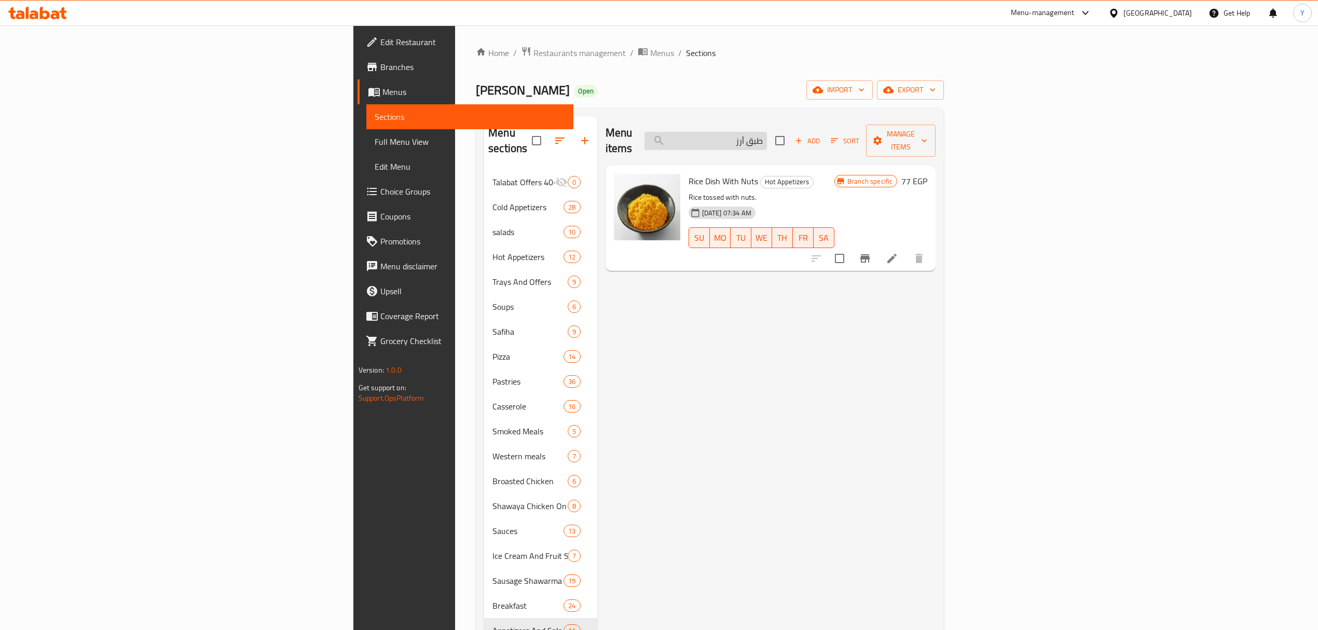
click at [767, 133] on input "طبق أرز" at bounding box center [706, 141] width 123 height 18
type input "="
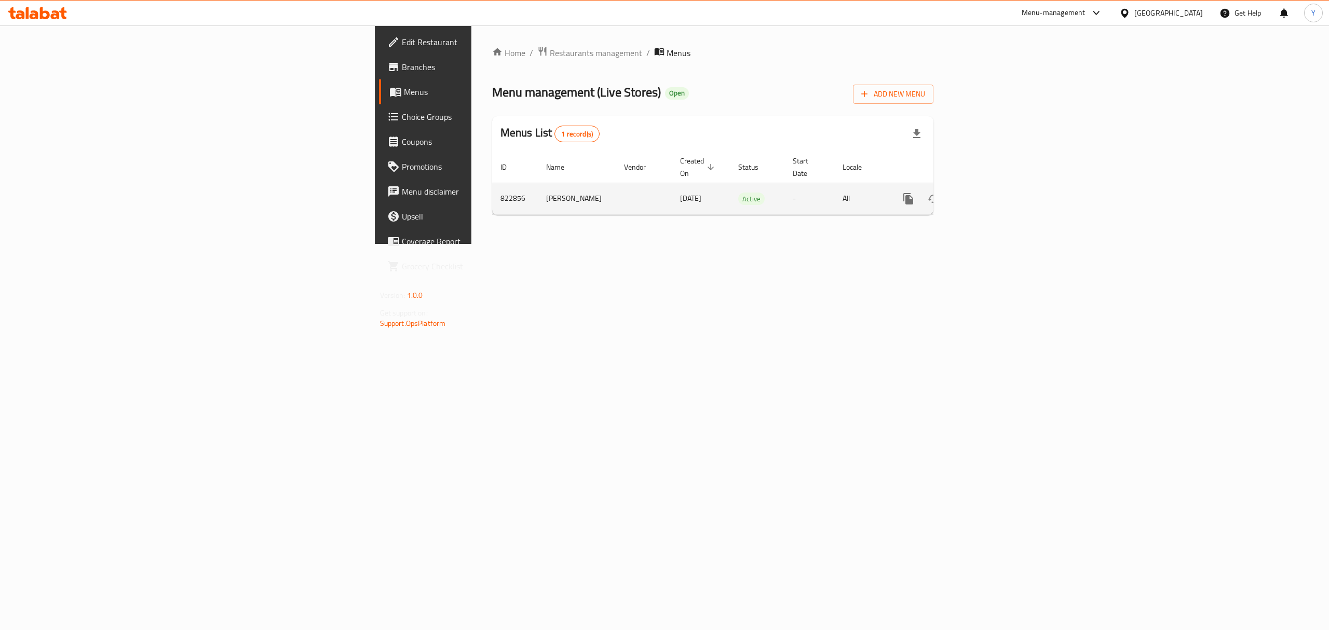
drag, startPoint x: 0, startPoint y: 0, endPoint x: 941, endPoint y: 187, distance: 959.6
click at [834, 187] on td "-" at bounding box center [809, 199] width 50 height 32
click at [402, 64] on span "Branches" at bounding box center [495, 67] width 187 height 12
click at [989, 192] on icon "enhanced table" at bounding box center [983, 198] width 12 height 12
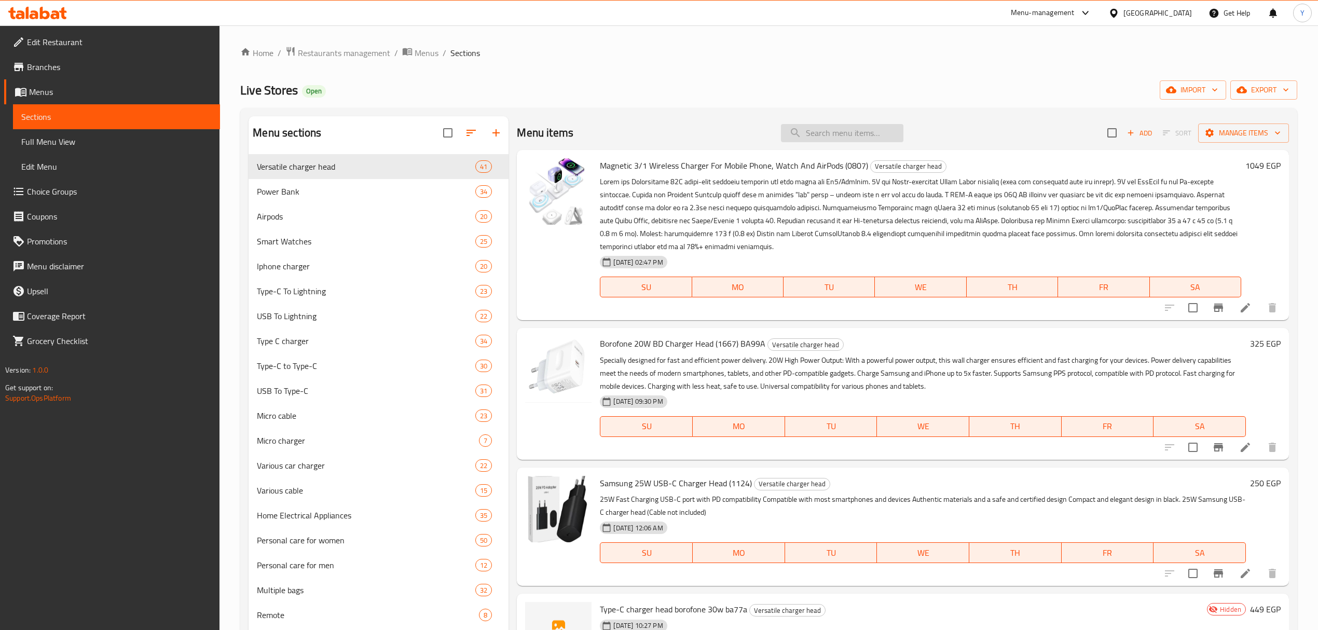
click at [811, 135] on input "search" at bounding box center [842, 133] width 123 height 18
paste input "شاحن 25 واط PD فائق السرعة أصلي صيني نسخه A/1"
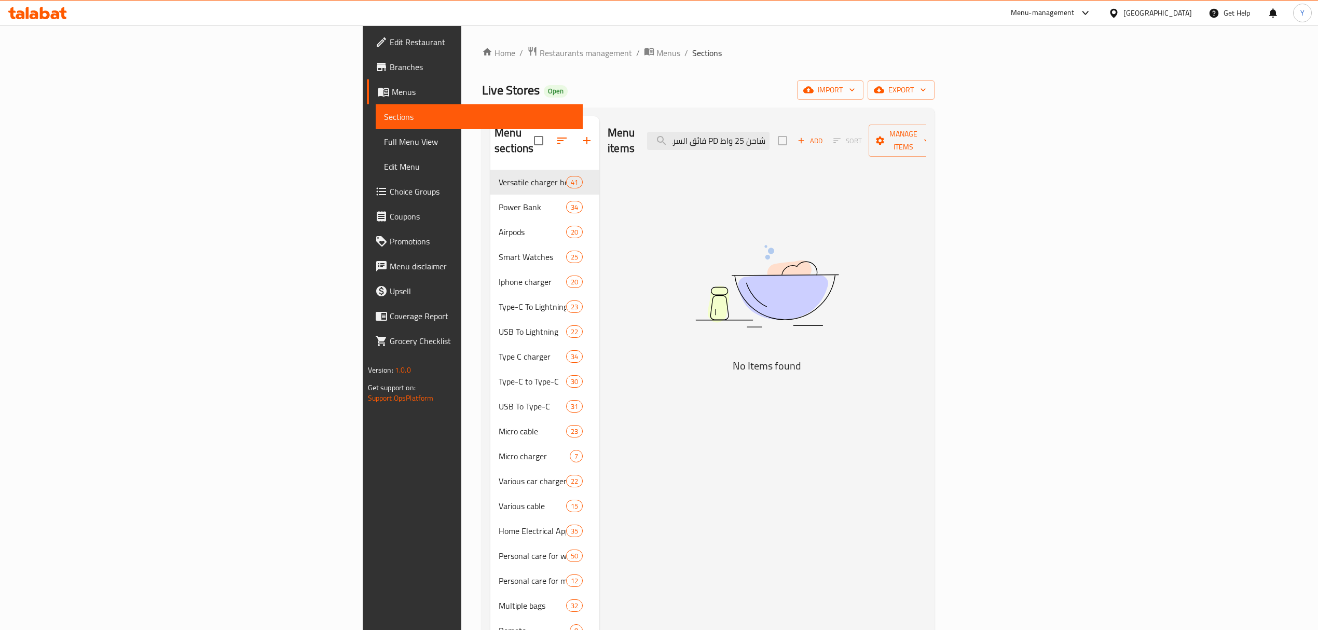
scroll to position [0, 1]
drag, startPoint x: 895, startPoint y: 140, endPoint x: 924, endPoint y: 139, distance: 29.6
click at [924, 139] on div "Menu items شاحن 25 واط PD فائق السرعة أصلي صيني نسخه A/1 Add Sort Manage items" at bounding box center [767, 140] width 319 height 49
drag, startPoint x: 865, startPoint y: 129, endPoint x: 785, endPoint y: 131, distance: 79.4
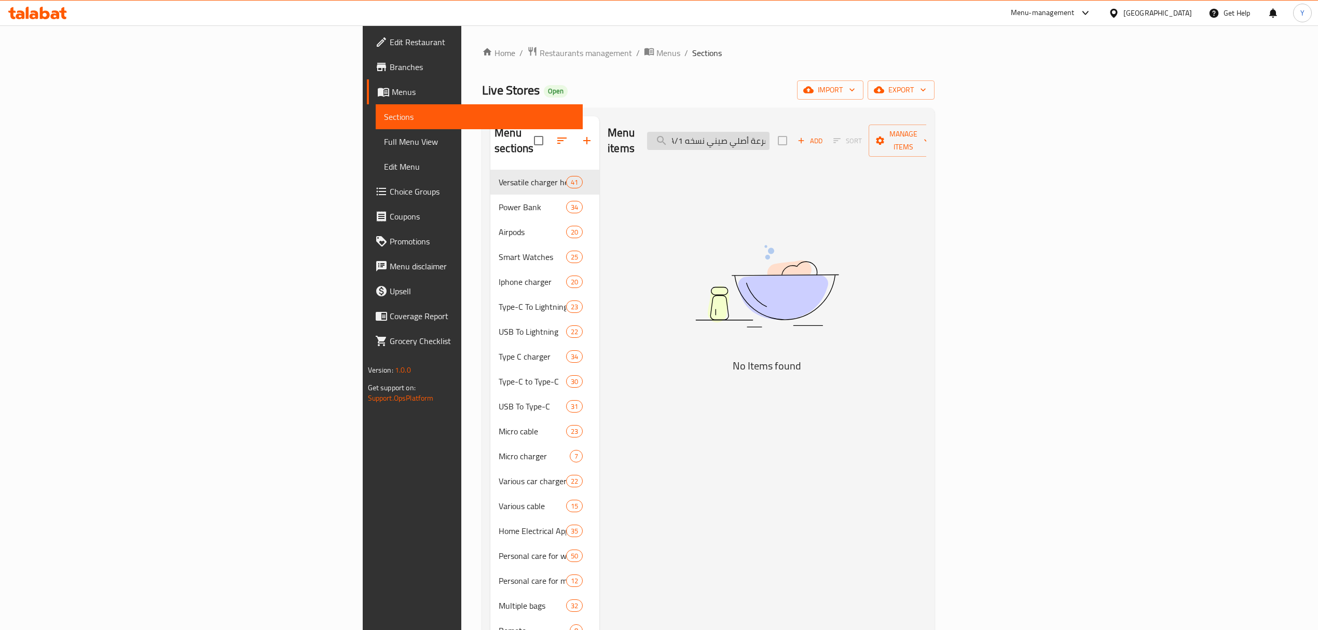
click at [770, 132] on input "شاحن 25 واط PD فائق السرعة أصلي صيني نسخه A/1" at bounding box center [708, 141] width 123 height 18
click at [770, 135] on input "شاحن 25 واط PD فائق السرعة أصلي صيني نسخه A/1" at bounding box center [708, 141] width 123 height 18
drag, startPoint x: 820, startPoint y: 133, endPoint x: 690, endPoint y: 133, distance: 129.8
click at [690, 133] on div "Menu items شاحن 25 واط PD فائق السرعة أصلي صيني نسخه A/1 Add Sort Manage items" at bounding box center [767, 140] width 319 height 49
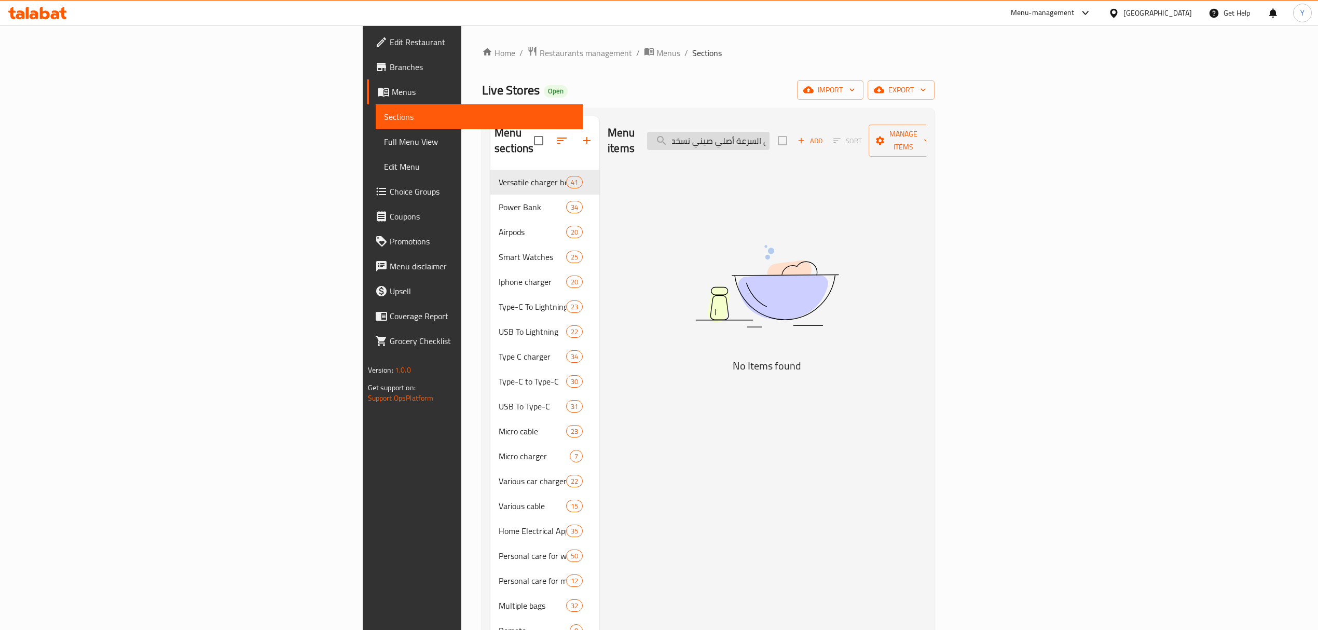
click at [770, 135] on input "شاحن 25 واط PD فائق السرعة أصلي صيني نسخه" at bounding box center [708, 141] width 123 height 18
click at [770, 138] on input "شاحن 25 واط PD فائق السرعة أصلي صيني نسخه" at bounding box center [708, 141] width 123 height 18
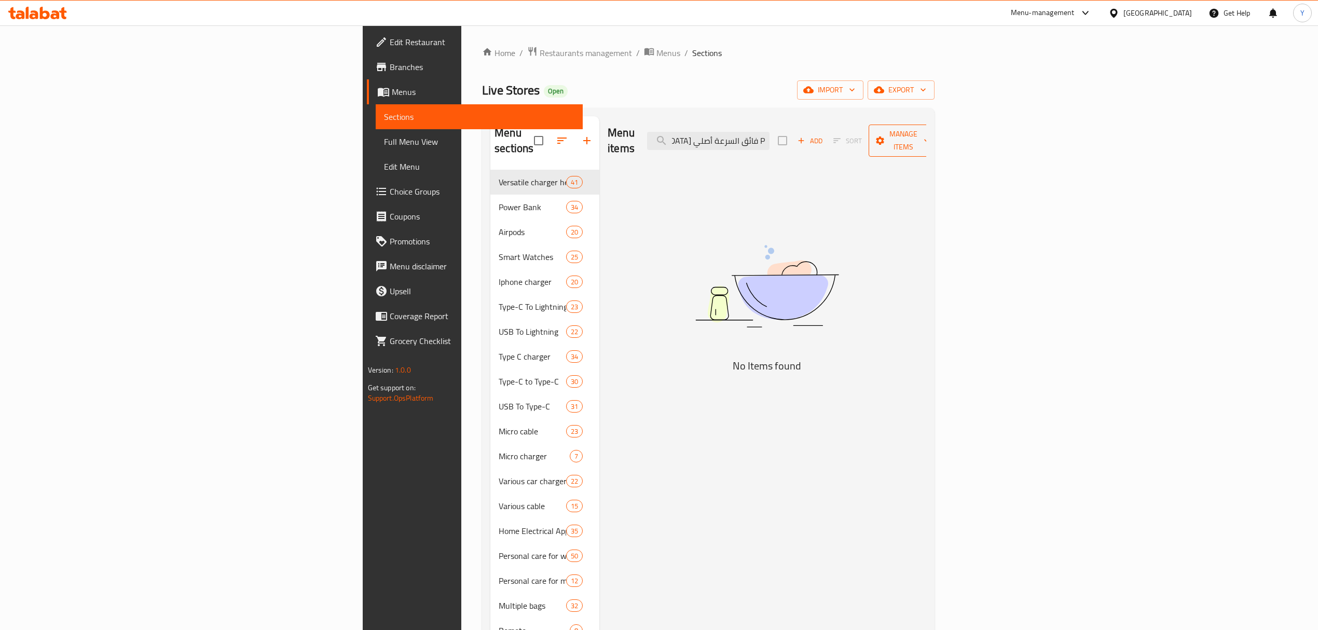
scroll to position [0, 1]
drag, startPoint x: 833, startPoint y: 133, endPoint x: 1286, endPoint y: 142, distance: 453.2
click at [927, 142] on div "Menu items شاحن 25 واط PD فائق السرعة أصلي صيني Add Sort Manage items" at bounding box center [767, 140] width 319 height 49
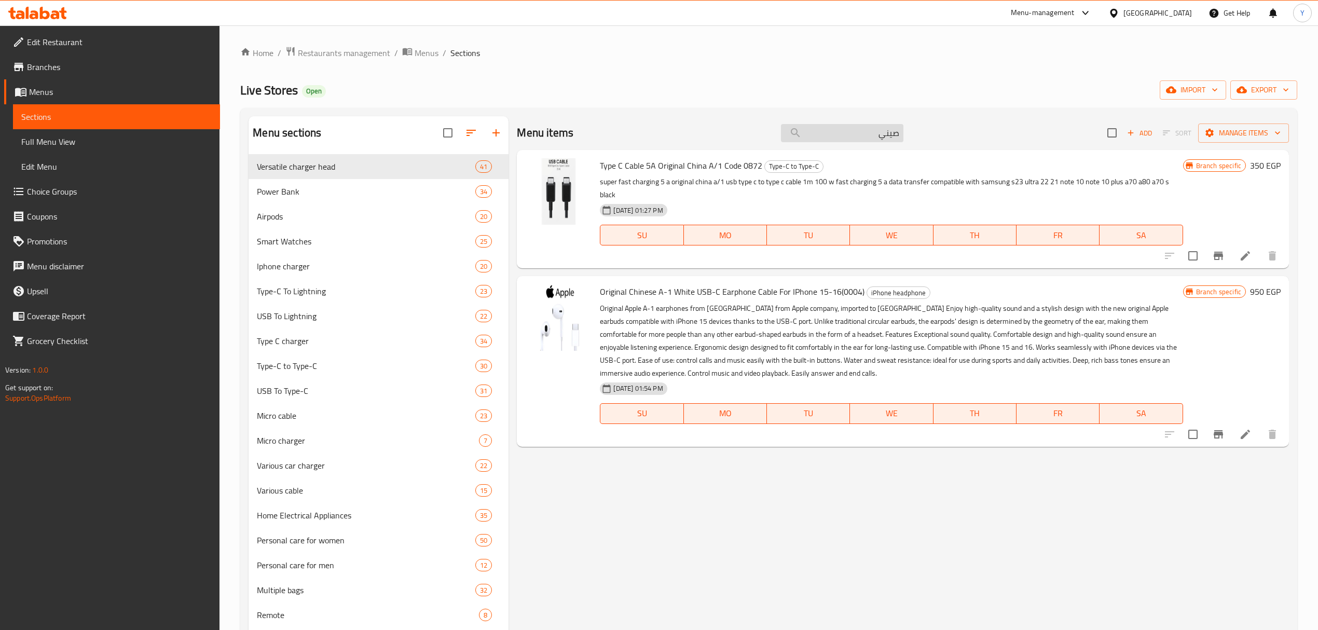
click at [843, 130] on input "صيني" at bounding box center [842, 133] width 123 height 18
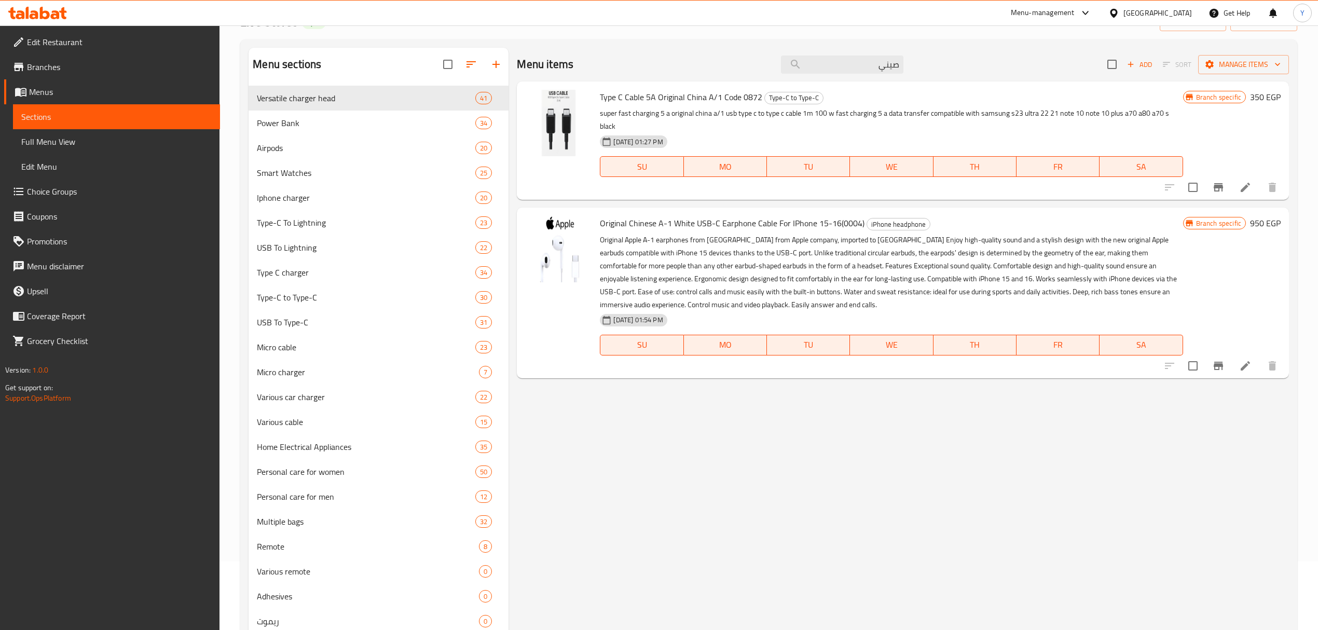
scroll to position [69, 0]
click at [611, 104] on span "Type C Cable 5A Original China A/1 Code 0872" at bounding box center [681, 97] width 162 height 16
click at [607, 94] on span "Type C Cable 5A Original China A/1 Code 0872" at bounding box center [681, 97] width 162 height 16
drag, startPoint x: 607, startPoint y: 94, endPoint x: 632, endPoint y: 94, distance: 25.4
click at [632, 94] on span "Type C Cable 5A Original China A/1 Code 0872" at bounding box center [681, 97] width 162 height 16
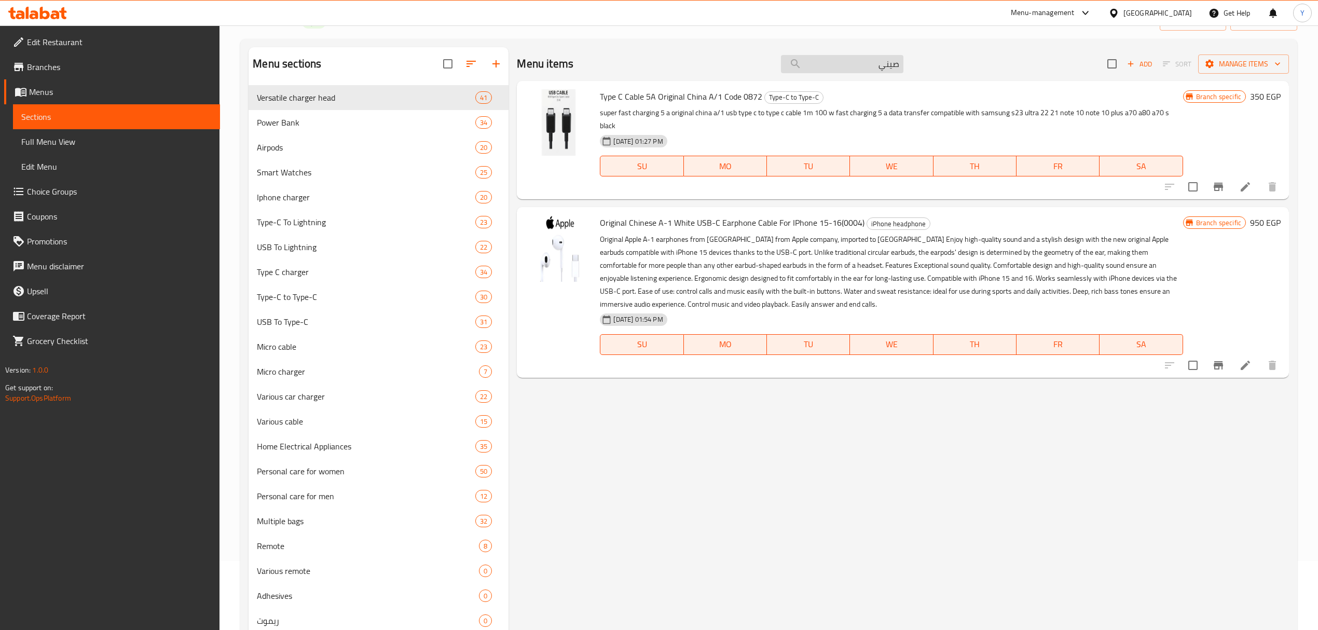
drag, startPoint x: 855, startPoint y: 73, endPoint x: 860, endPoint y: 64, distance: 9.8
click at [855, 73] on input "صيني" at bounding box center [842, 64] width 123 height 18
paste input "I Phone Type-C to Lightning Charger 20 W Fast Charging t74 Wuw"
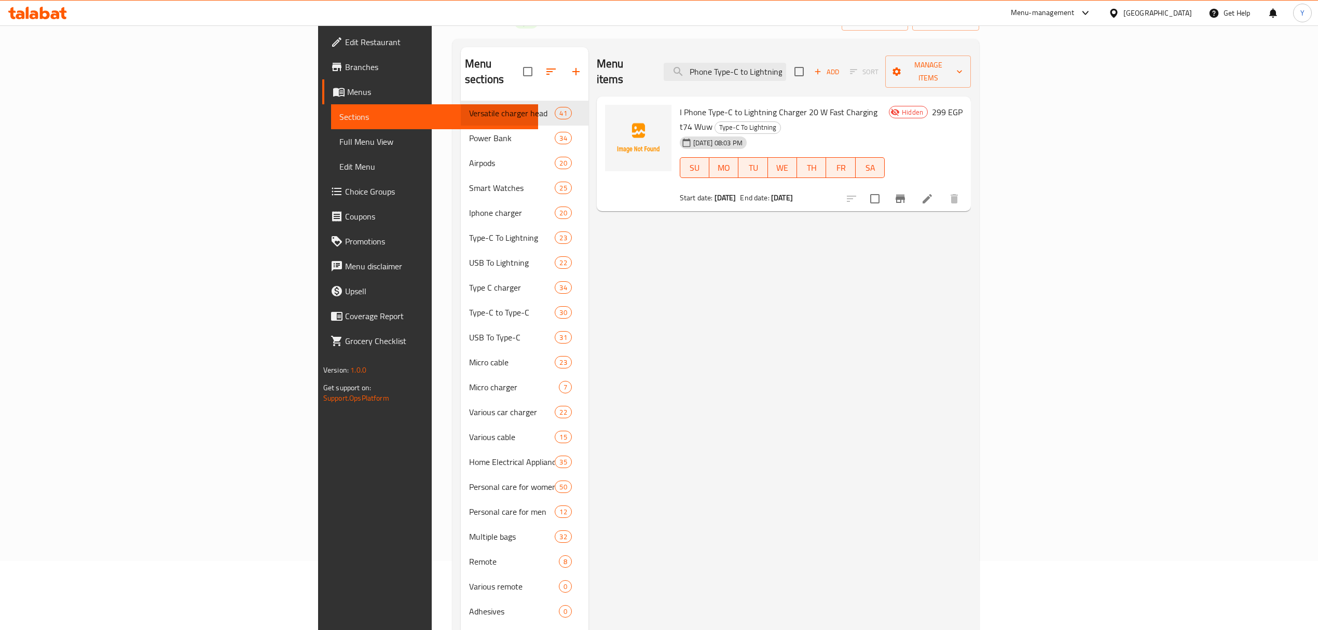
scroll to position [0, 0]
click at [786, 66] on input "I Phone Type-C to Lightning Charger 20 W Fast Charging t74 Wuw" at bounding box center [725, 72] width 123 height 18
paste input "High Quality Copy Charger For I Phone 15 Pro Max Version 35 W"
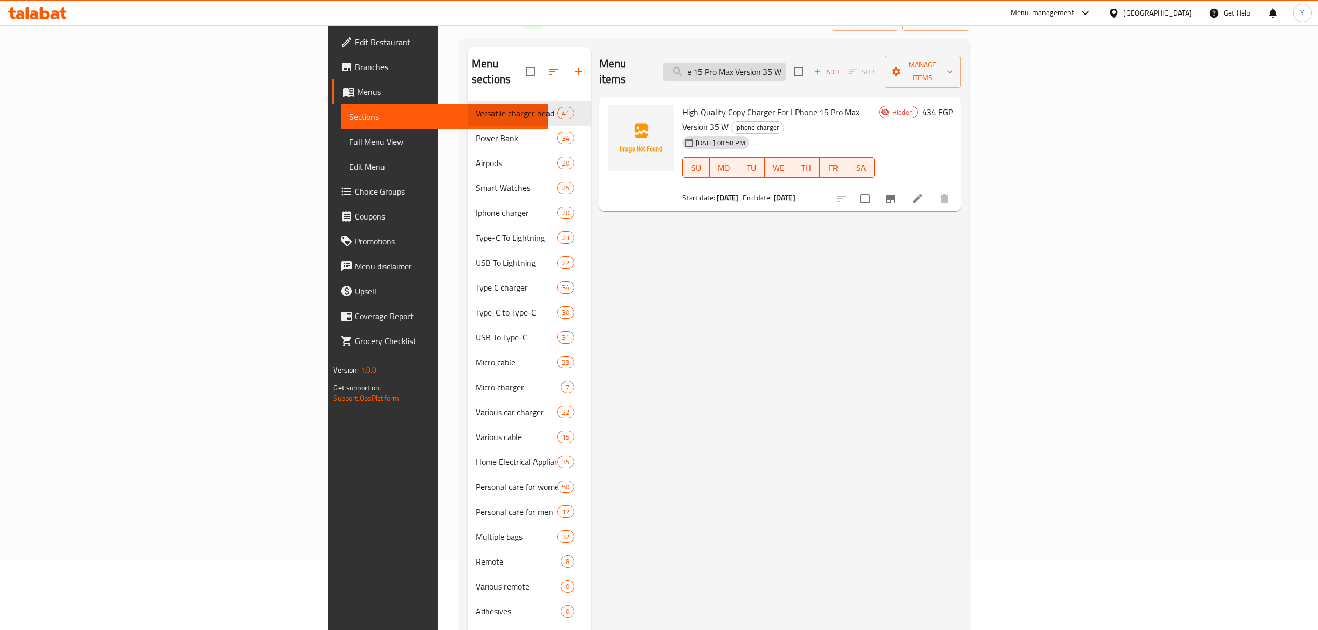
click at [786, 63] on input "High Quality Copy Charger For I Phone 15 Pro Max Version 35 W" at bounding box center [724, 72] width 123 height 18
paste input "Borofone 4a Bx33 Micro Cable (0322"
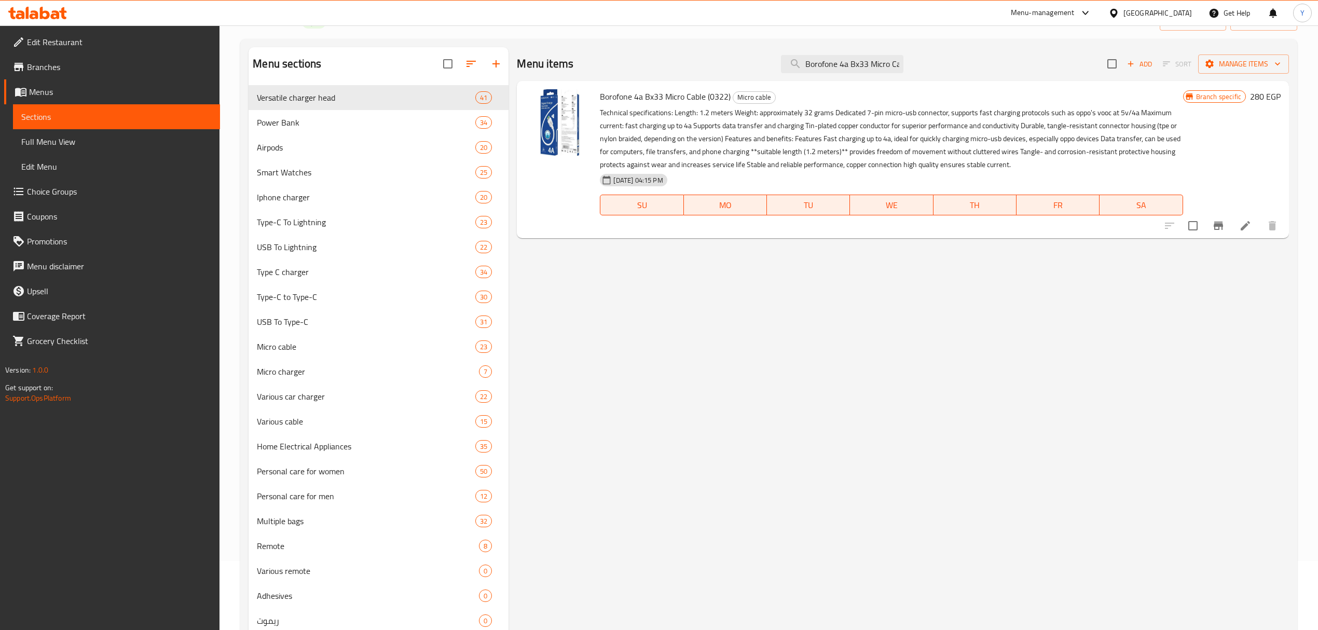
type input "Borofone 4a Bx33 Micro Cable (0322"
click at [1228, 233] on button "Branch-specific-item" at bounding box center [1218, 225] width 25 height 25
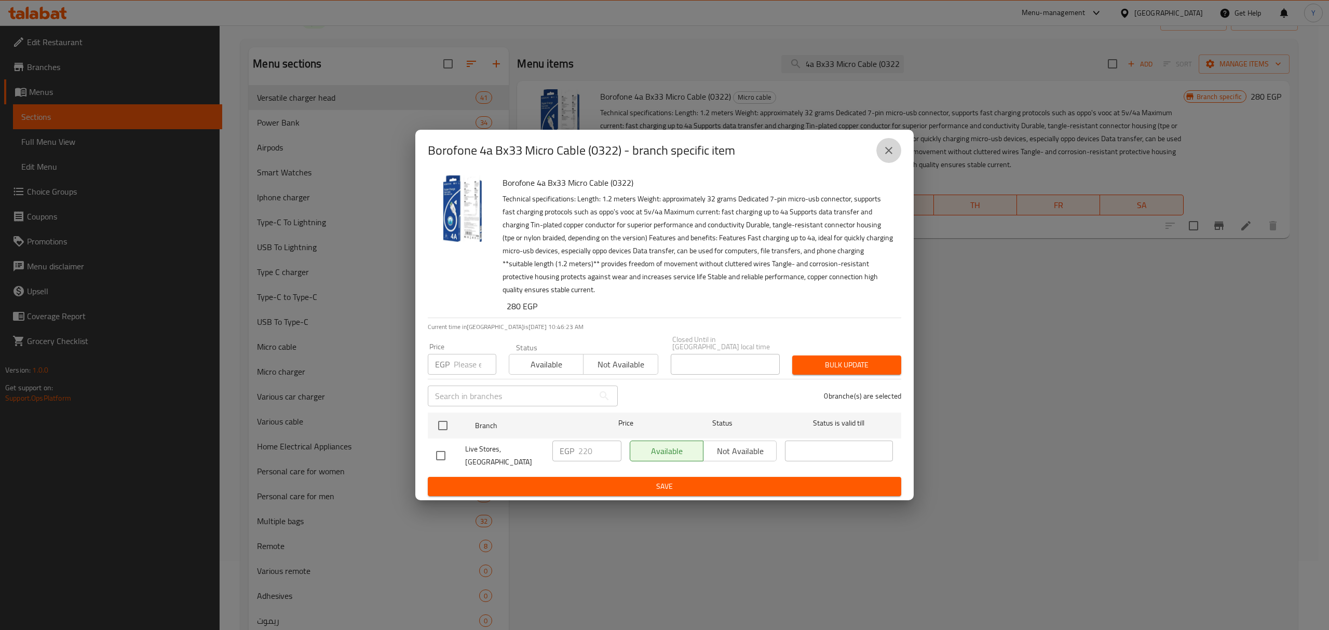
click at [895, 163] on button "close" at bounding box center [888, 150] width 25 height 25
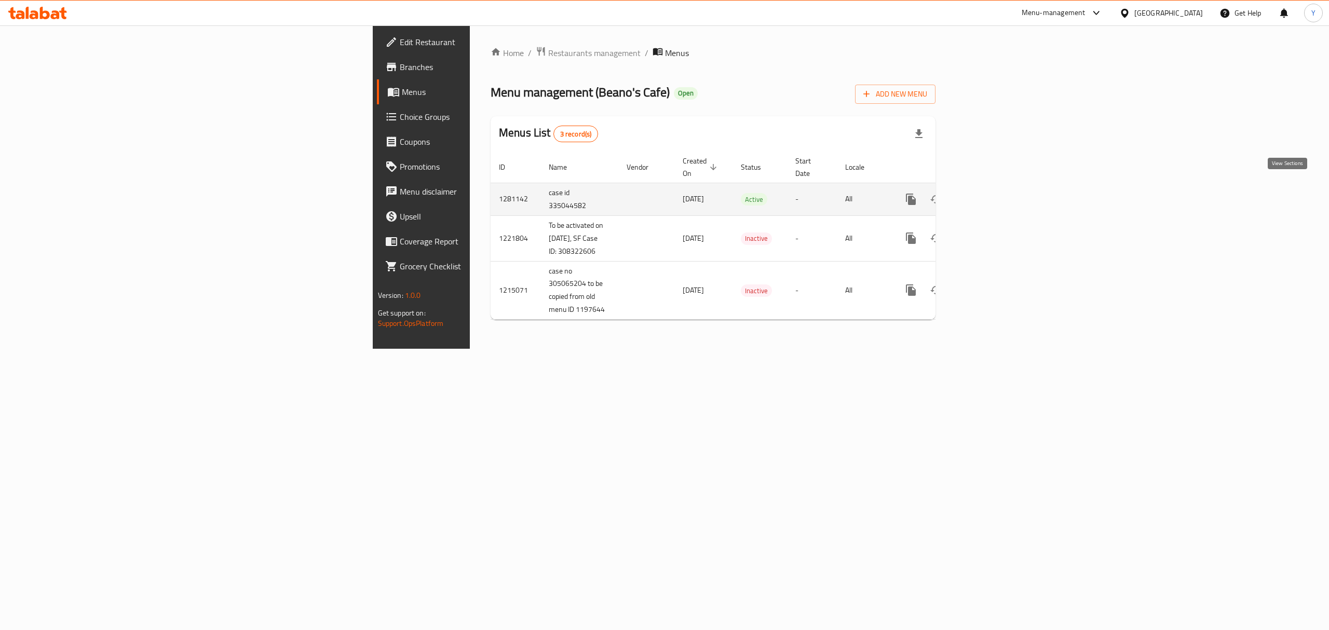
click at [992, 193] on icon "enhanced table" at bounding box center [985, 199] width 12 height 12
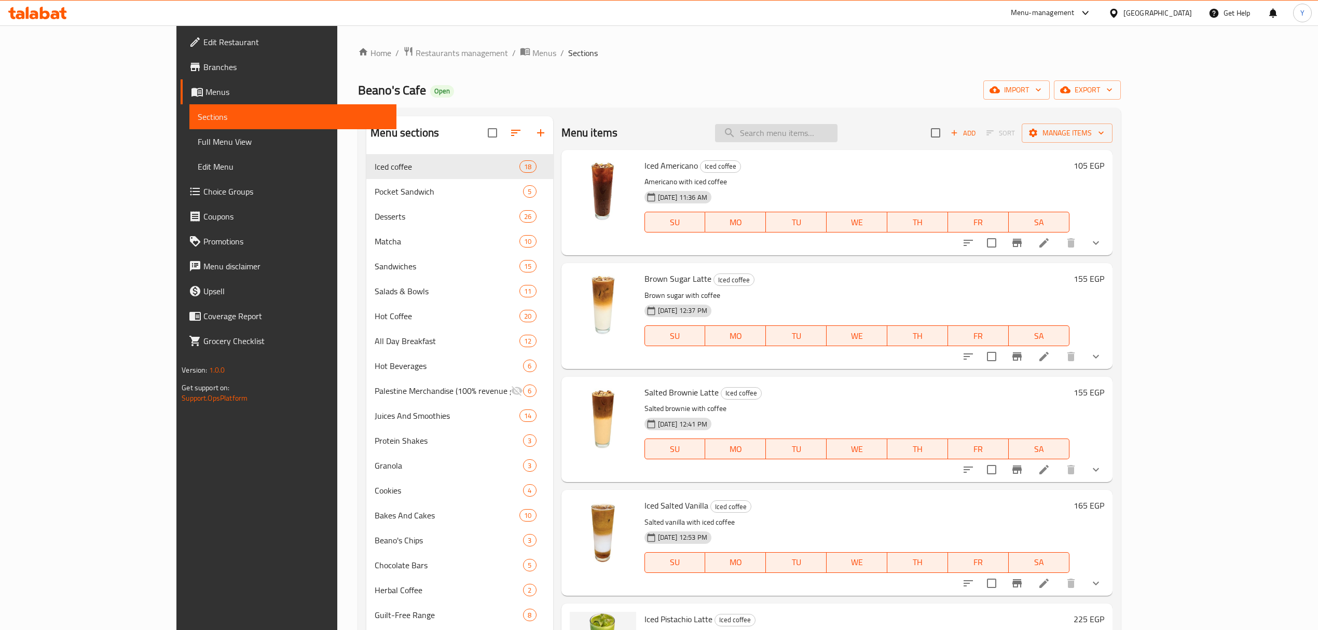
click at [838, 132] on input "search" at bounding box center [776, 133] width 123 height 18
paste input "Classic Pancake"
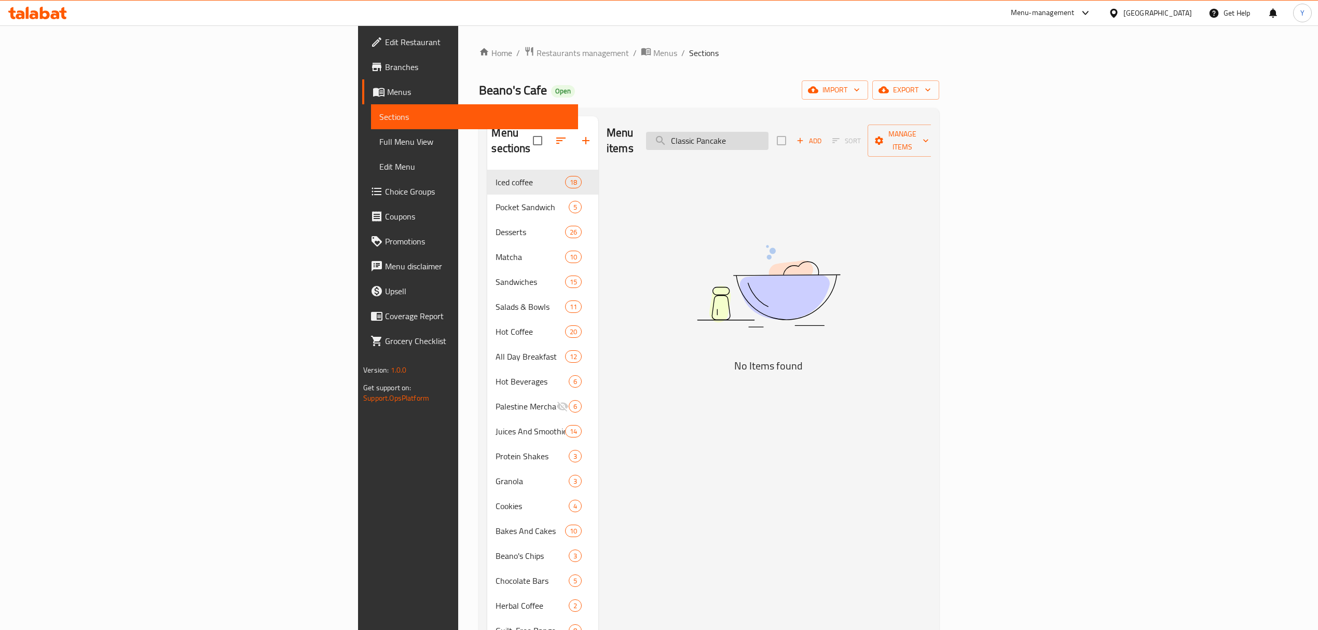
click at [769, 139] on input "Classic Pancake" at bounding box center [707, 141] width 123 height 18
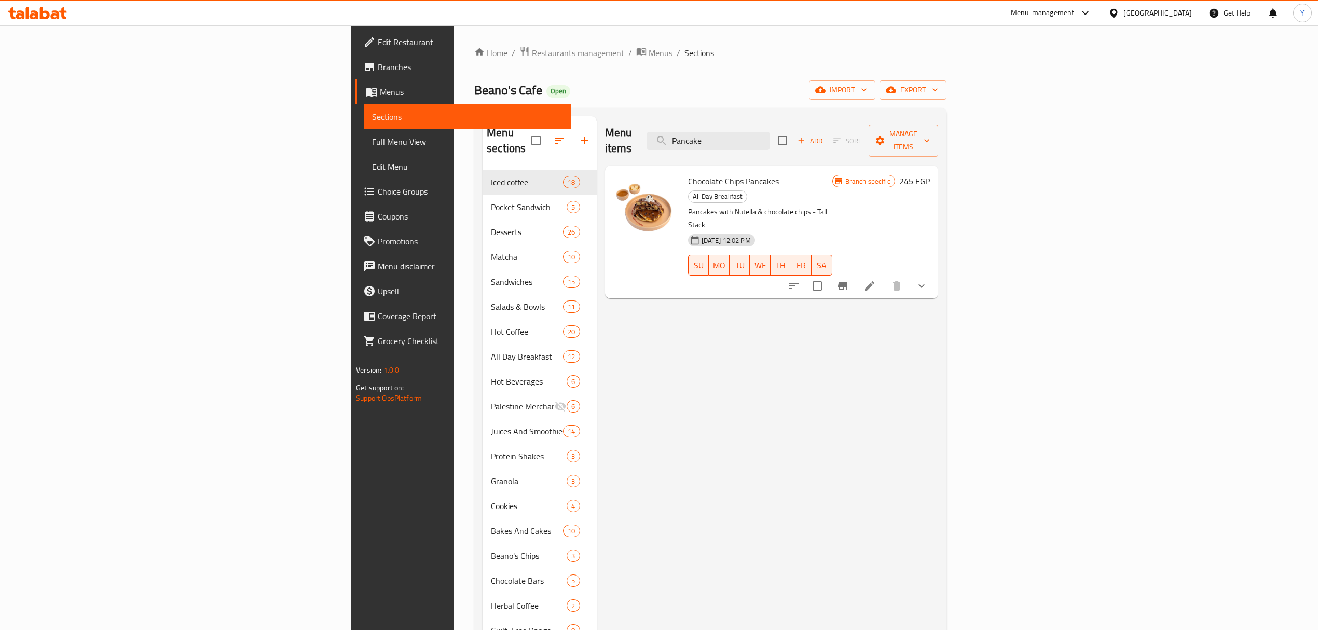
type input "Pancake"
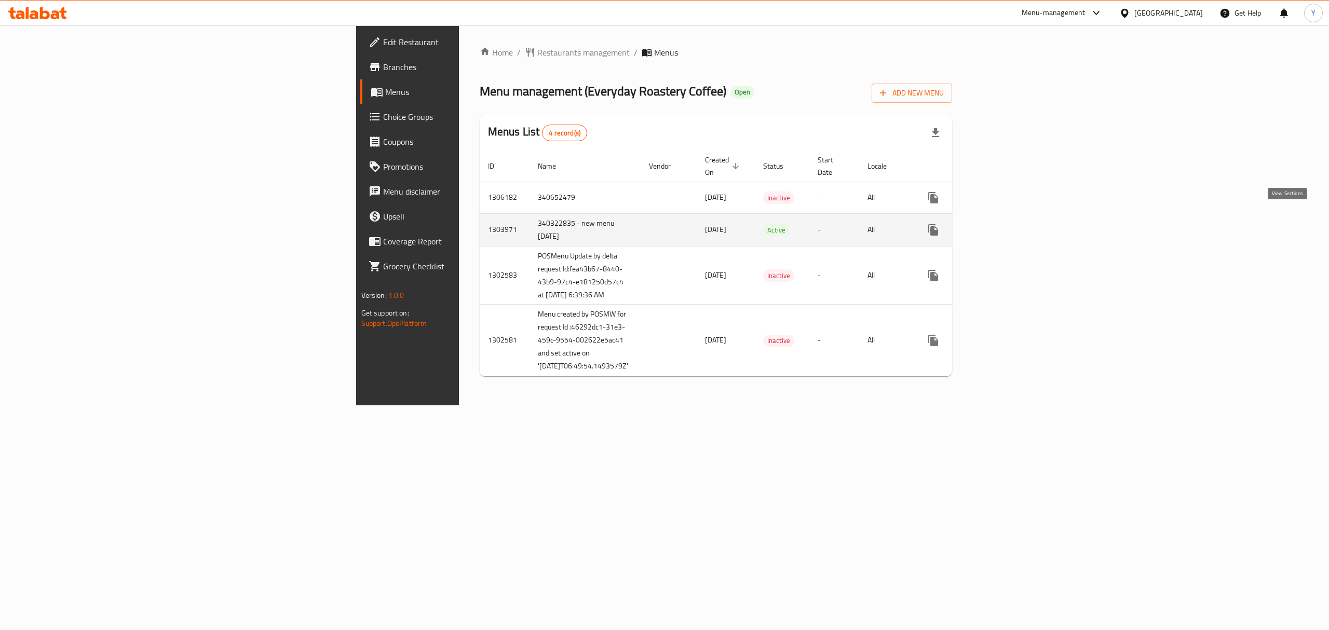
click at [1013, 225] on icon "enhanced table" at bounding box center [1007, 229] width 9 height 9
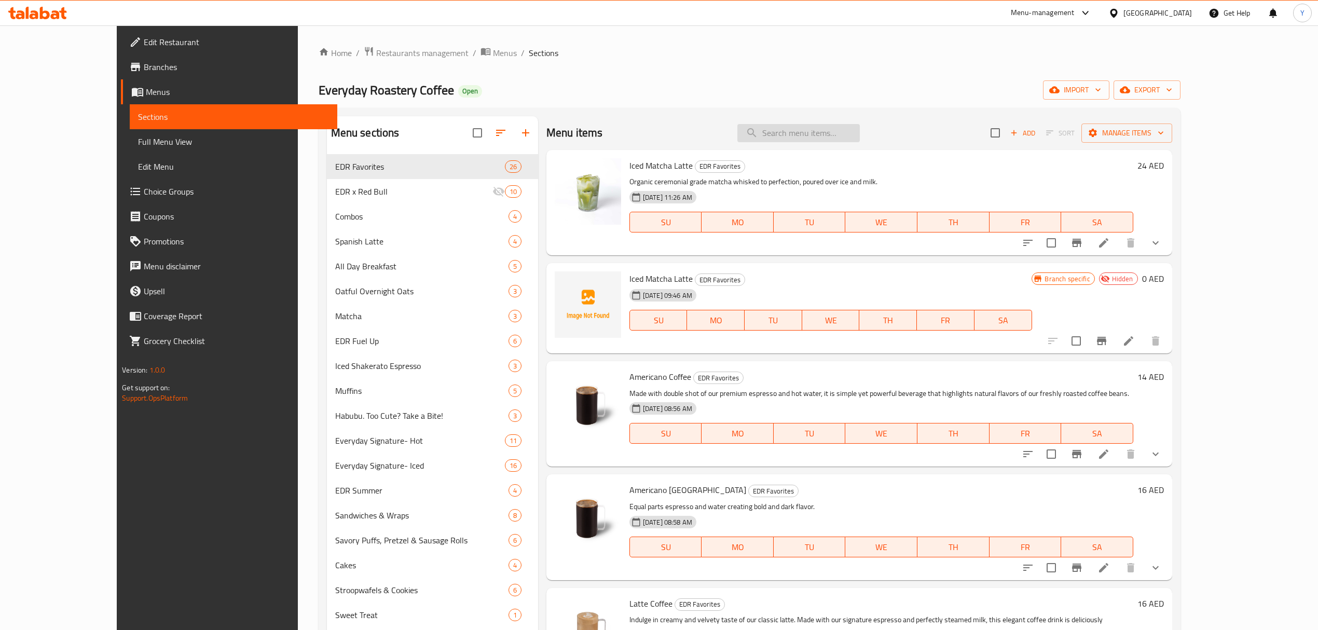
click at [860, 138] on input "search" at bounding box center [799, 133] width 123 height 18
paste input "659775"
type input "659775"
paste input "Cappuccino"
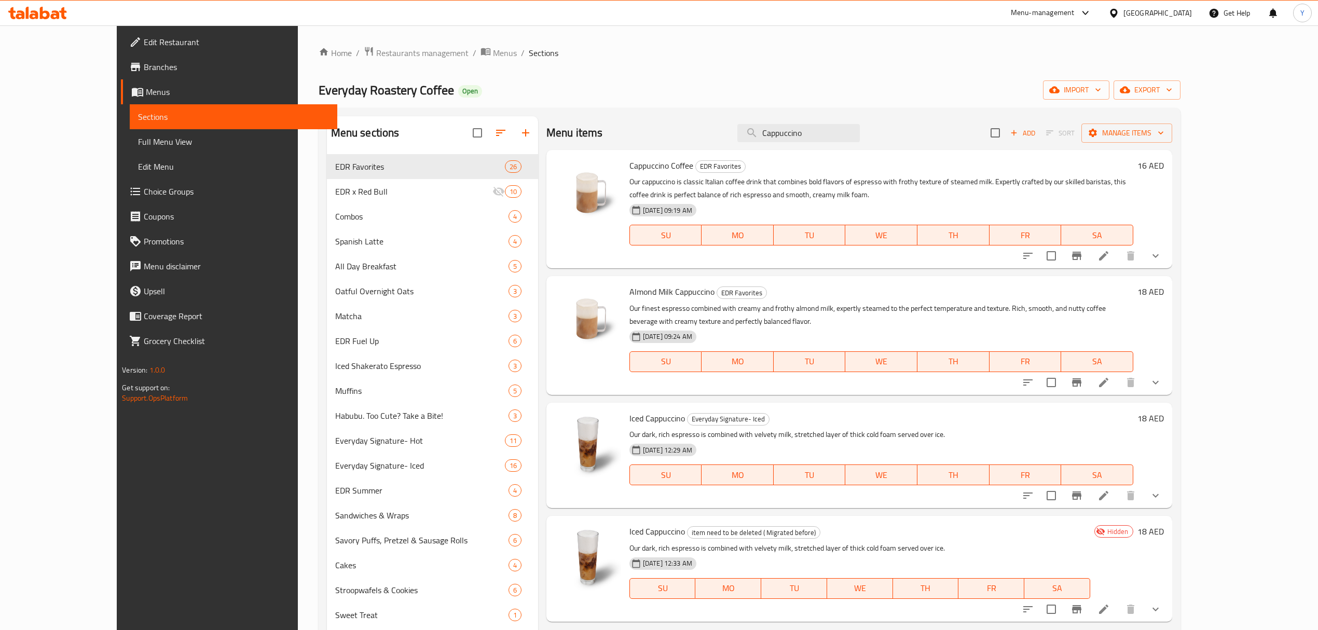
click at [872, 111] on div "Menu sections EDR Favorites 26 EDR x Red Bull 10 Combos 4 Spanish Latte 4 All D…" at bounding box center [750, 486] width 862 height 756
click at [860, 131] on input "Cappuccino" at bounding box center [799, 133] width 123 height 18
paste input "Latte [GEOGRAPHIC_DATA]"
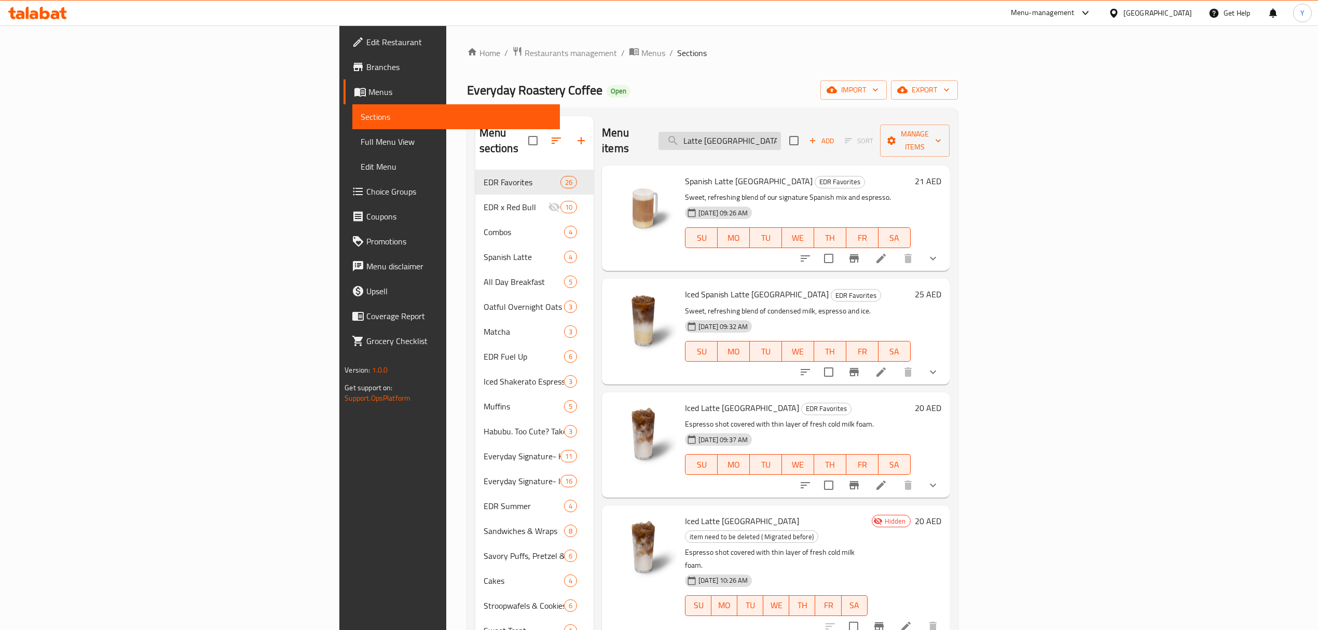
click at [781, 134] on input "Latte [GEOGRAPHIC_DATA]" at bounding box center [720, 141] width 123 height 18
click at [781, 133] on input "Latte [GEOGRAPHIC_DATA]" at bounding box center [720, 141] width 123 height 18
type input "Latte [GEOGRAPHIC_DATA]"
